Goal: Task Accomplishment & Management: Manage account settings

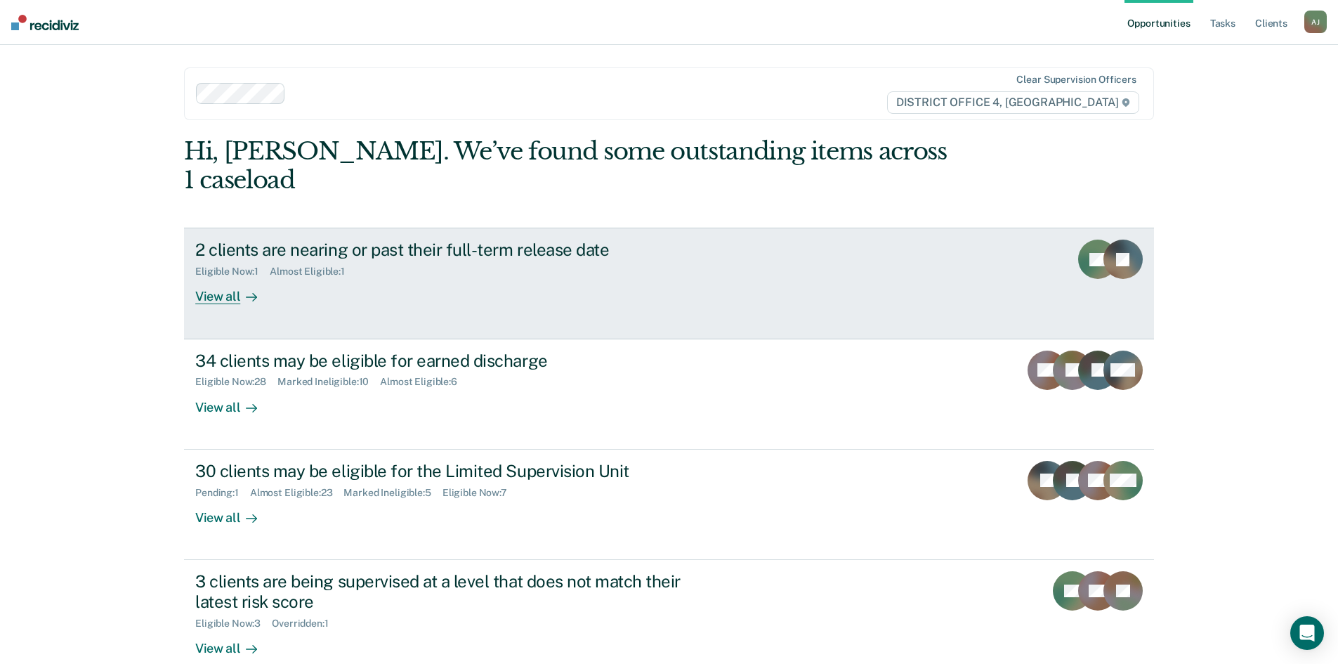
click at [219, 277] on div "View all" at bounding box center [234, 290] width 79 height 27
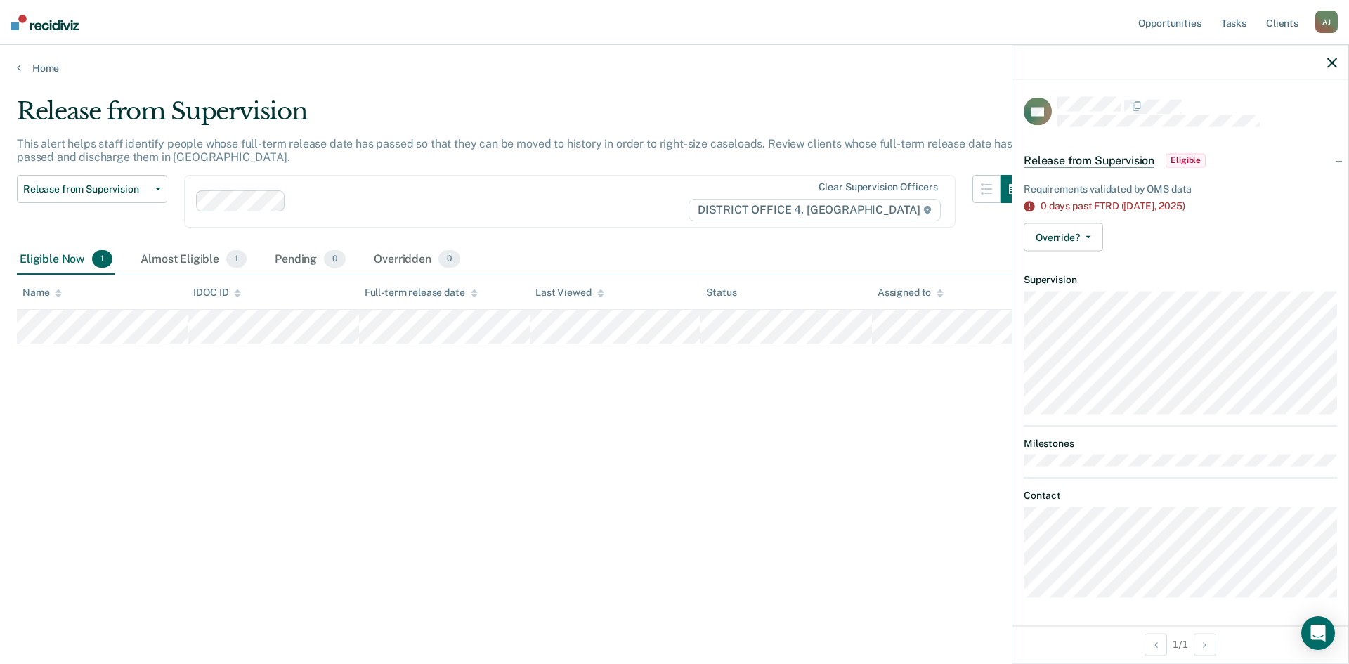
drag, startPoint x: 1332, startPoint y: 60, endPoint x: 1303, endPoint y: 64, distance: 29.1
click at [1332, 60] on icon "button" at bounding box center [1332, 63] width 10 height 10
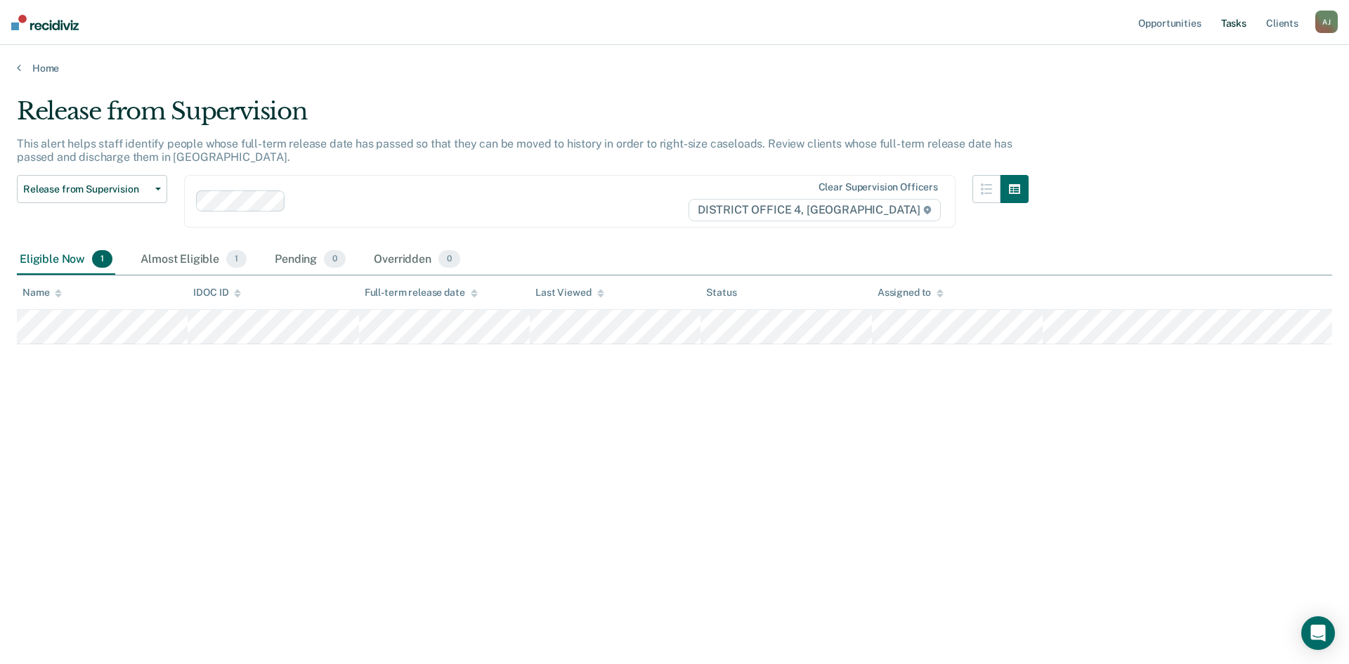
click at [1247, 23] on link "Tasks" at bounding box center [1233, 22] width 31 height 45
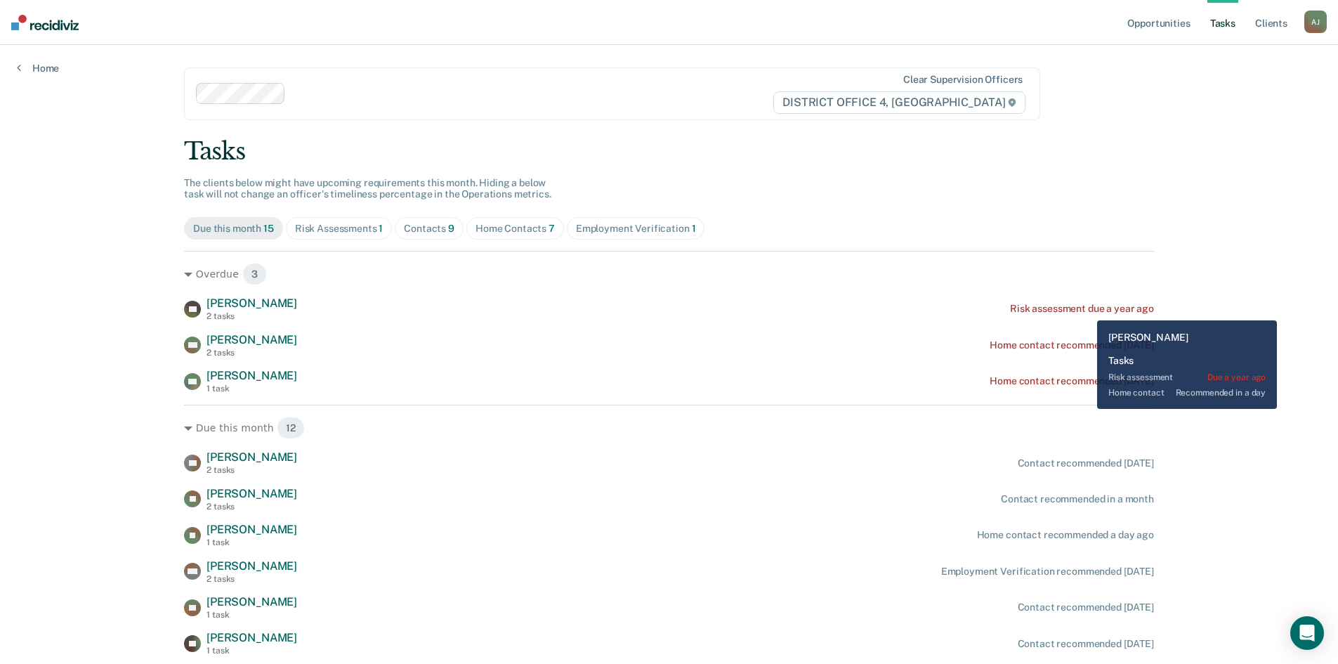
click at [1088, 305] on div "Risk assessment due a year ago" at bounding box center [1082, 309] width 144 height 12
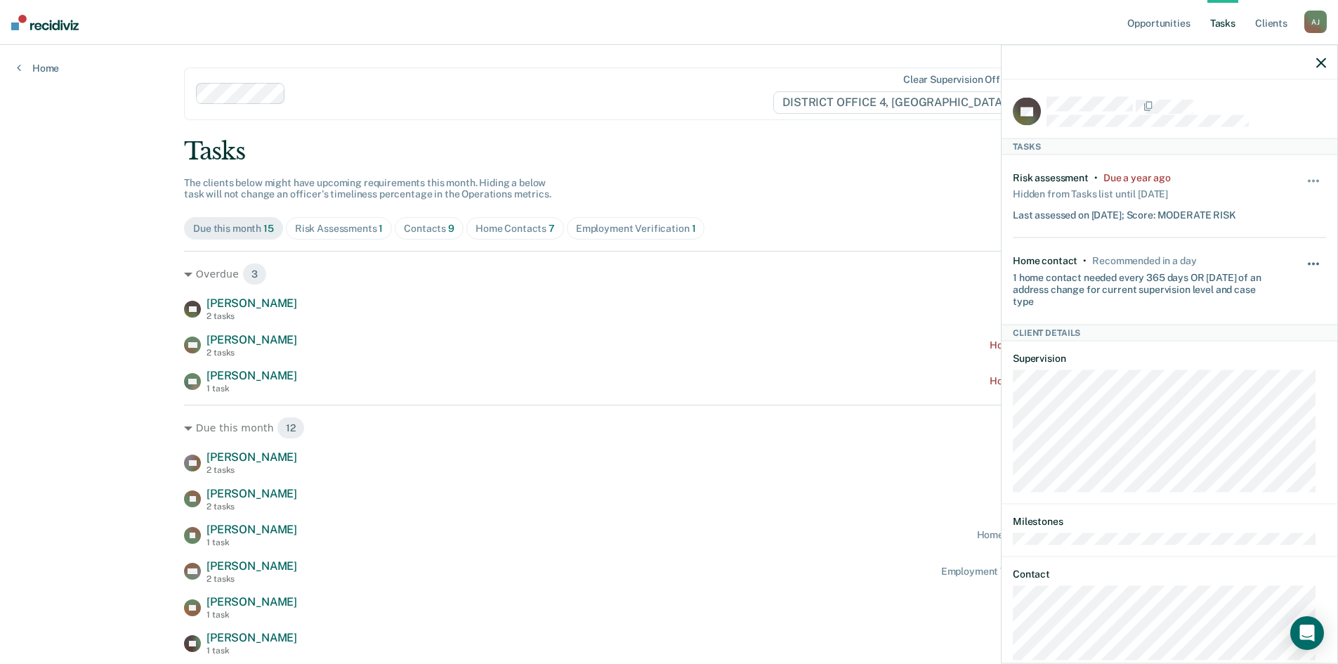
click at [1305, 260] on button "button" at bounding box center [1314, 270] width 24 height 22
click at [1265, 334] on button "7 days" at bounding box center [1275, 331] width 101 height 22
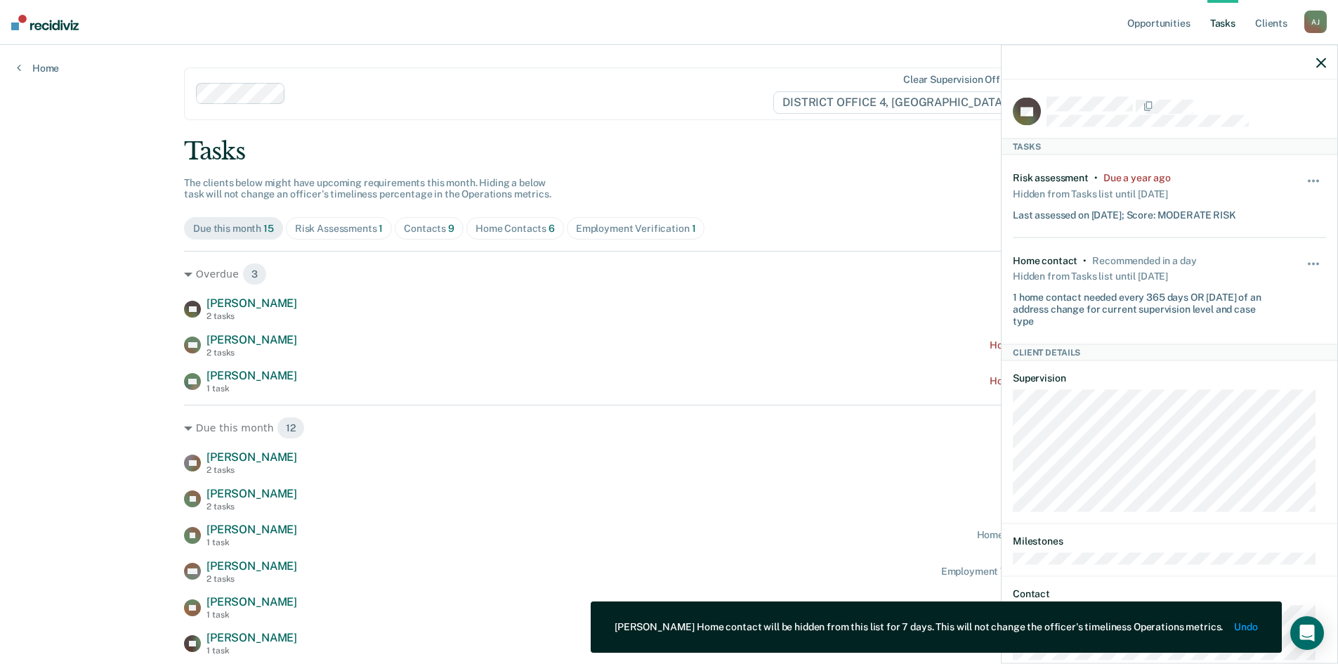
click at [1325, 61] on icon "button" at bounding box center [1321, 63] width 10 height 10
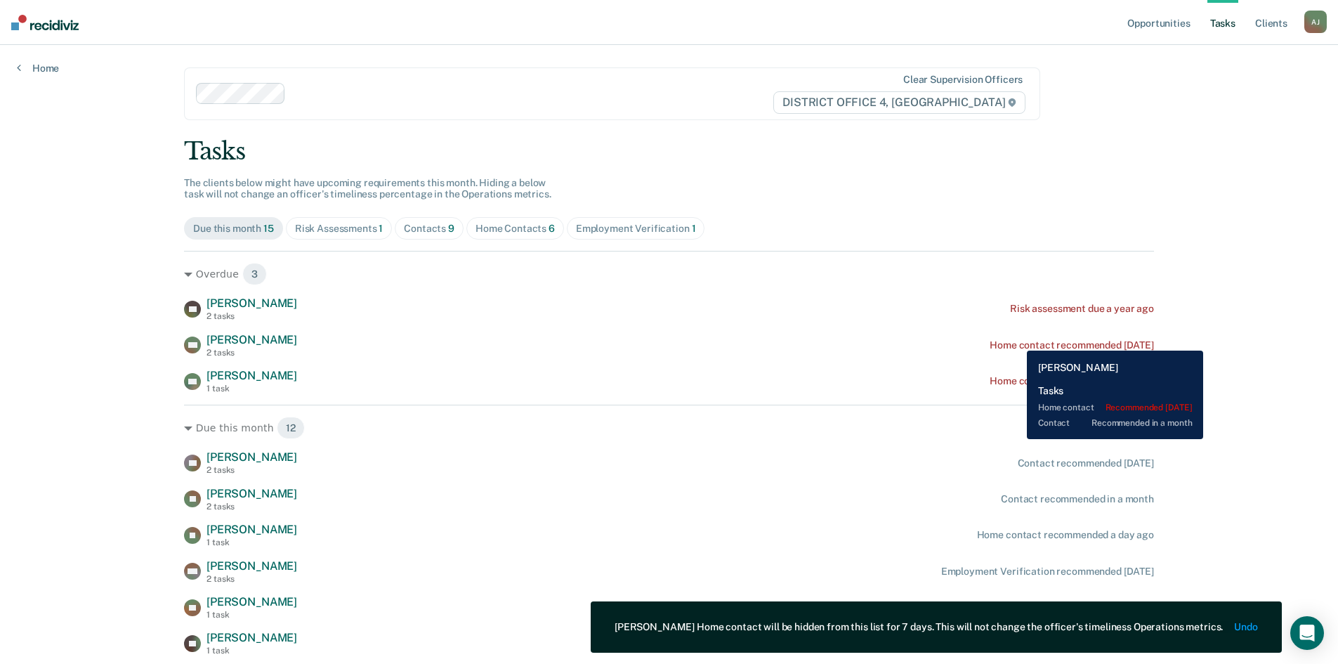
click at [1016, 340] on div "Home contact recommended [DATE]" at bounding box center [1072, 345] width 164 height 12
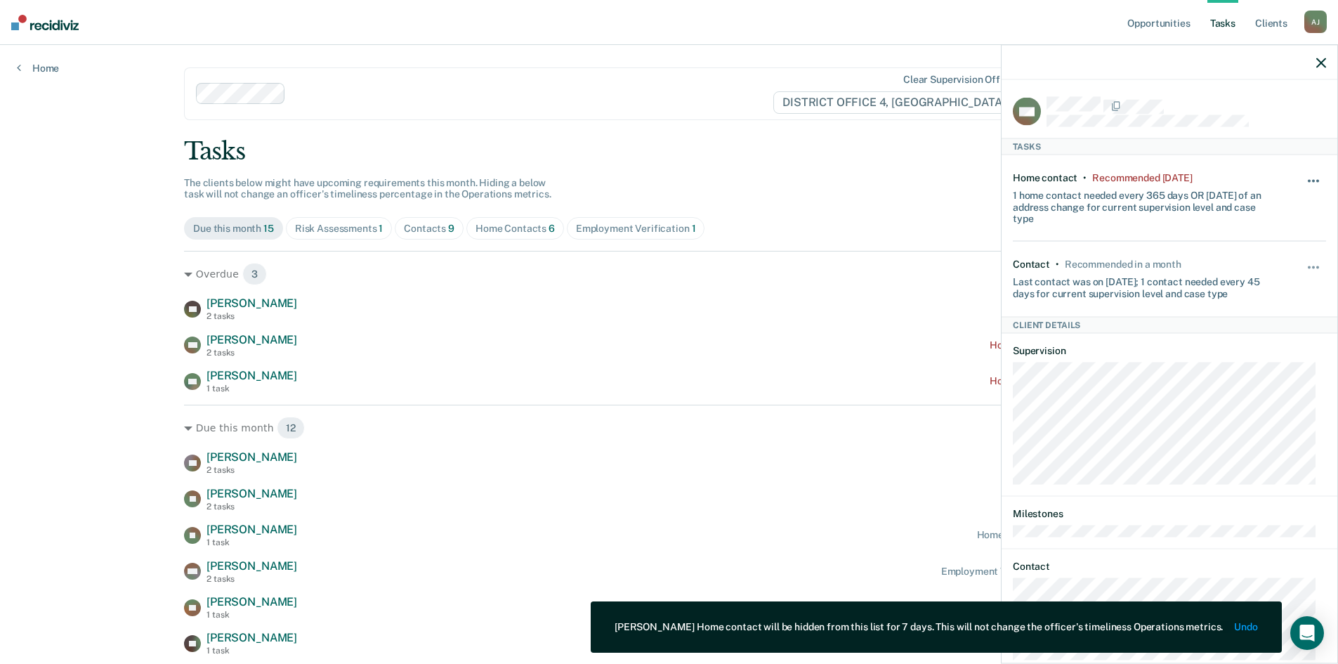
click at [1302, 177] on button "button" at bounding box center [1314, 188] width 24 height 22
click at [1243, 242] on button "7 days" at bounding box center [1275, 248] width 101 height 22
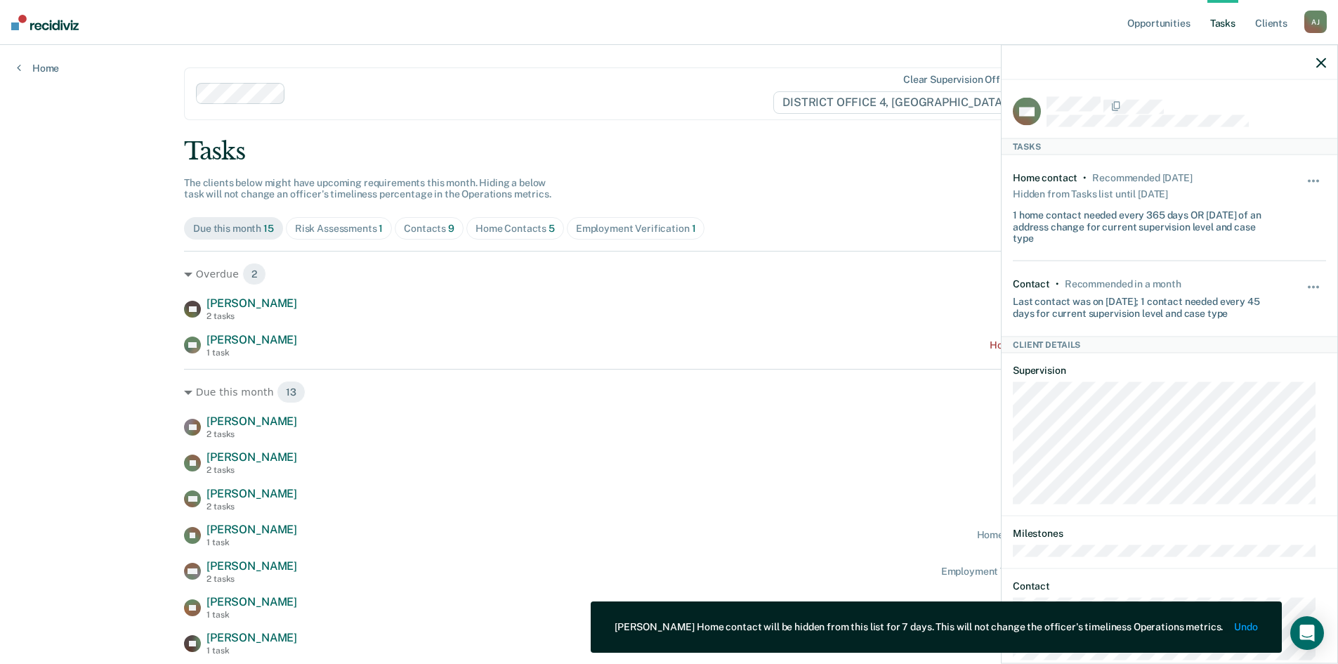
click at [1326, 56] on button "button" at bounding box center [1321, 62] width 10 height 12
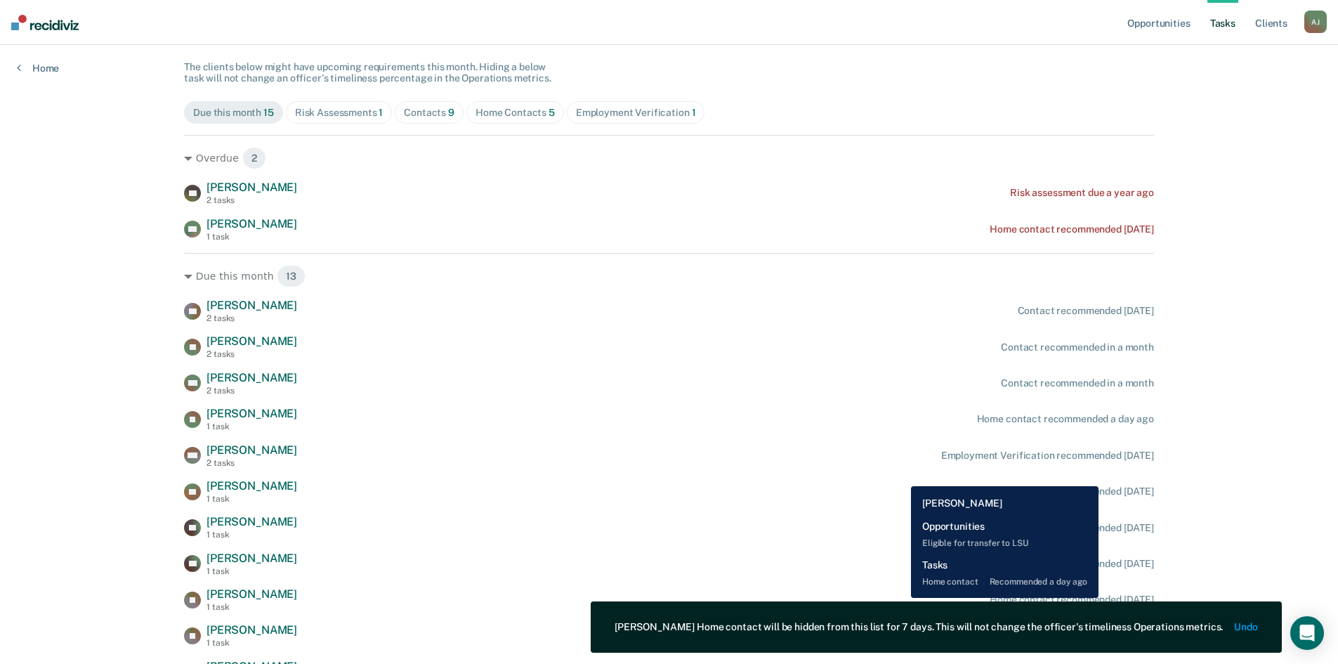
scroll to position [140, 0]
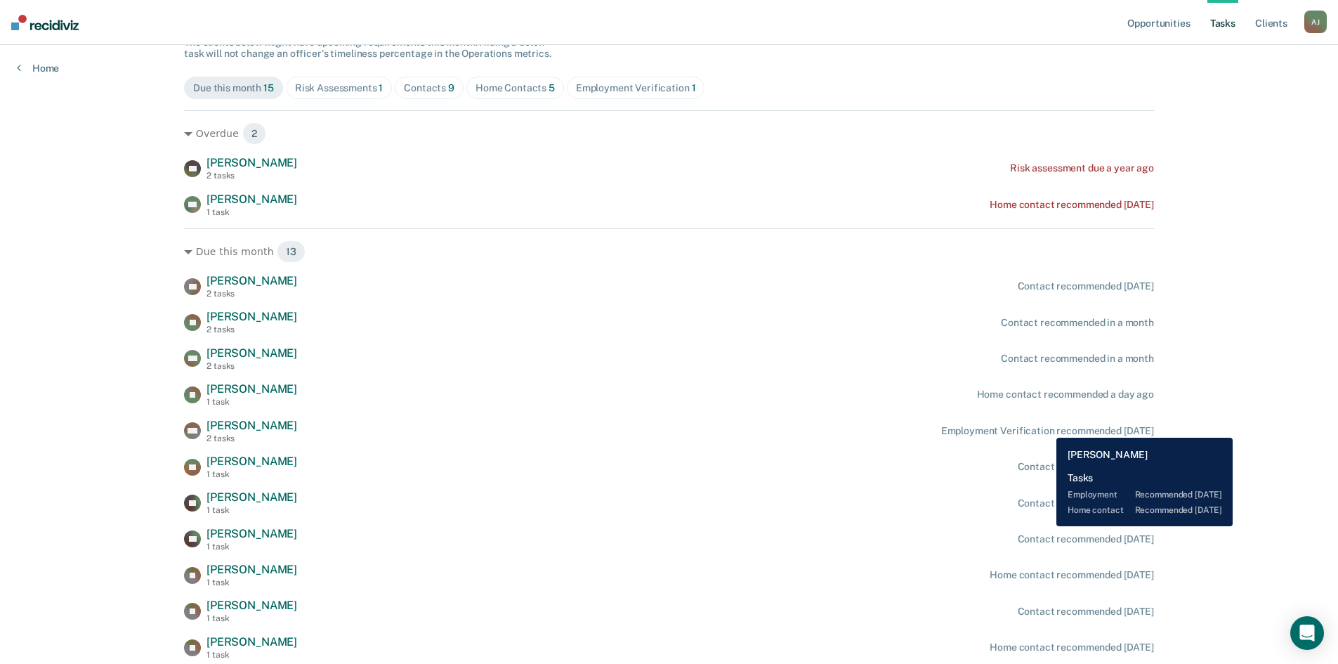
click at [1046, 426] on div "Employment Verification recommended [DATE]" at bounding box center [1047, 431] width 213 height 12
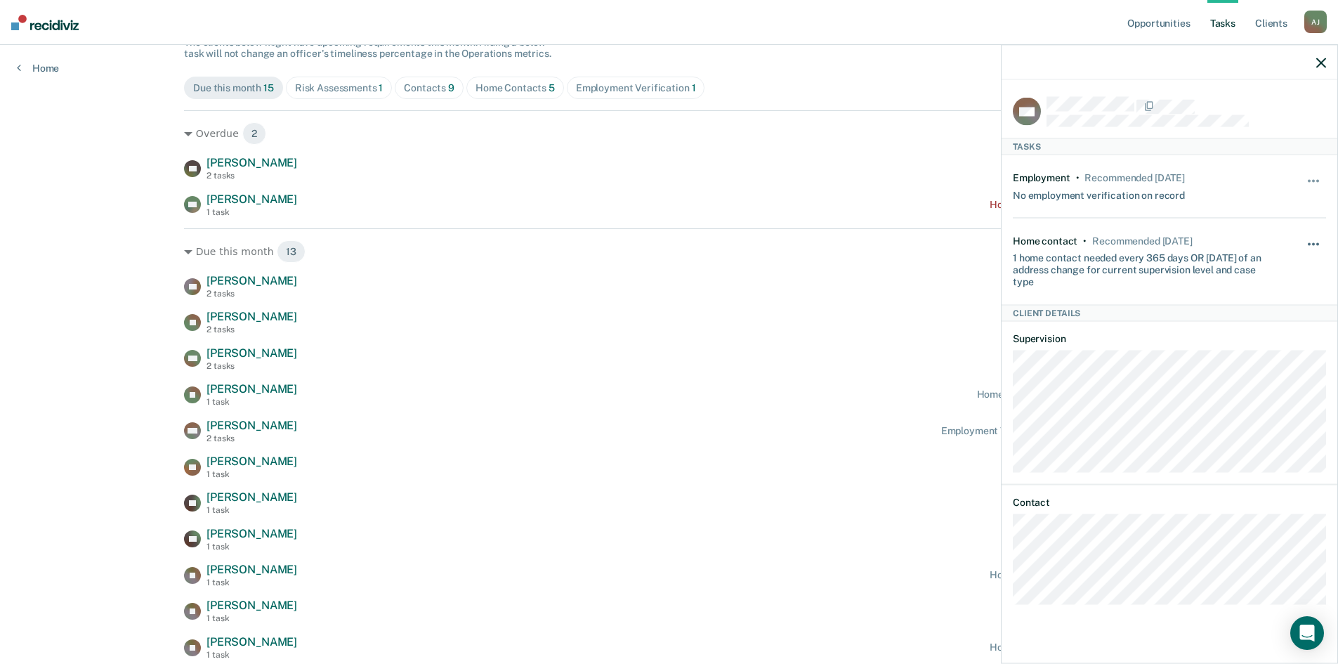
click at [1317, 240] on button "button" at bounding box center [1314, 251] width 24 height 22
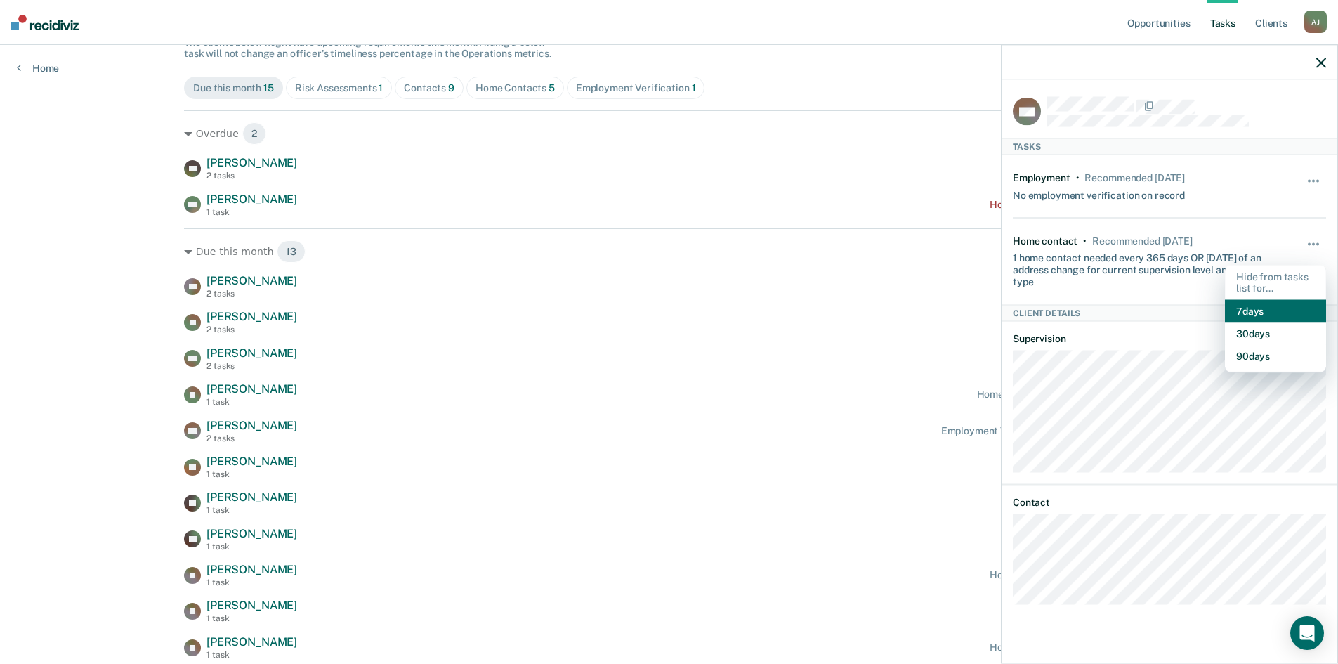
click at [1275, 306] on button "7 days" at bounding box center [1275, 311] width 101 height 22
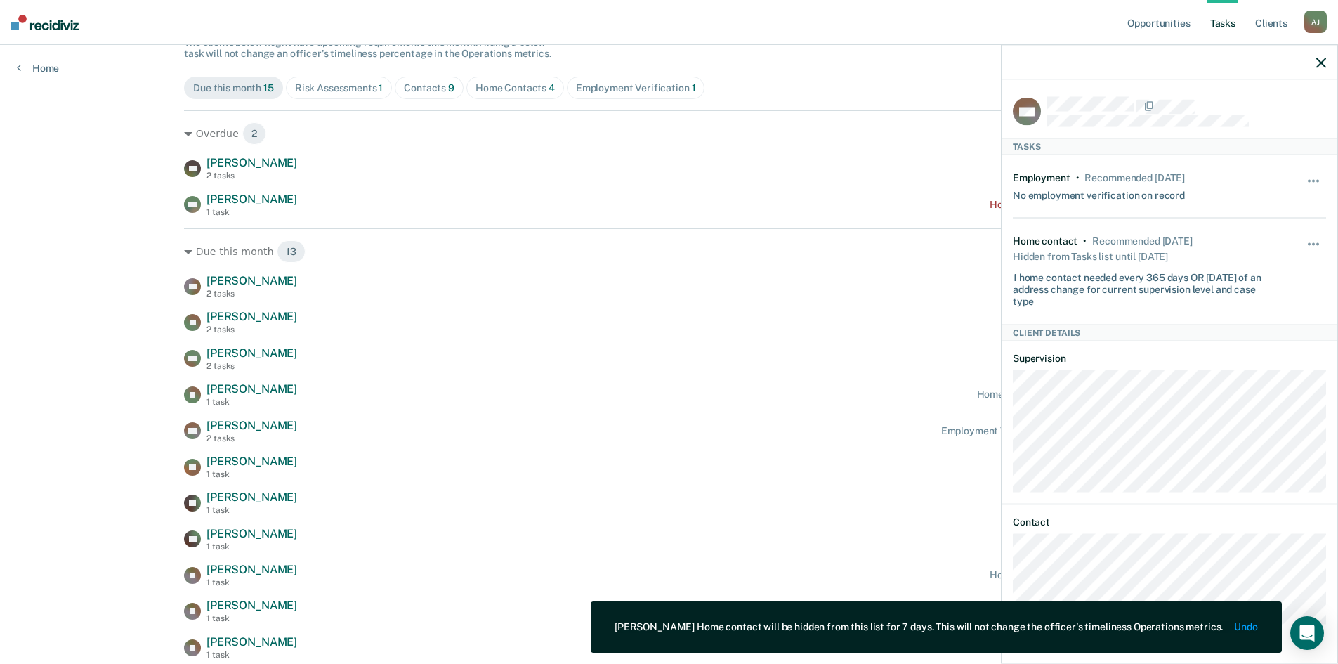
click at [1324, 63] on icon "button" at bounding box center [1321, 63] width 10 height 10
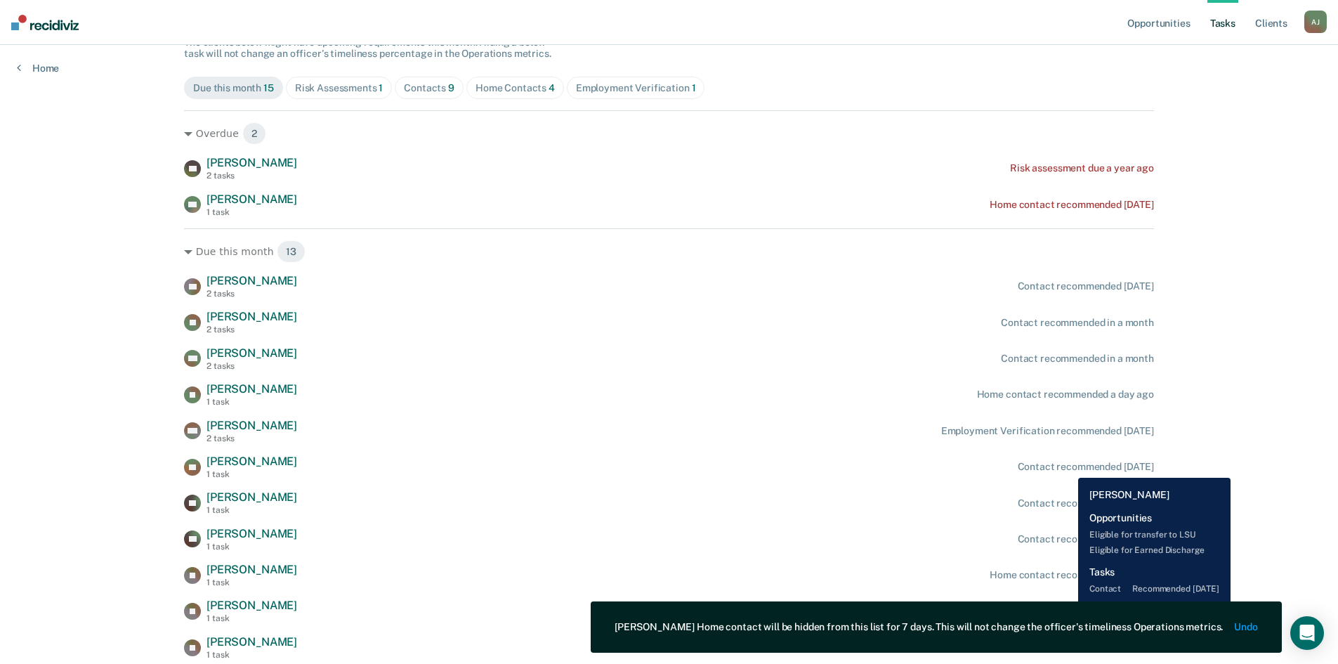
click at [1068, 467] on div "Contact recommended [DATE]" at bounding box center [1086, 467] width 136 height 12
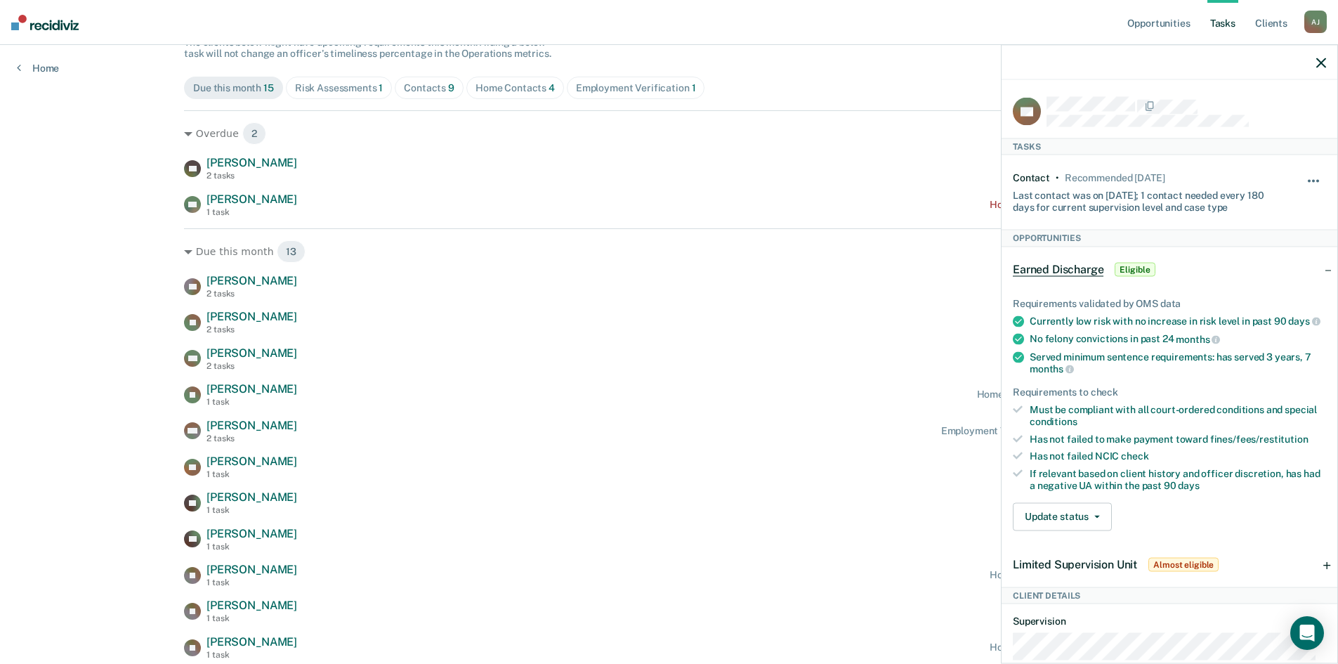
click at [1302, 177] on button "button" at bounding box center [1314, 188] width 24 height 22
click at [1239, 242] on button "7 days" at bounding box center [1275, 248] width 101 height 22
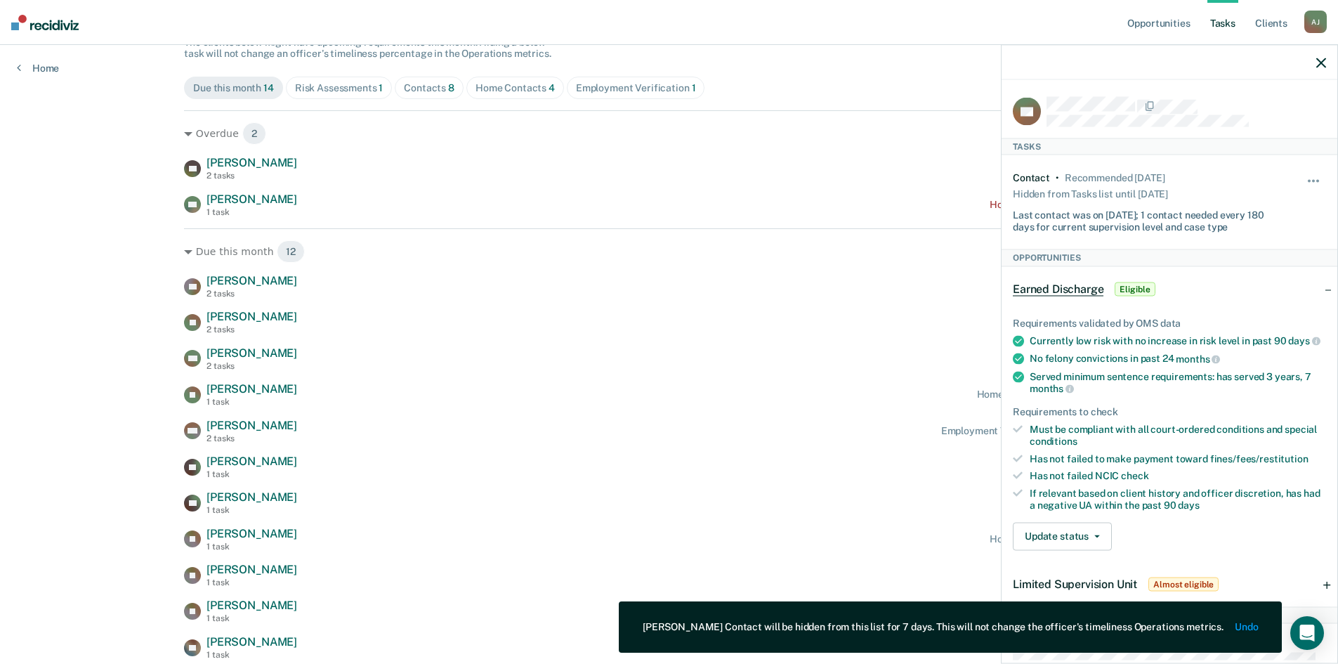
click at [1321, 62] on icon "button" at bounding box center [1321, 63] width 10 height 10
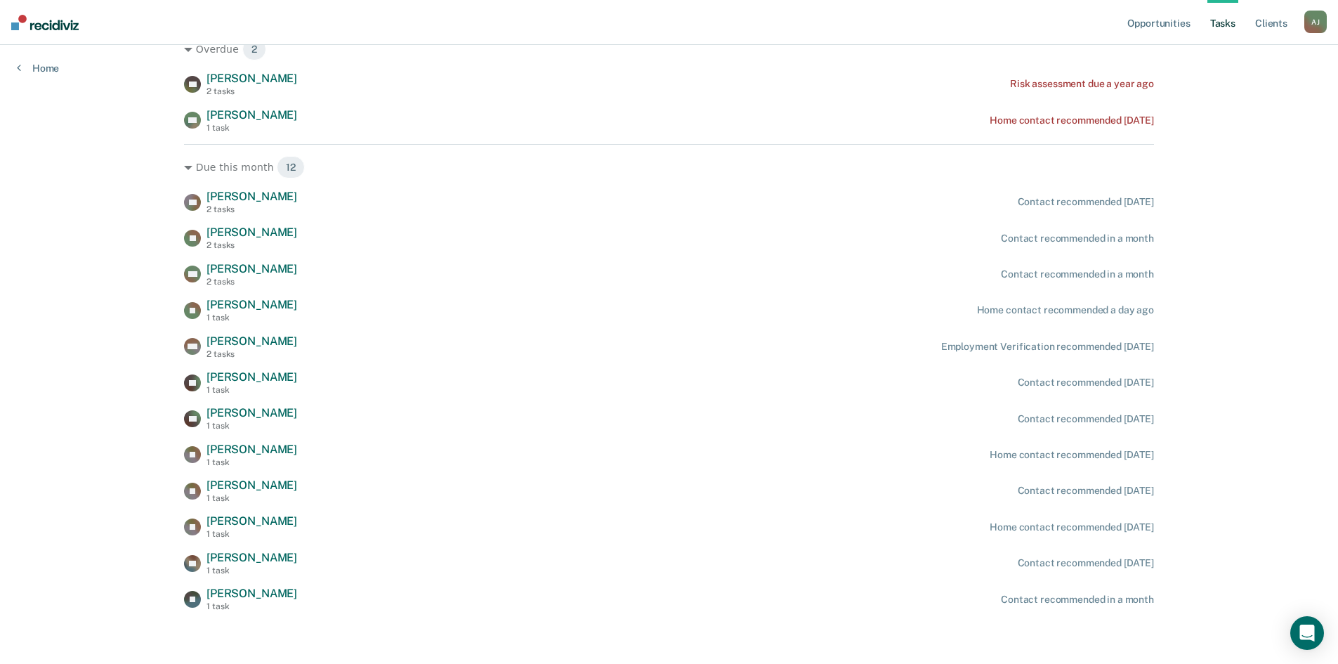
scroll to position [229, 0]
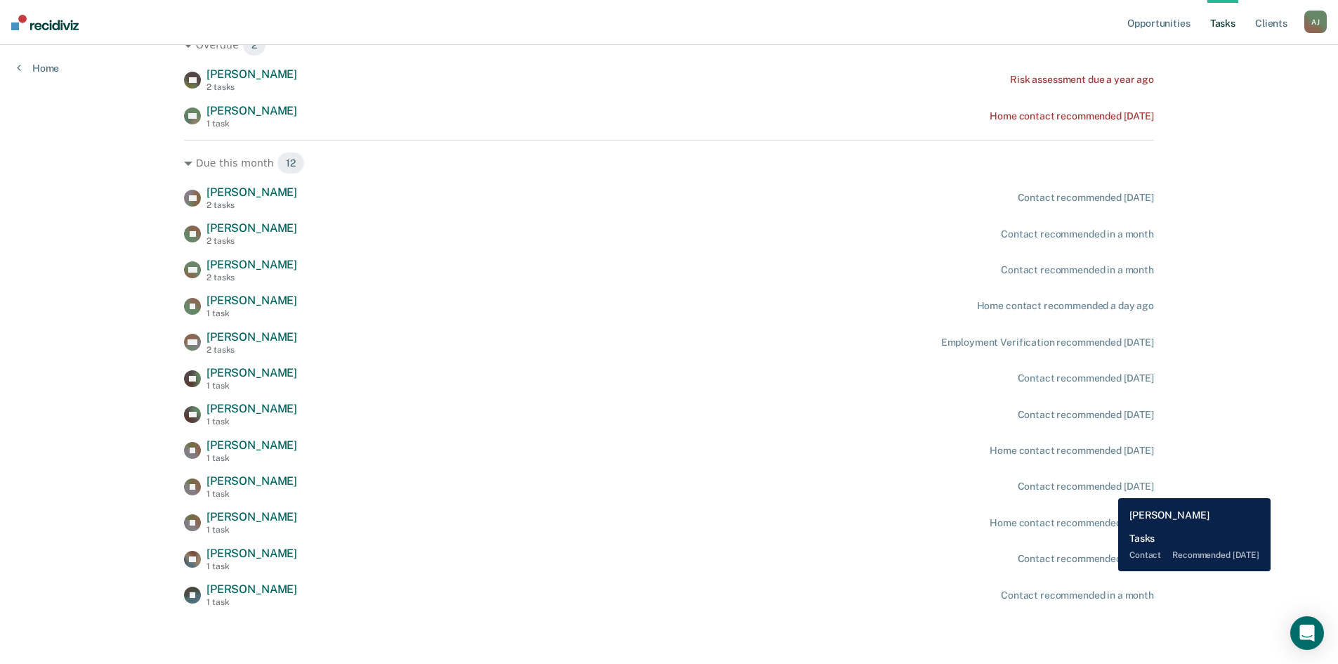
click at [1108, 488] on div "Contact recommended [DATE]" at bounding box center [1086, 486] width 136 height 12
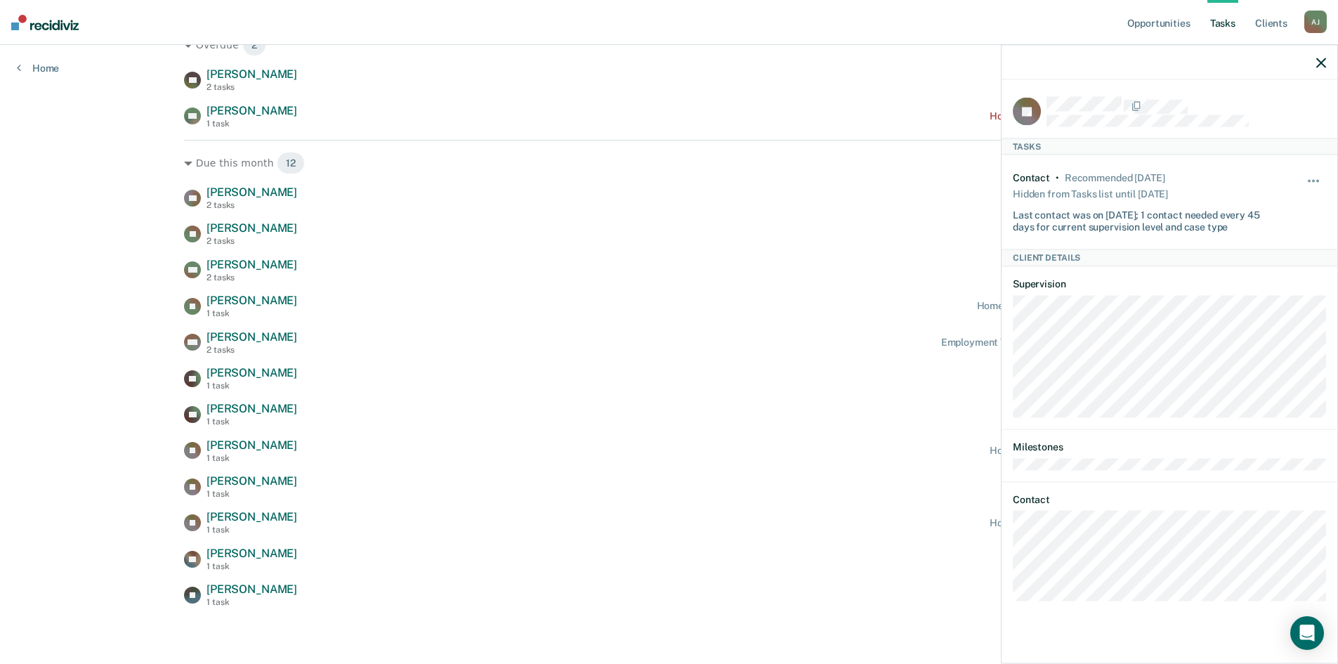
click at [1322, 60] on icon "button" at bounding box center [1321, 63] width 10 height 10
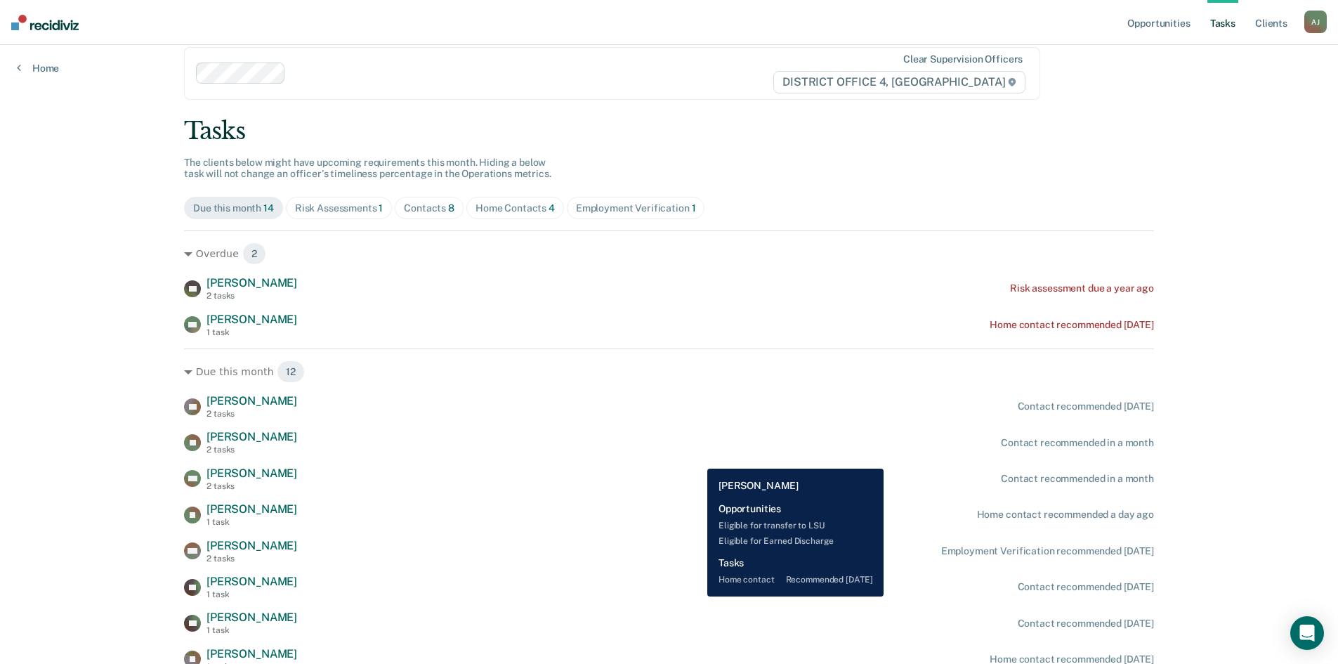
scroll to position [18, 0]
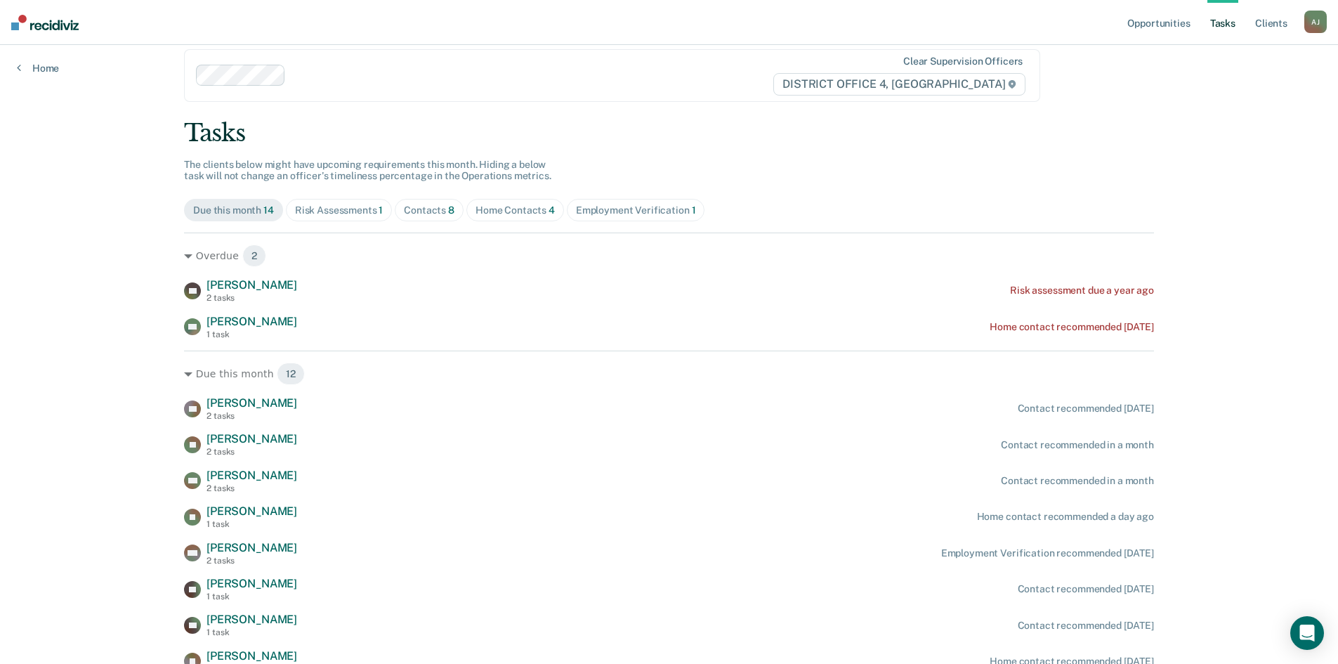
click at [322, 211] on div "Risk Assessments 1" at bounding box center [339, 210] width 89 height 12
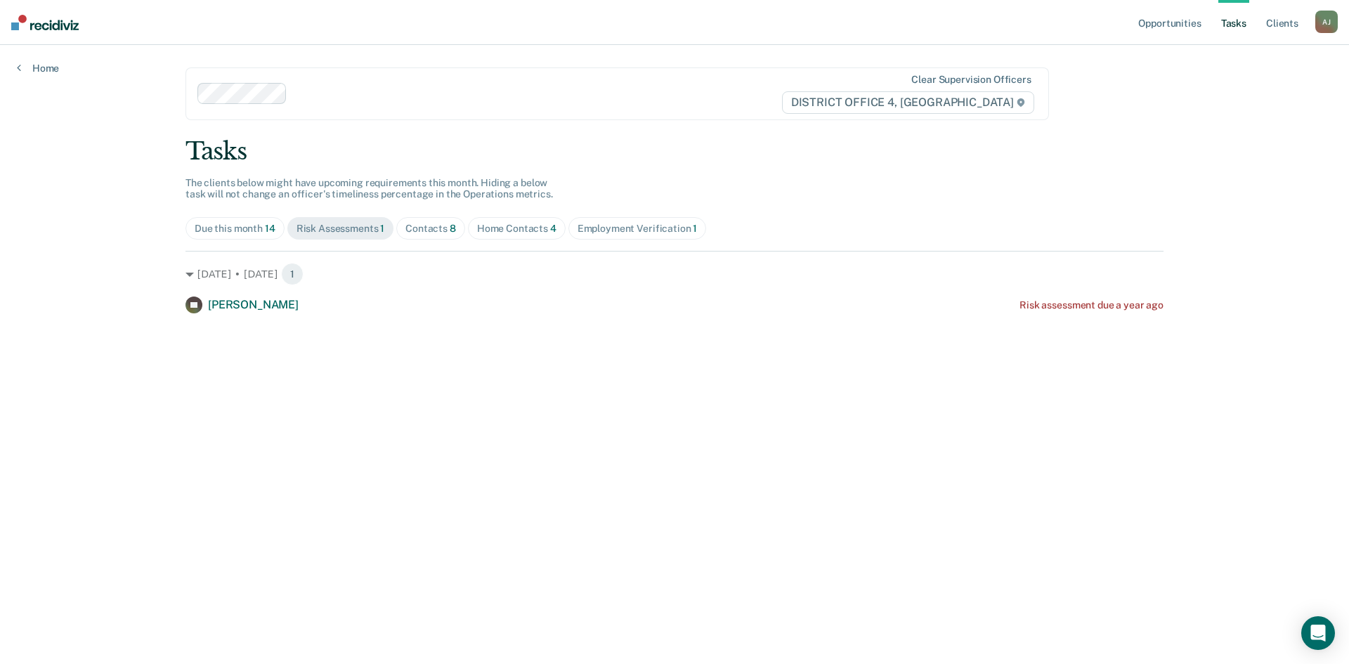
click at [417, 230] on div "Contacts 8" at bounding box center [430, 229] width 51 height 12
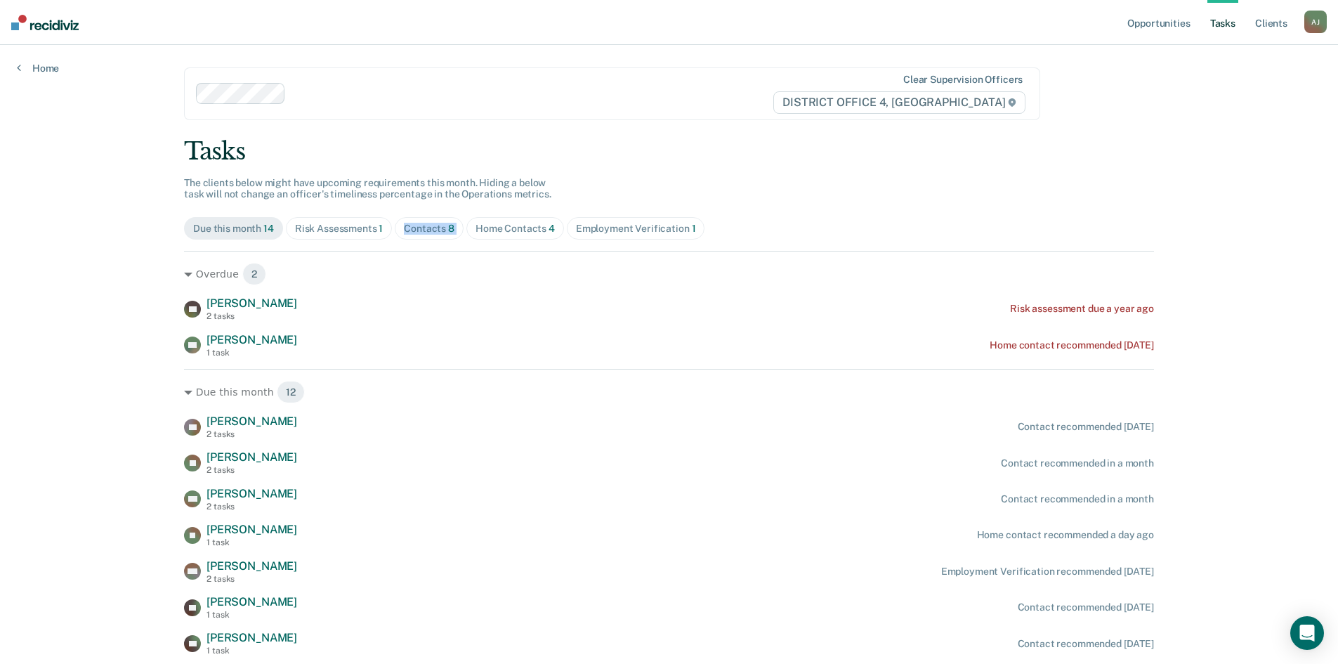
click at [417, 230] on div "Contacts 8" at bounding box center [429, 229] width 51 height 12
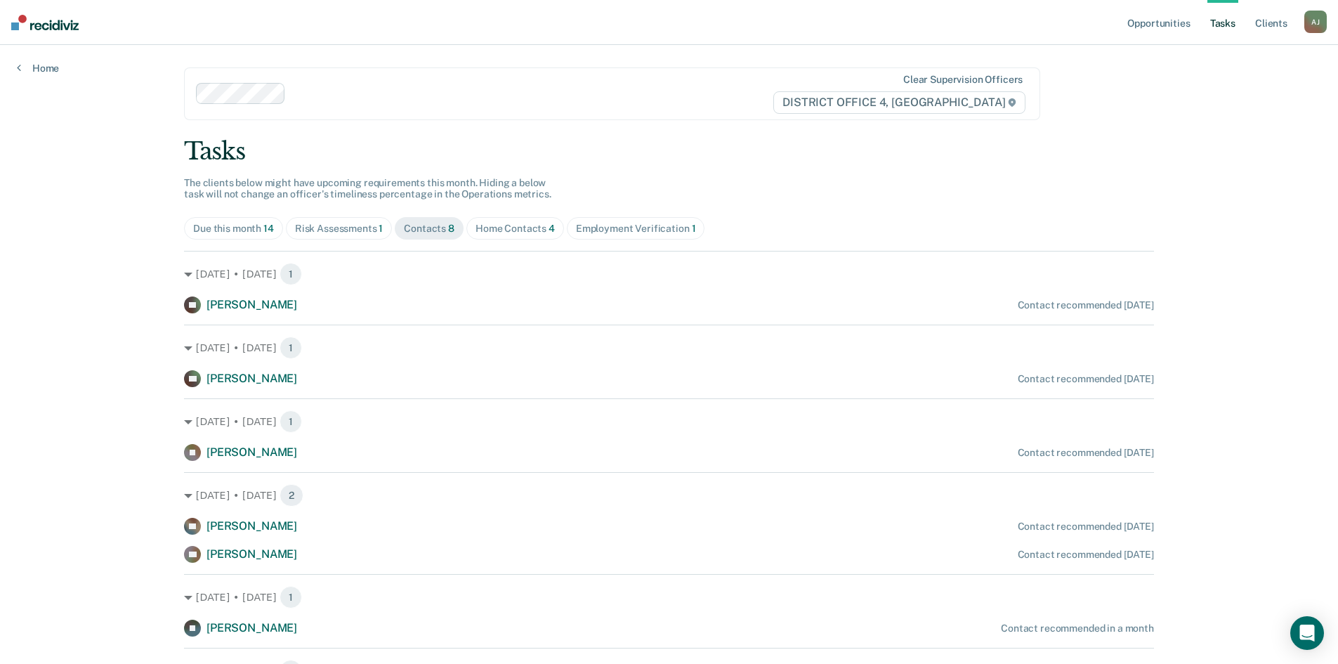
click at [505, 226] on div "Home Contacts 4" at bounding box center [515, 229] width 79 height 12
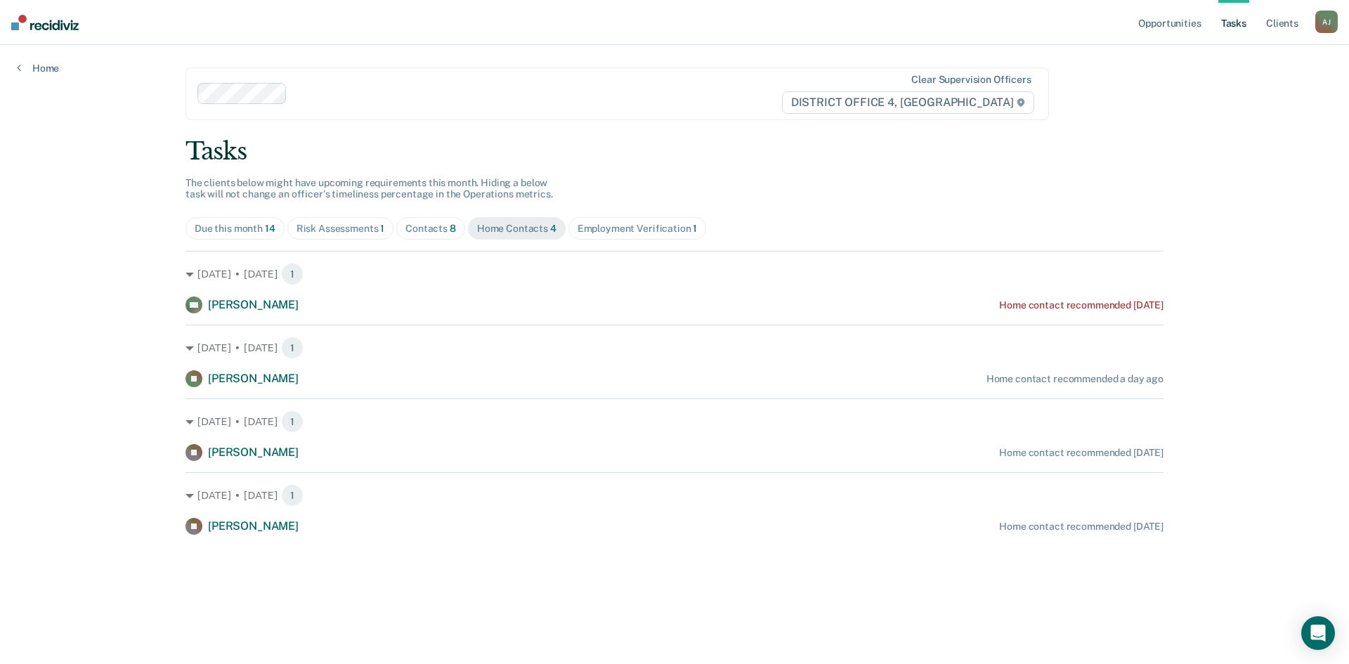
click at [610, 228] on div "Employment Verification 1" at bounding box center [637, 229] width 120 height 12
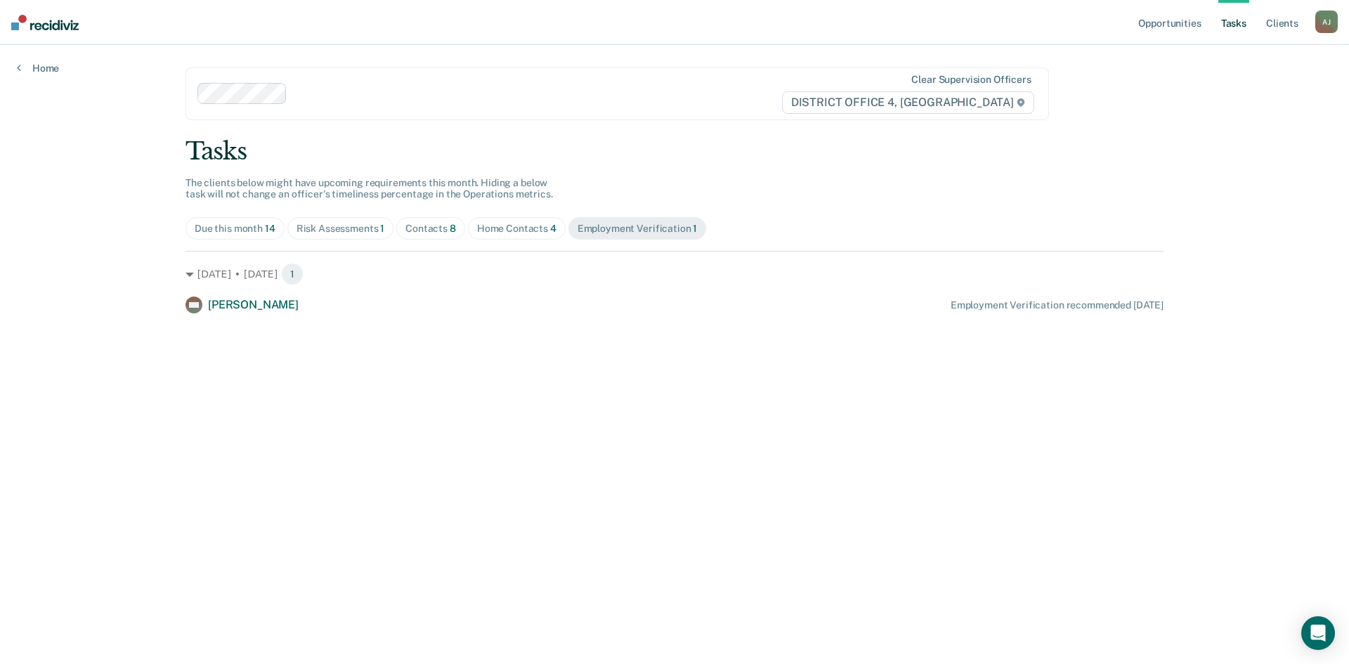
click at [240, 233] on div "Due this month 14" at bounding box center [235, 229] width 81 height 12
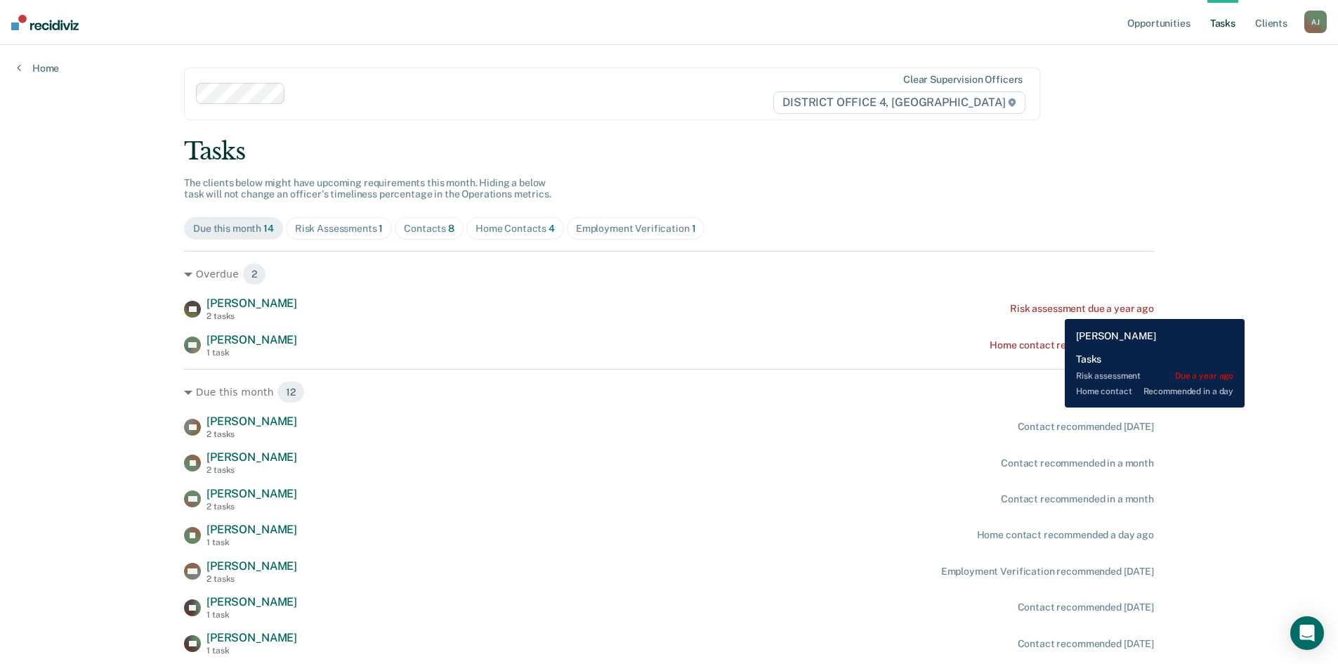
click at [1054, 308] on div "Risk assessment due a year ago" at bounding box center [1082, 309] width 144 height 12
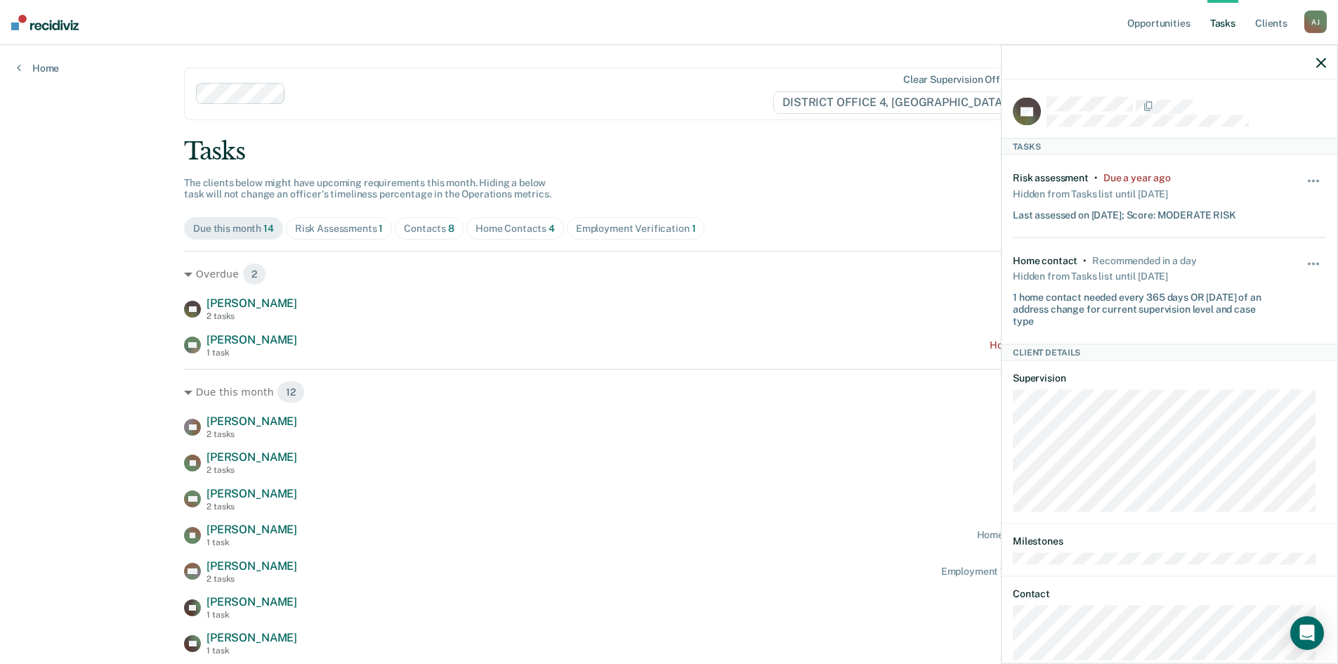
click at [837, 193] on div "Tasks The clients below might have upcoming requirements this month. Hiding a b…" at bounding box center [669, 487] width 970 height 700
click at [1302, 179] on button "button" at bounding box center [1314, 188] width 24 height 22
click at [1261, 271] on button "30 days" at bounding box center [1275, 270] width 101 height 22
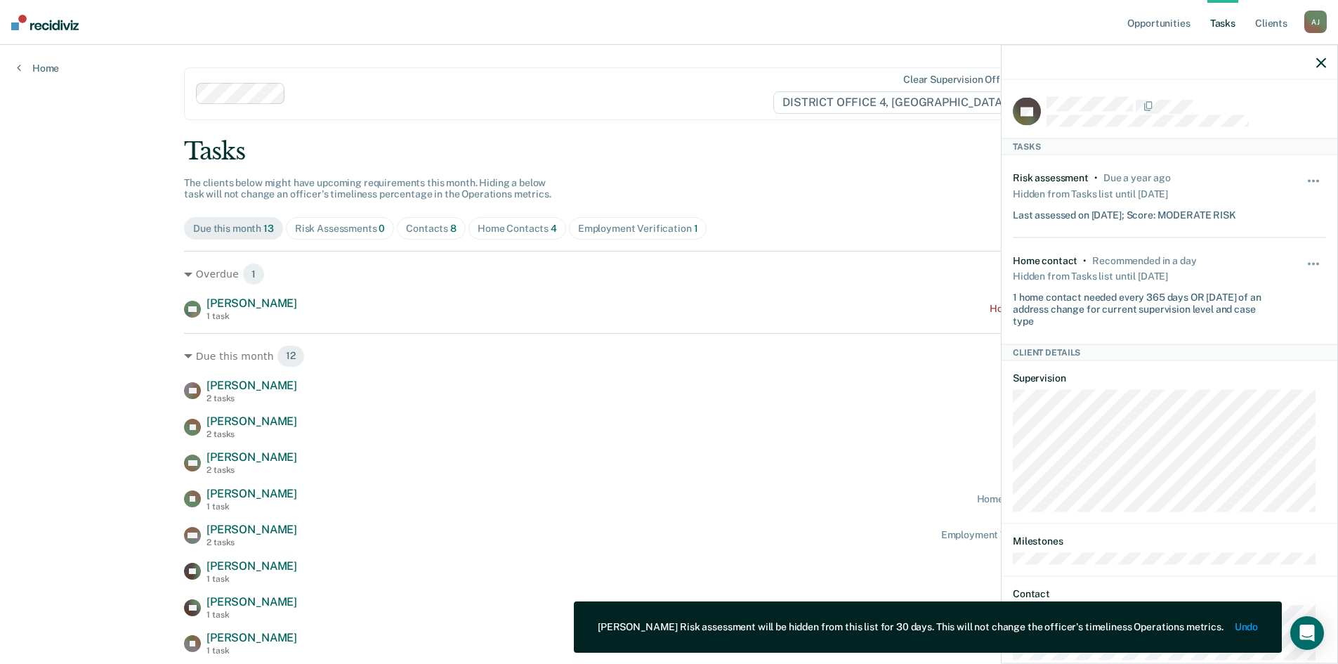
click at [1316, 61] on div at bounding box center [1170, 62] width 336 height 35
click at [1321, 60] on icon "button" at bounding box center [1321, 63] width 10 height 10
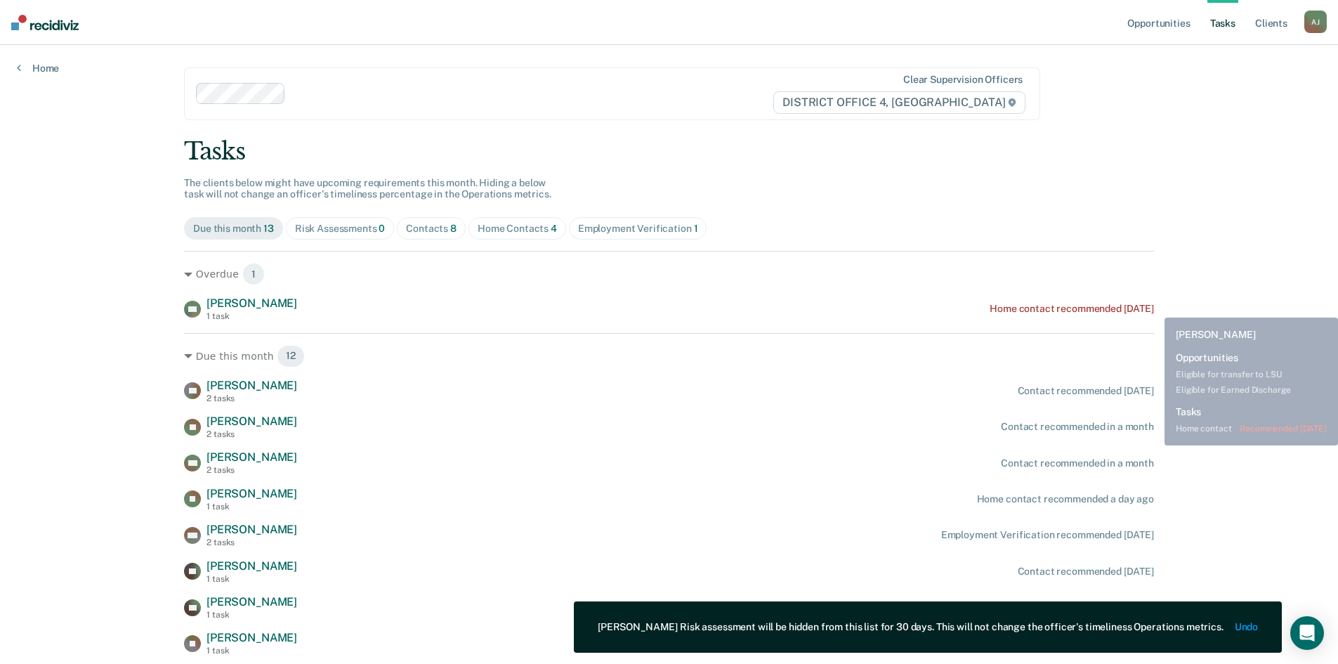
click at [1218, 299] on div "Opportunities Tasks Client s [PERSON_NAME] [PERSON_NAME] Profile How it works L…" at bounding box center [669, 428] width 1338 height 856
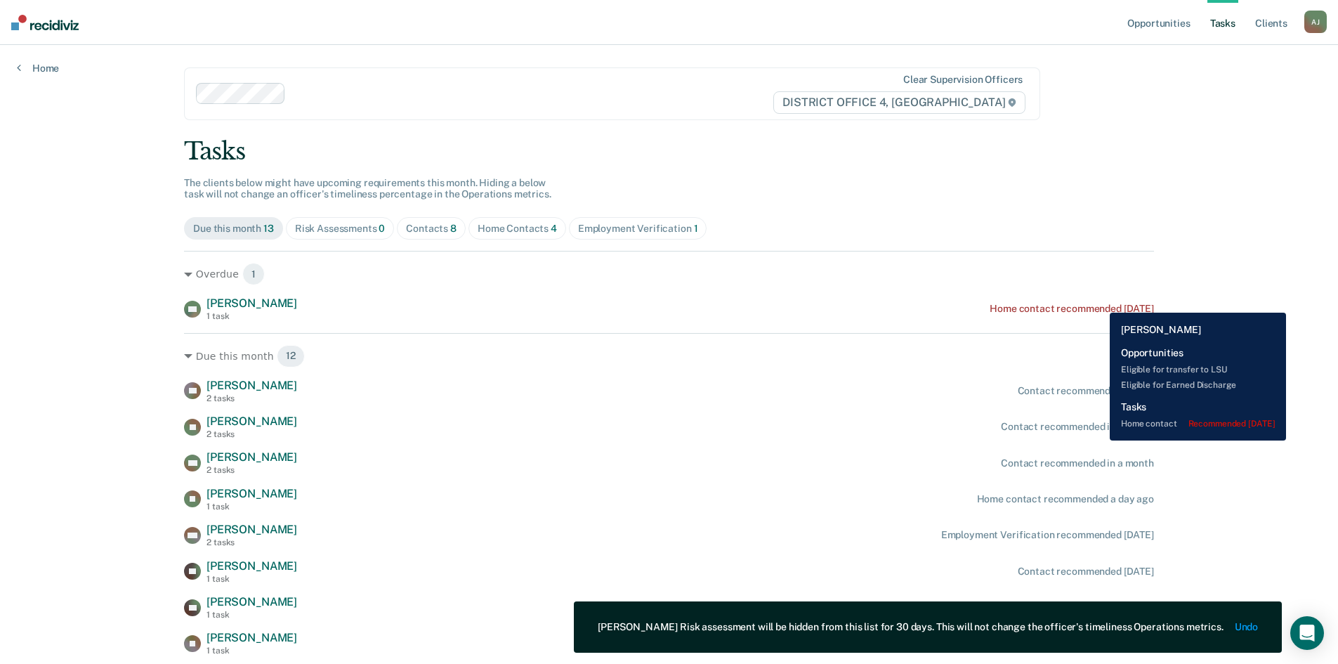
click at [1096, 303] on div "Home contact recommended [DATE]" at bounding box center [1072, 309] width 164 height 12
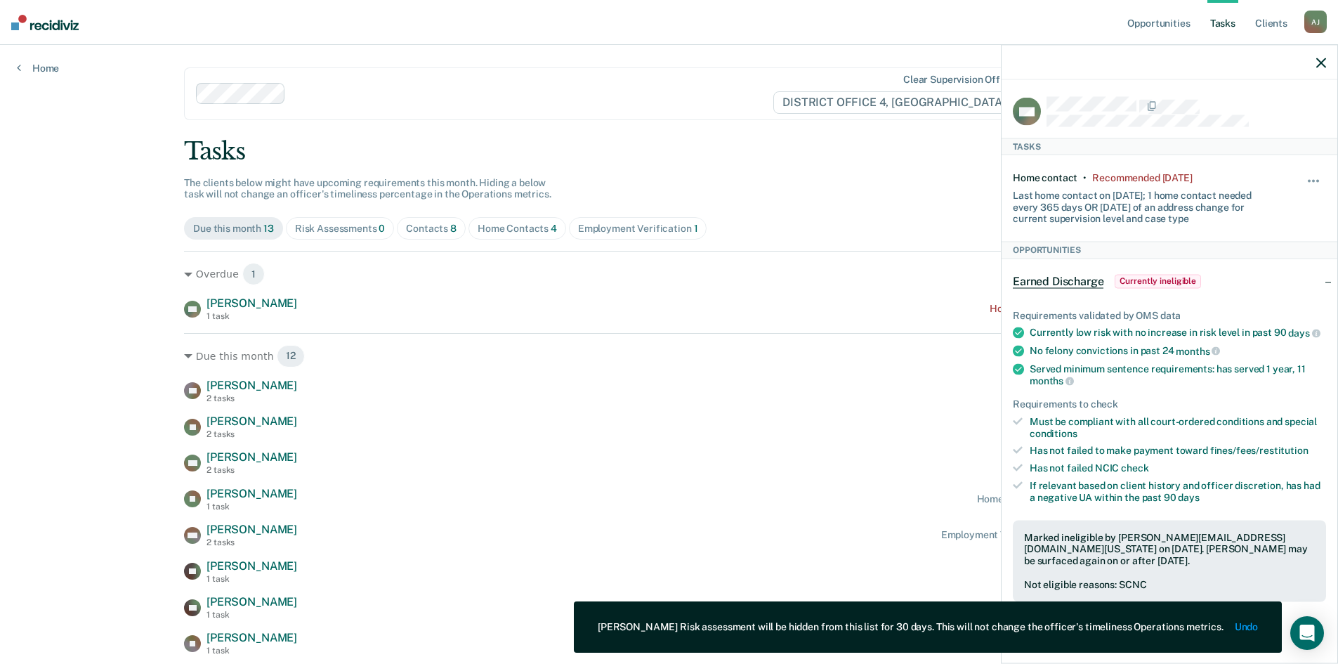
click at [745, 171] on div "Tasks The clients below might have upcoming requirements this month. Hiding a b…" at bounding box center [669, 468] width 970 height 663
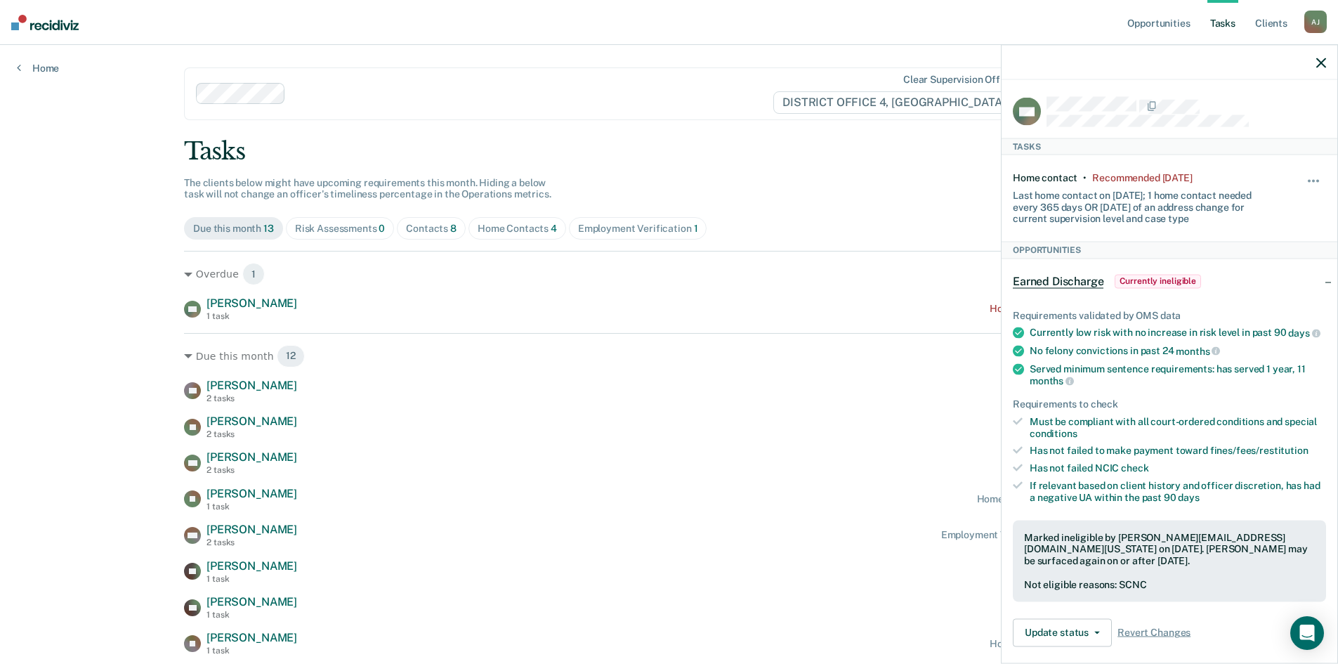
click at [1326, 67] on div at bounding box center [1170, 62] width 336 height 35
click at [1322, 60] on icon "button" at bounding box center [1321, 63] width 10 height 10
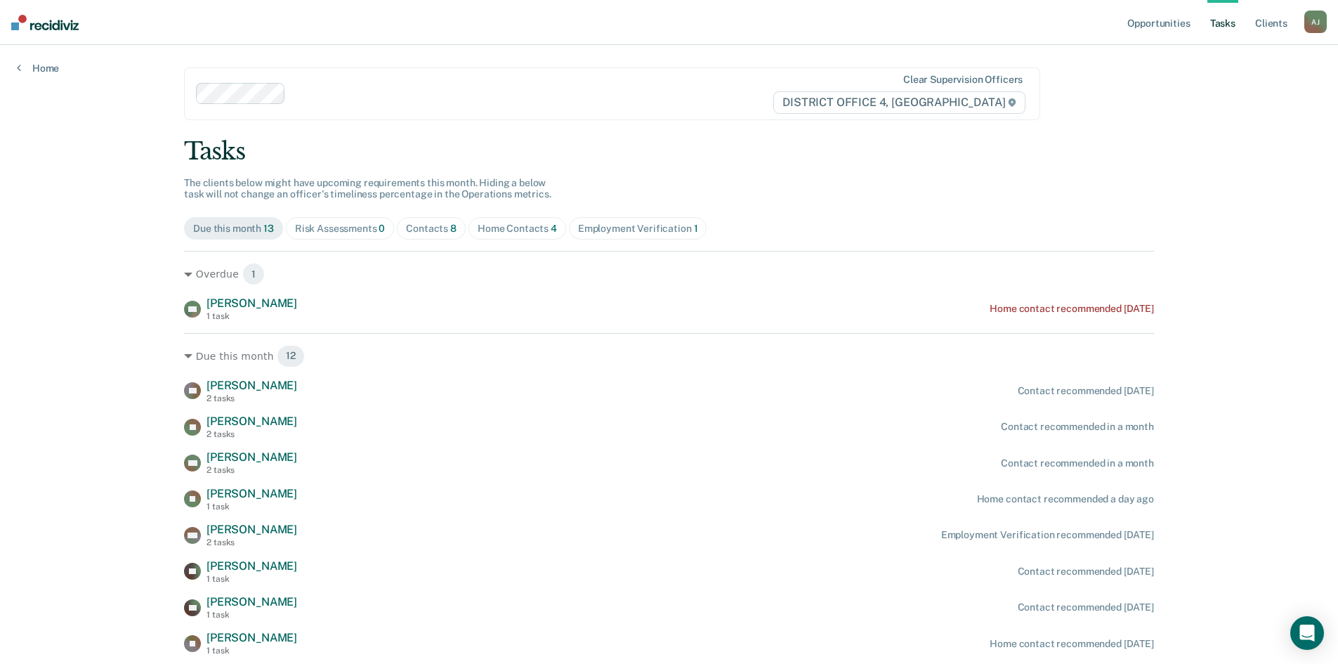
click at [1184, 171] on div "Opportunities Tasks Client s [PERSON_NAME] [PERSON_NAME] Profile How it works L…" at bounding box center [669, 428] width 1338 height 856
click at [1175, 24] on link "Opportunities" at bounding box center [1159, 22] width 68 height 45
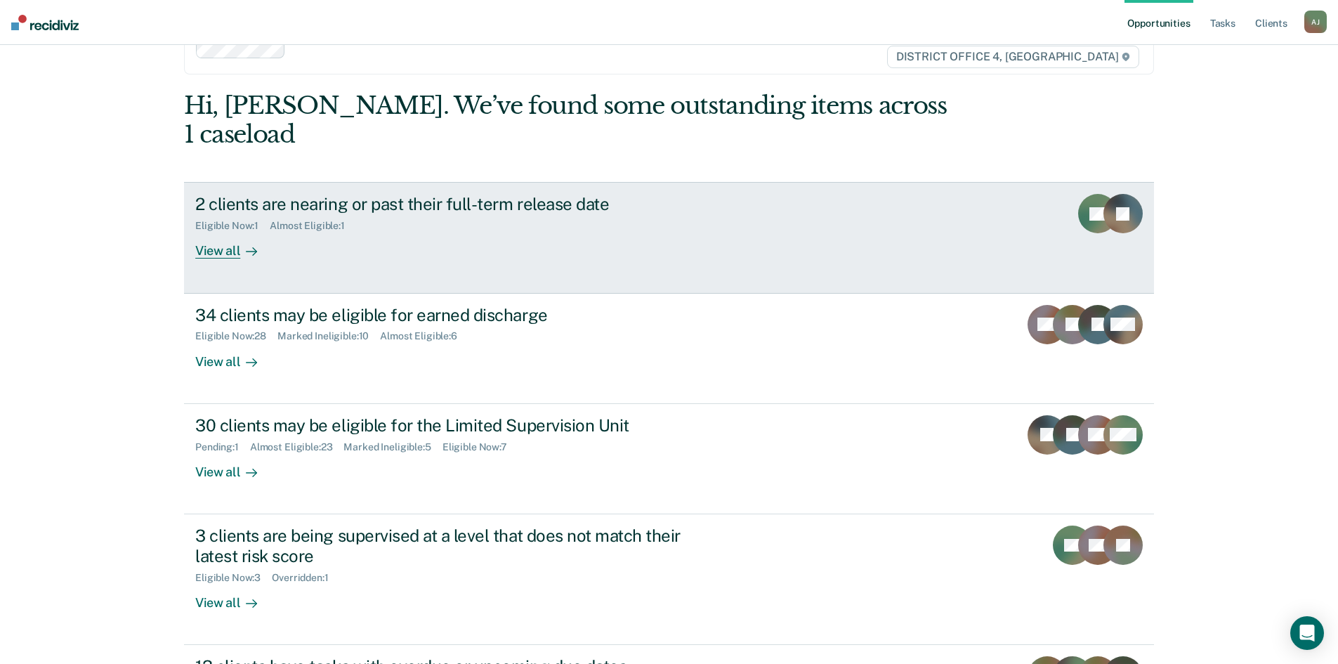
scroll to position [70, 0]
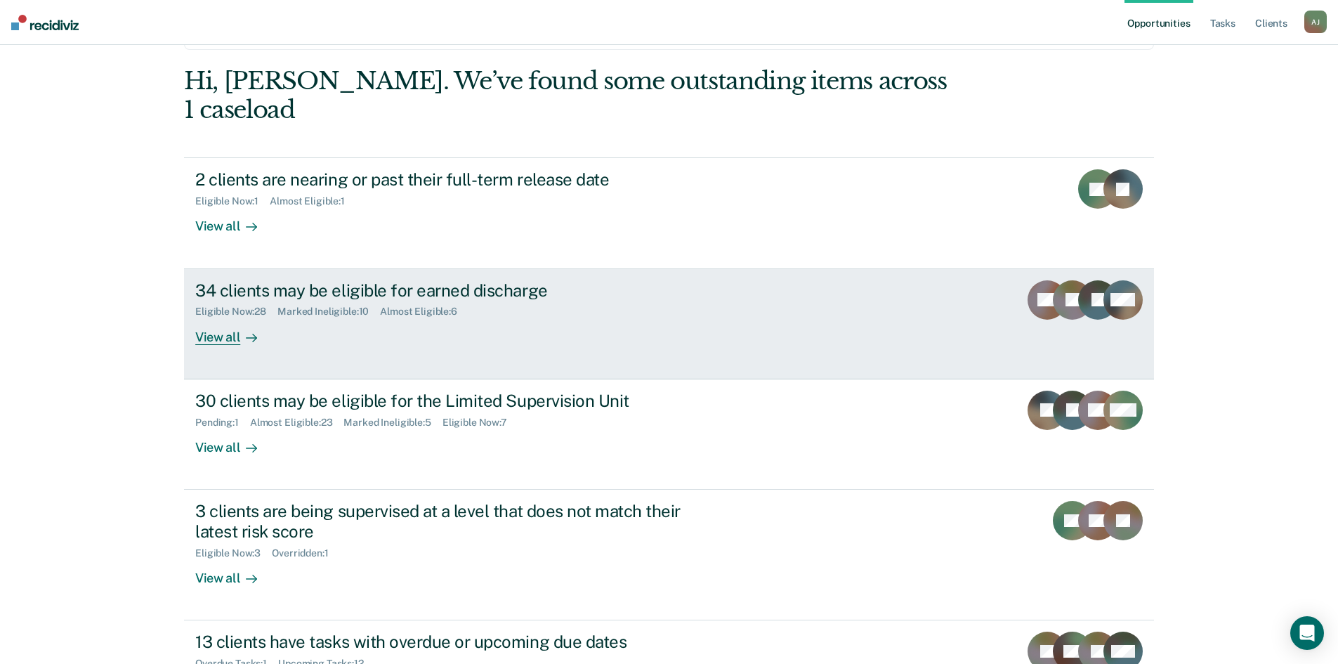
click at [218, 318] on div "View all" at bounding box center [234, 331] width 79 height 27
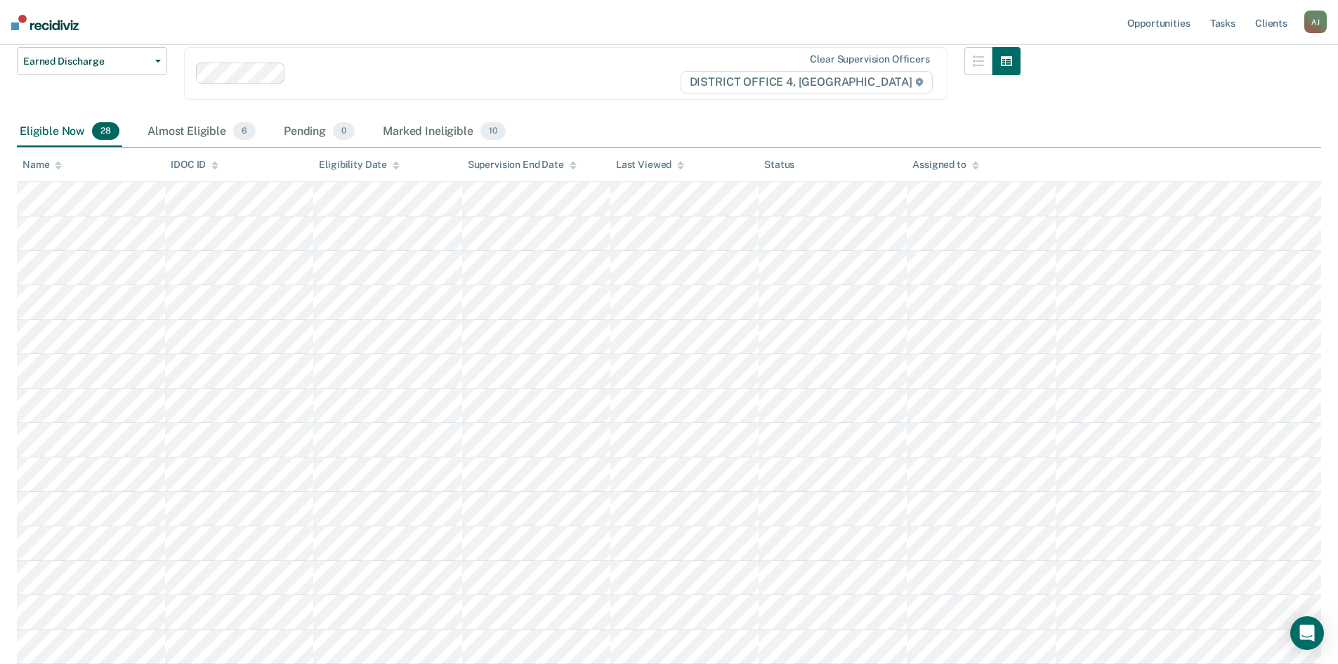
scroll to position [8, 0]
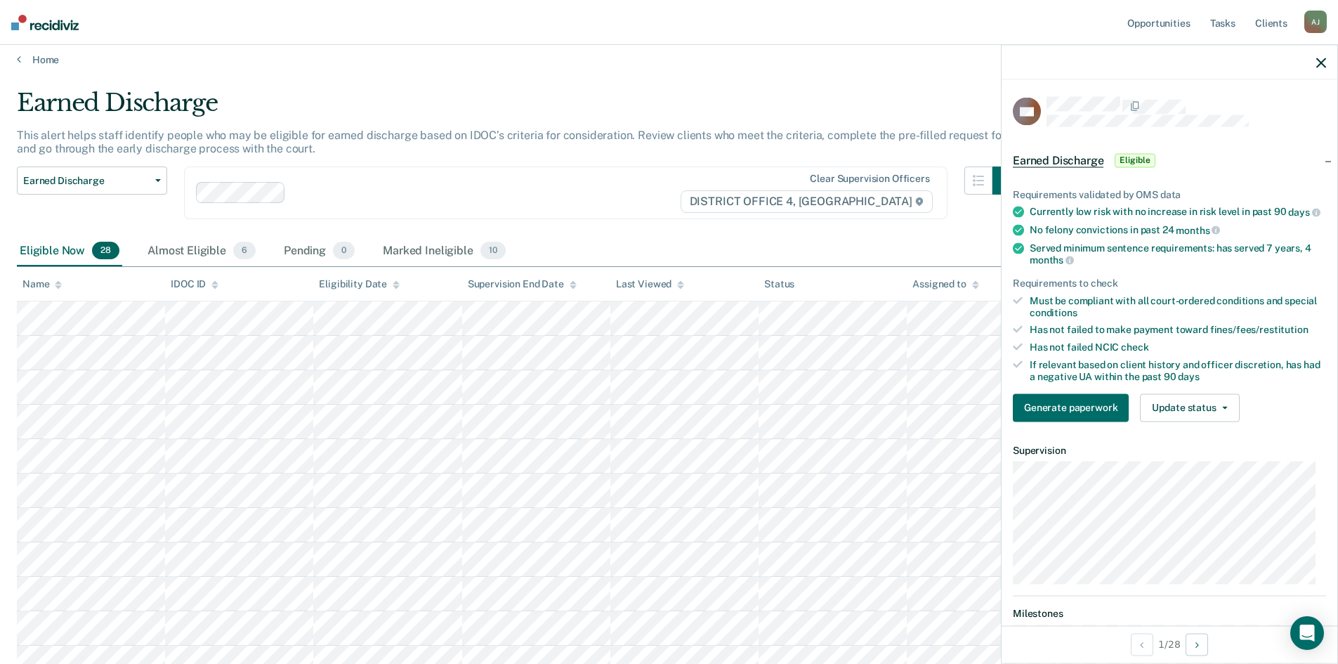
click at [1323, 63] on icon "button" at bounding box center [1321, 63] width 10 height 10
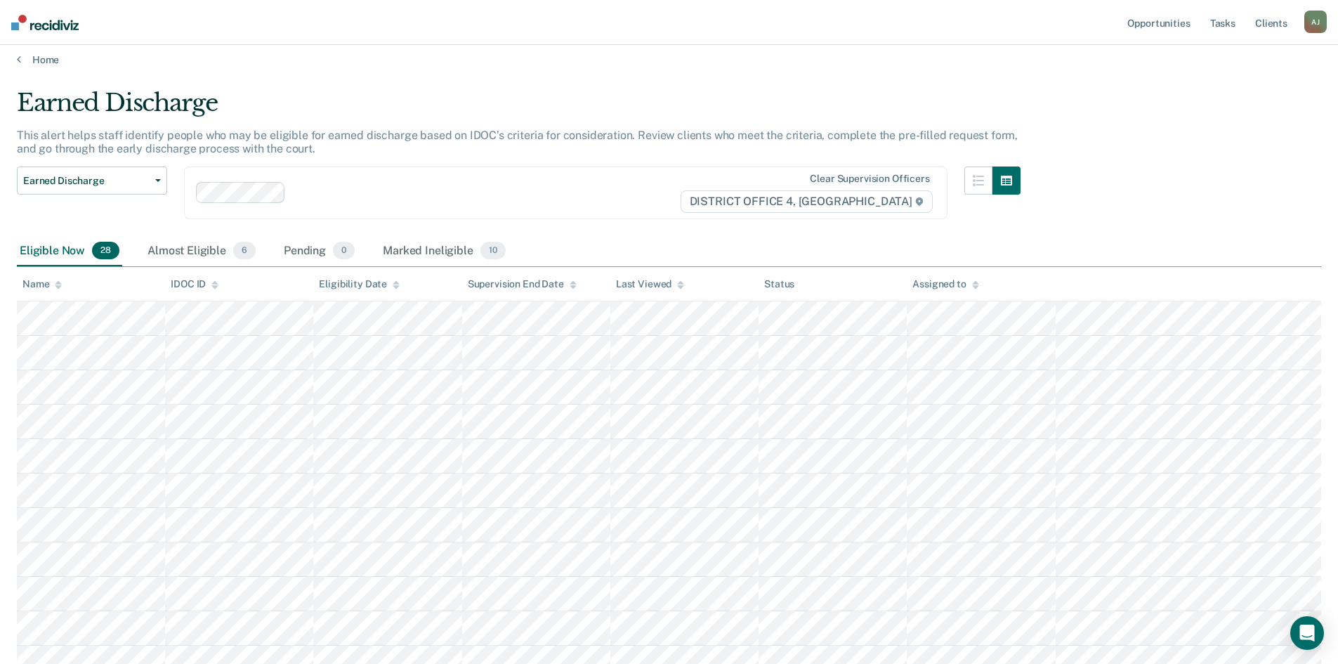
scroll to position [79, 0]
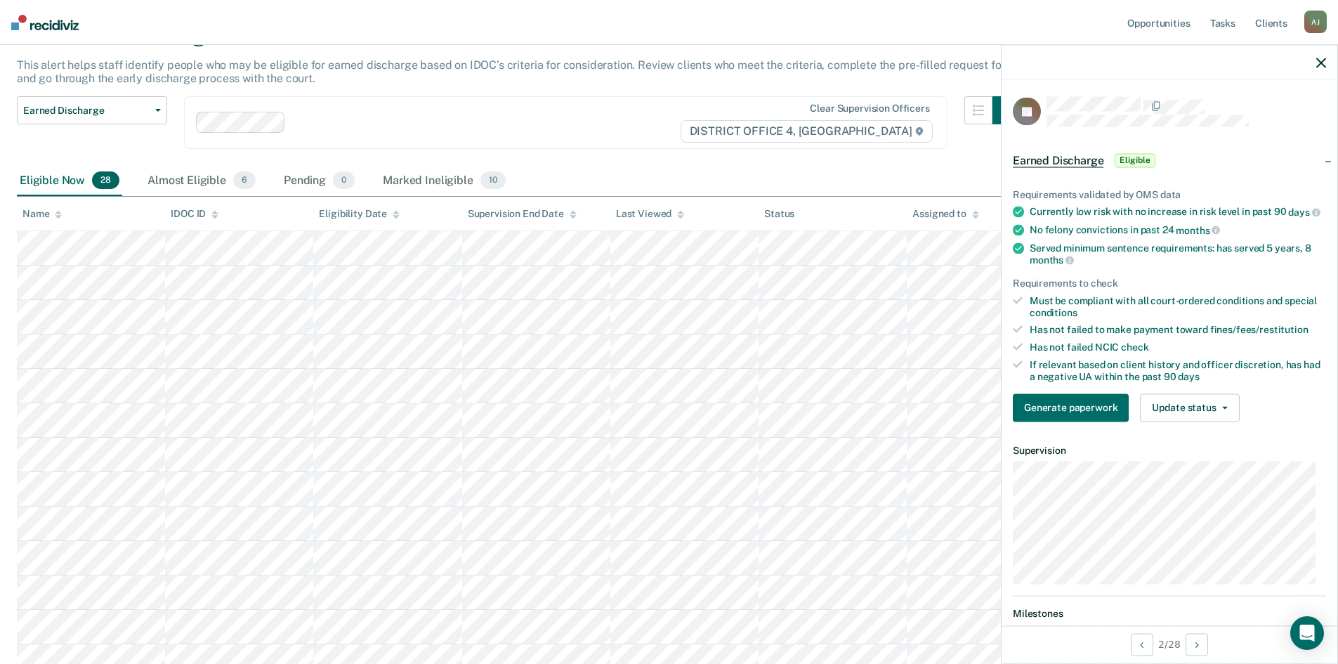
click at [1127, 156] on span "Eligible" at bounding box center [1135, 160] width 40 height 14
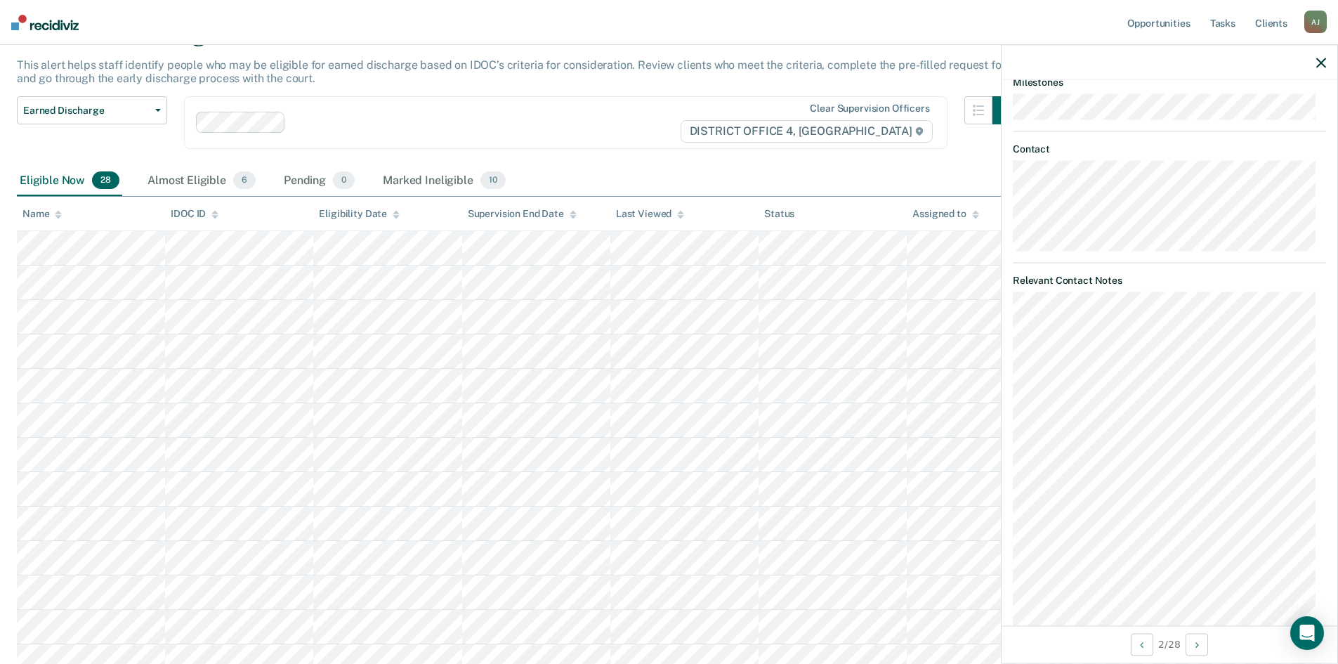
scroll to position [0, 0]
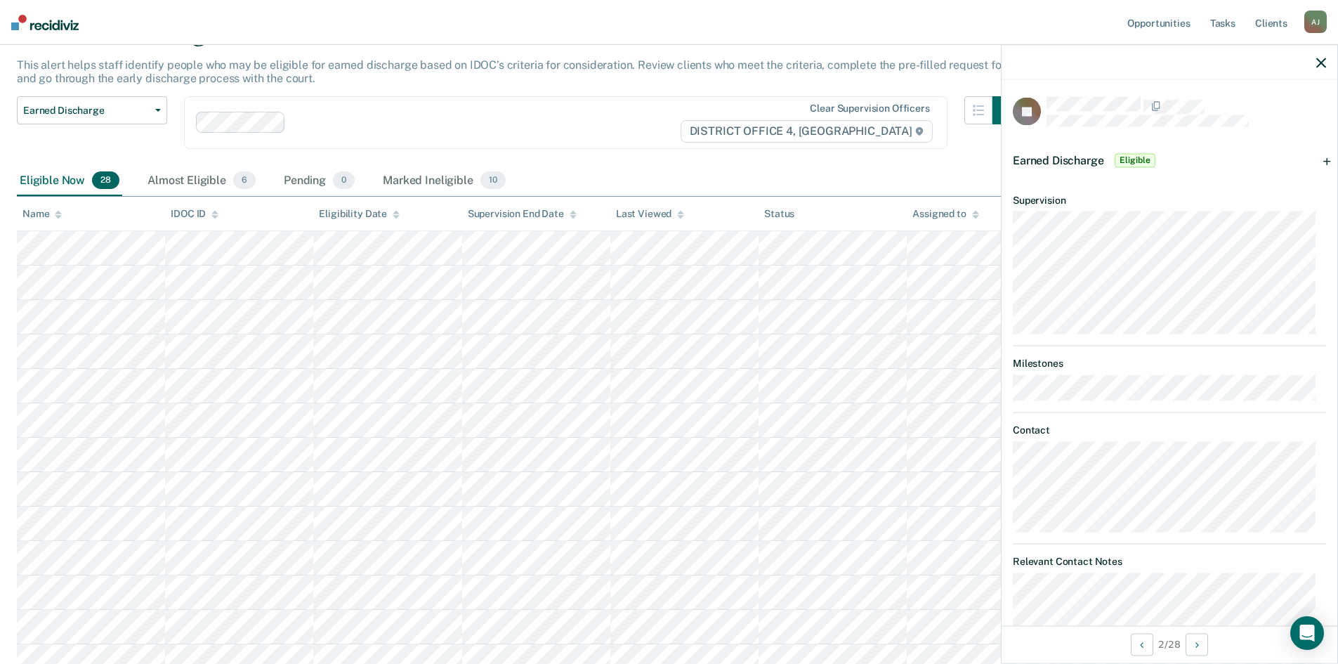
click at [1144, 159] on span "Eligible" at bounding box center [1135, 160] width 40 height 14
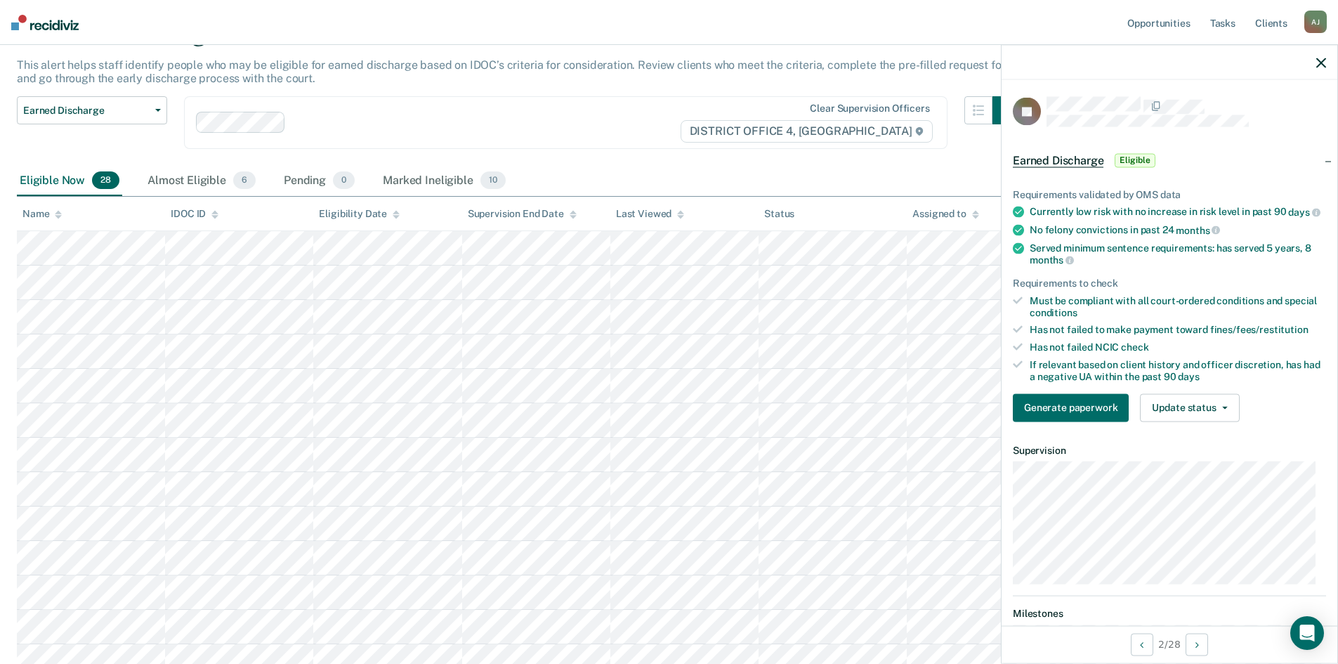
click at [1144, 159] on span "Eligible" at bounding box center [1135, 160] width 40 height 14
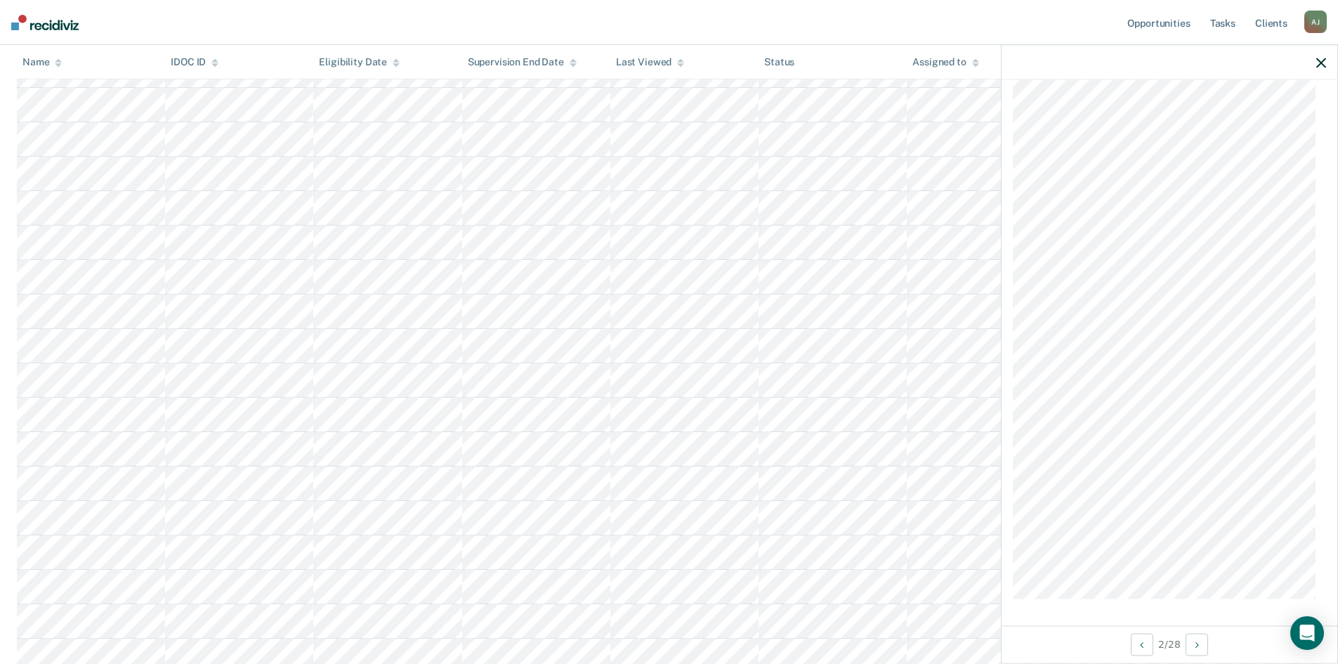
scroll to position [149, 0]
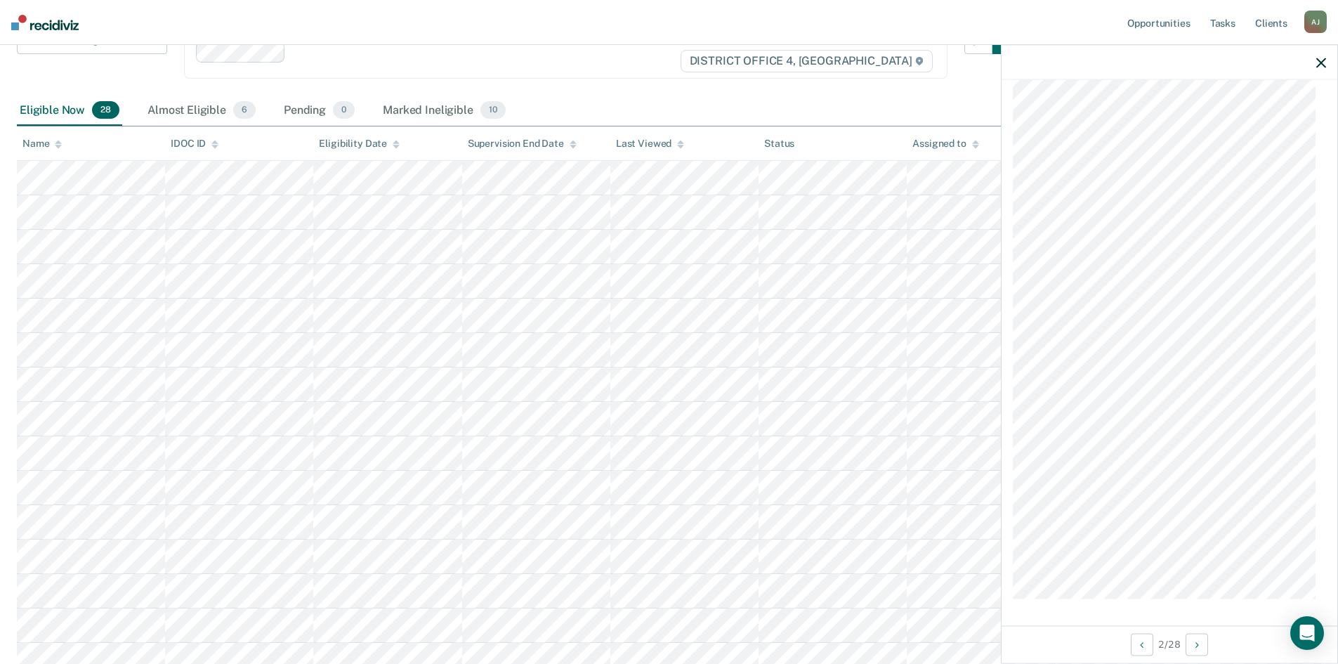
click at [1317, 58] on icon "button" at bounding box center [1321, 63] width 10 height 10
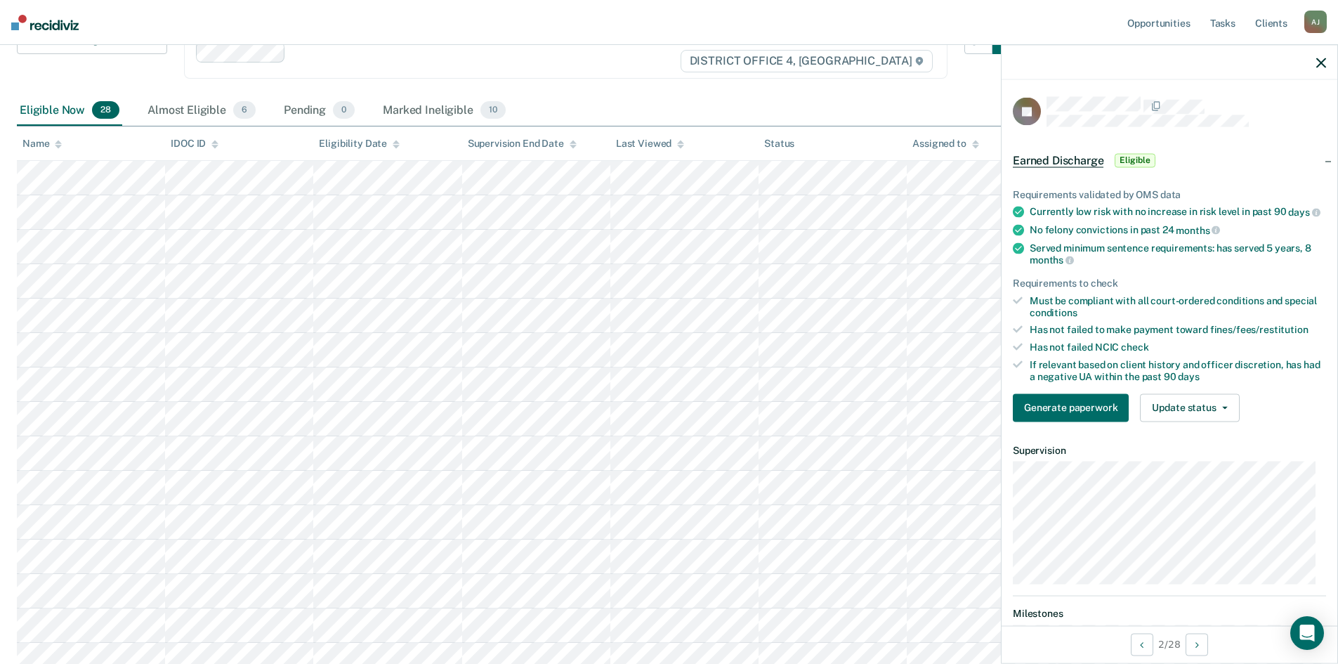
click at [1039, 159] on span "Earned Discharge" at bounding box center [1058, 160] width 91 height 14
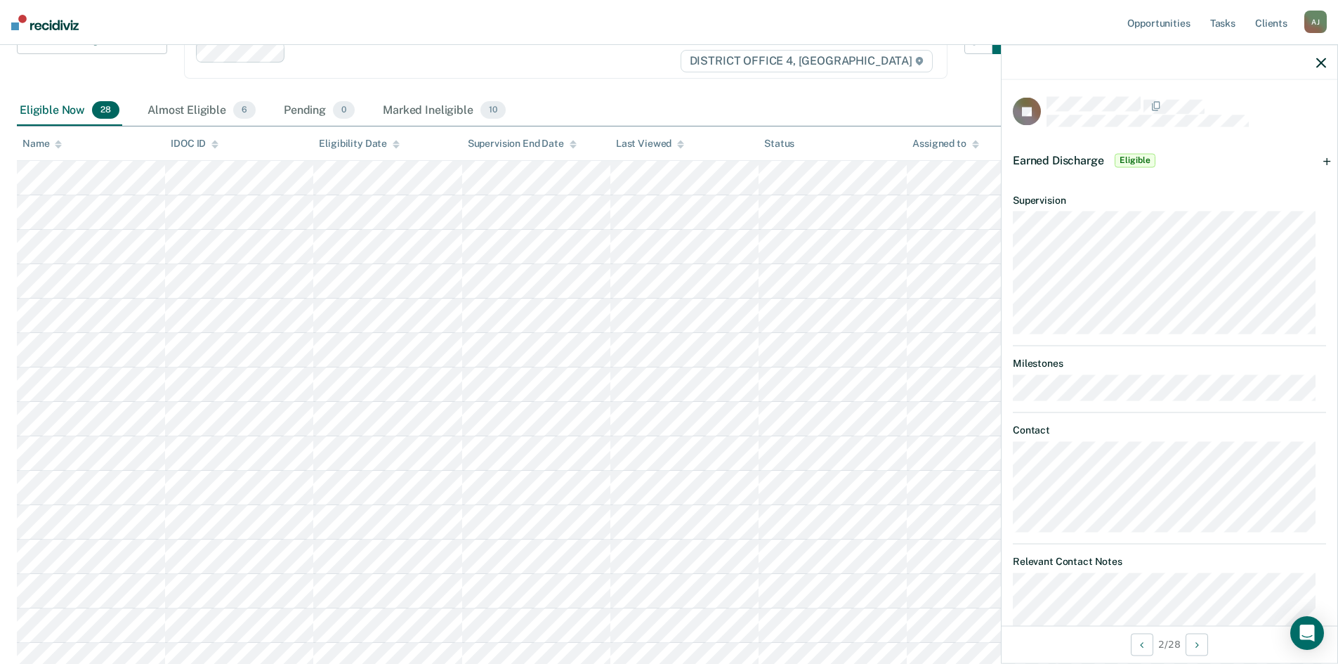
click at [1319, 157] on div "Earned Discharge Eligible" at bounding box center [1170, 160] width 336 height 45
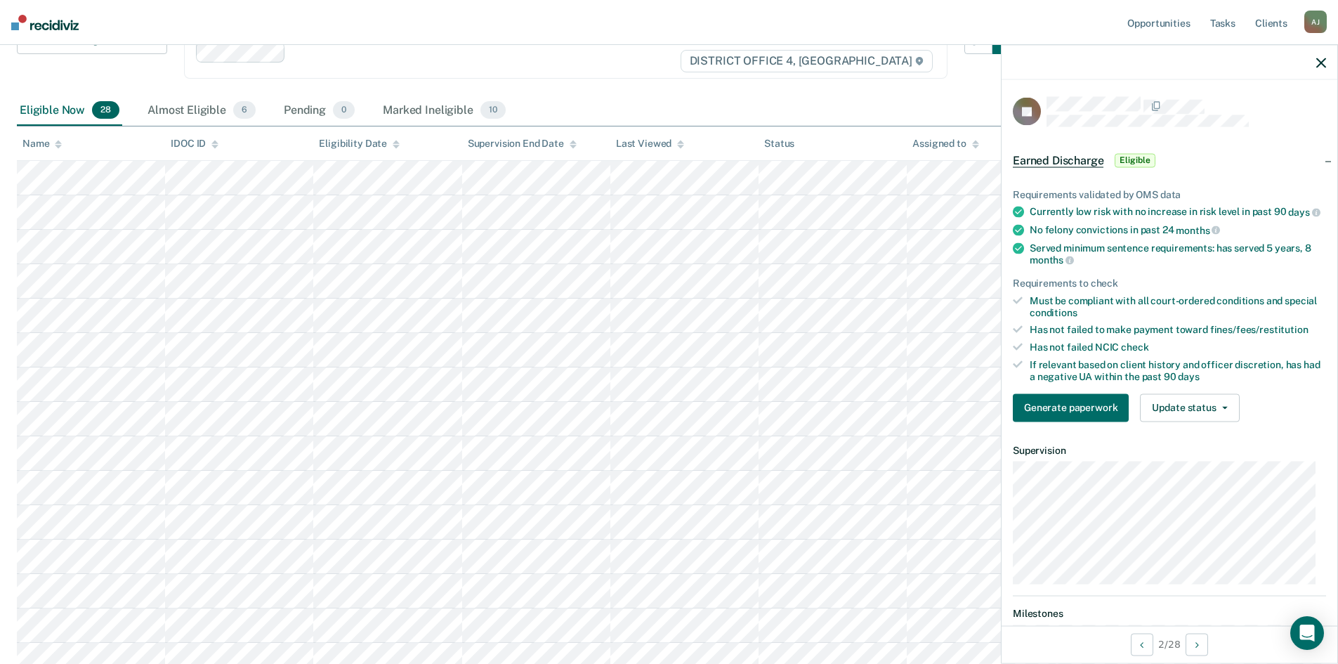
click at [1319, 157] on div "Earned Discharge Eligible" at bounding box center [1170, 160] width 336 height 45
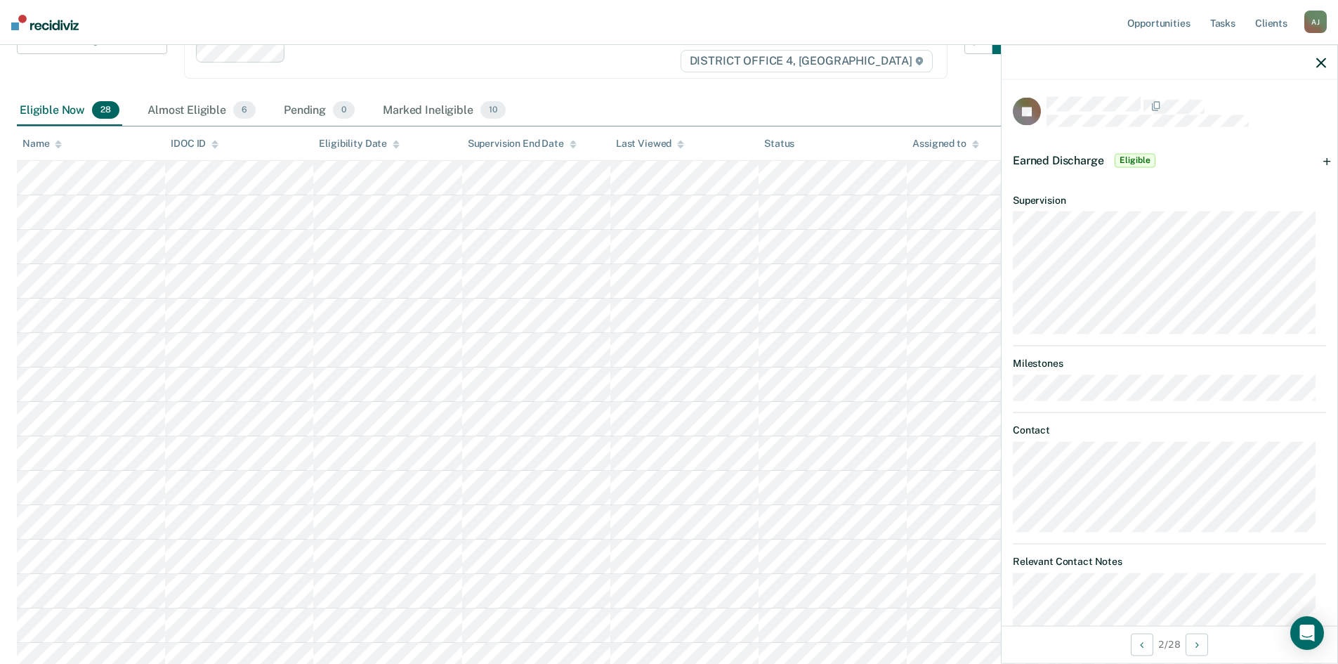
click at [1319, 157] on div "Earned Discharge Eligible" at bounding box center [1170, 160] width 336 height 45
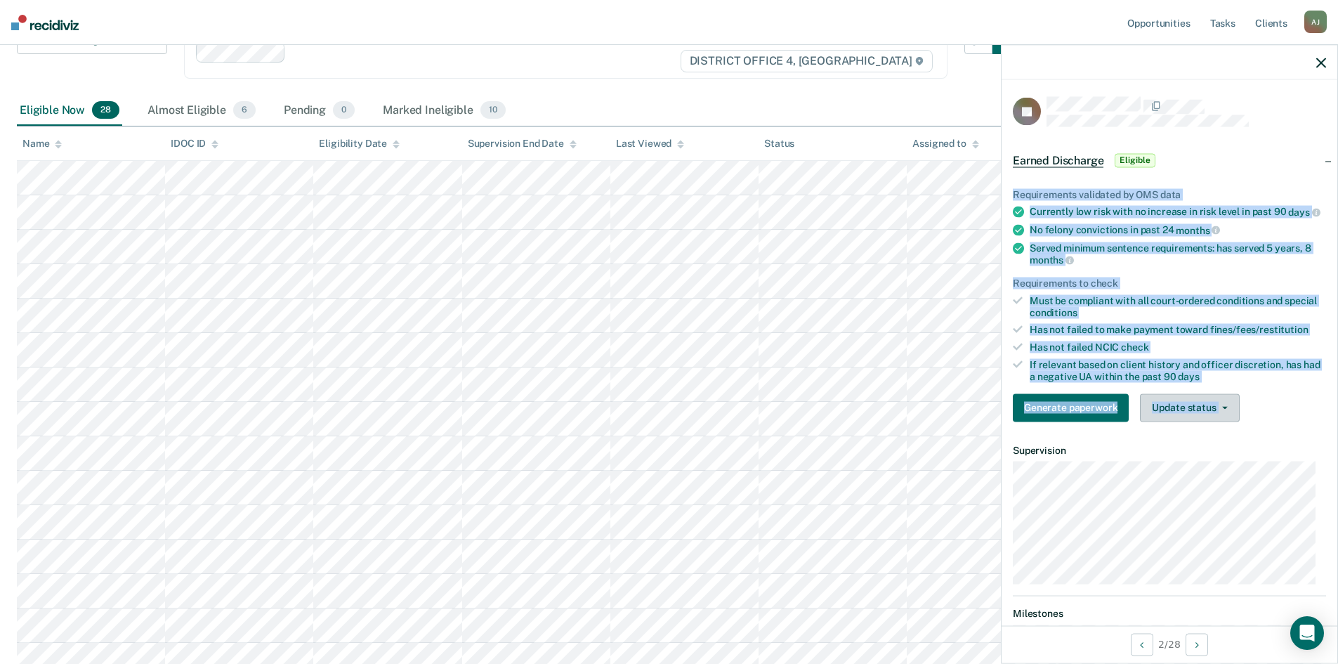
click at [1224, 414] on button "Update status" at bounding box center [1189, 407] width 99 height 28
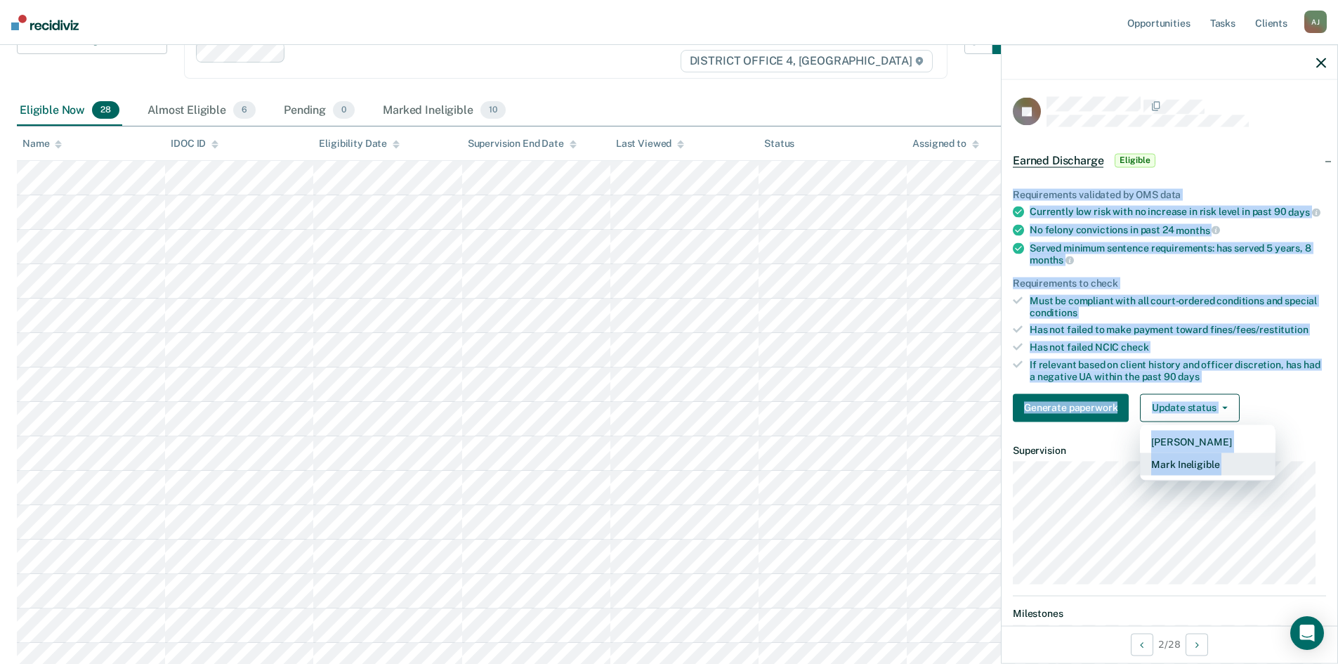
click at [1193, 475] on button "Mark Ineligible" at bounding box center [1208, 463] width 136 height 22
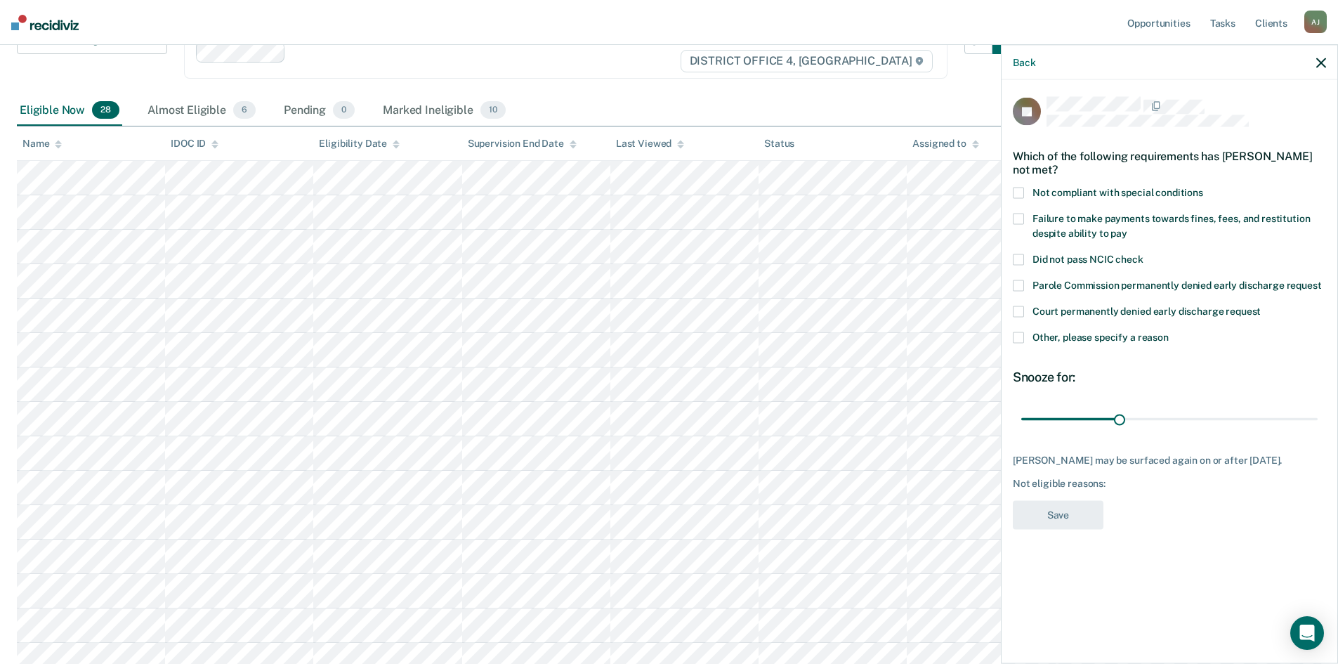
click at [1020, 337] on span at bounding box center [1018, 337] width 11 height 11
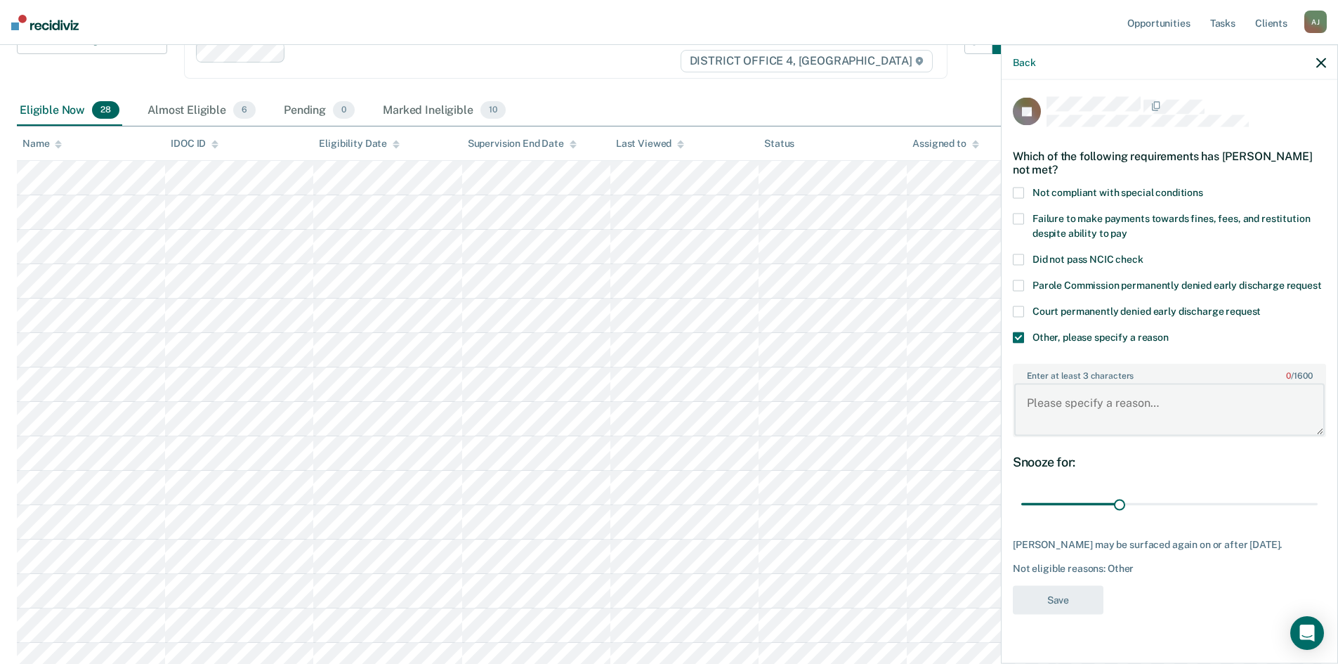
click at [1102, 403] on textarea "Enter at least 3 characters 0 / 1600" at bounding box center [1169, 410] width 310 height 52
type textarea "A"
type textarea "Must UA Monthly"
type input "90"
click at [1313, 502] on input "range" at bounding box center [1169, 504] width 296 height 25
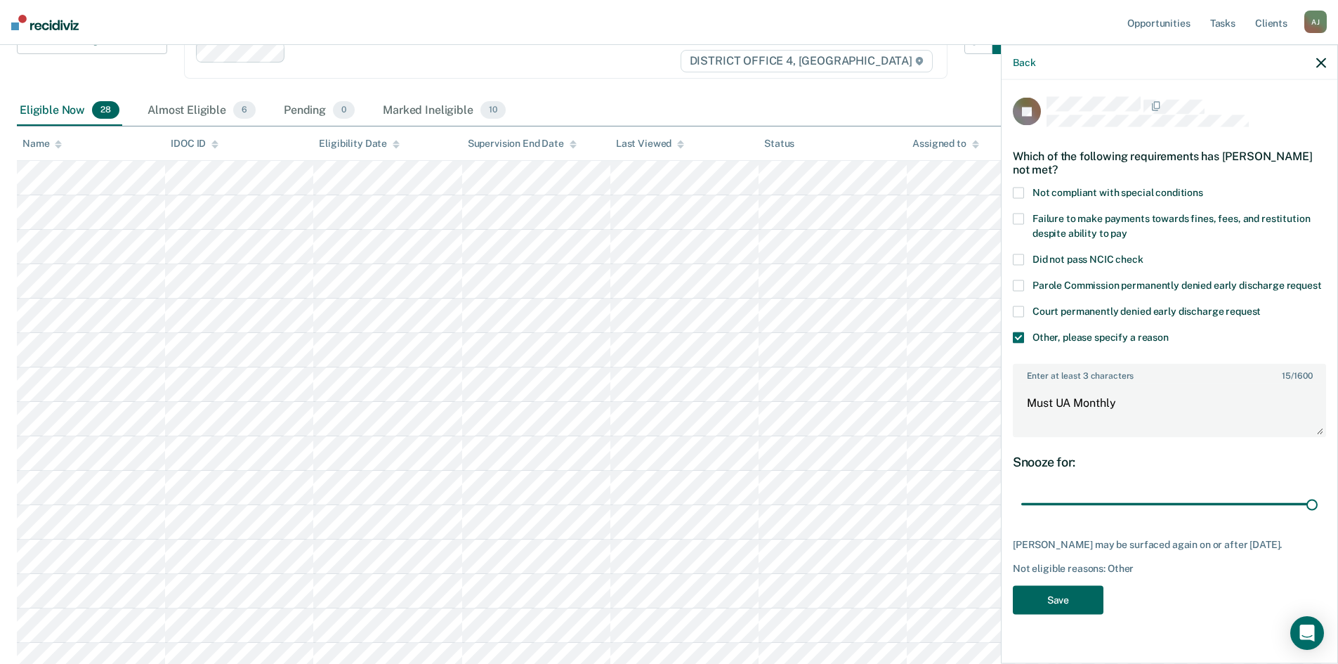
click at [1054, 608] on button "Save" at bounding box center [1058, 599] width 91 height 29
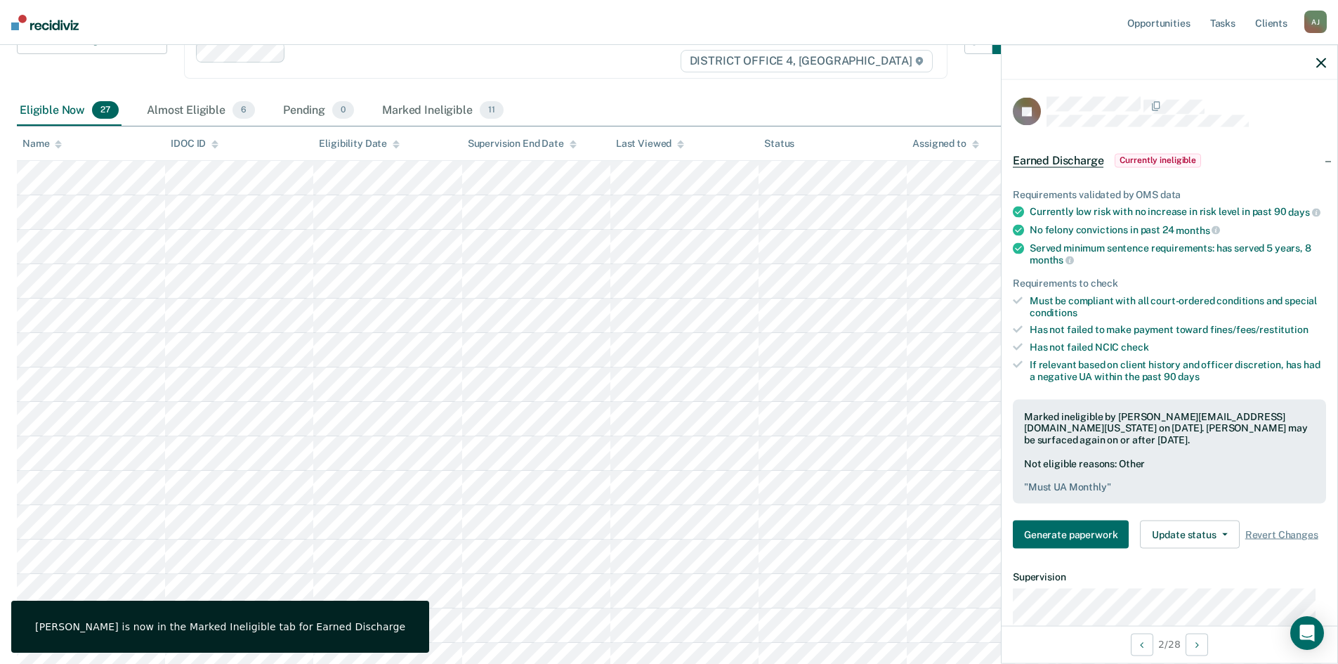
click at [1323, 60] on icon "button" at bounding box center [1321, 63] width 10 height 10
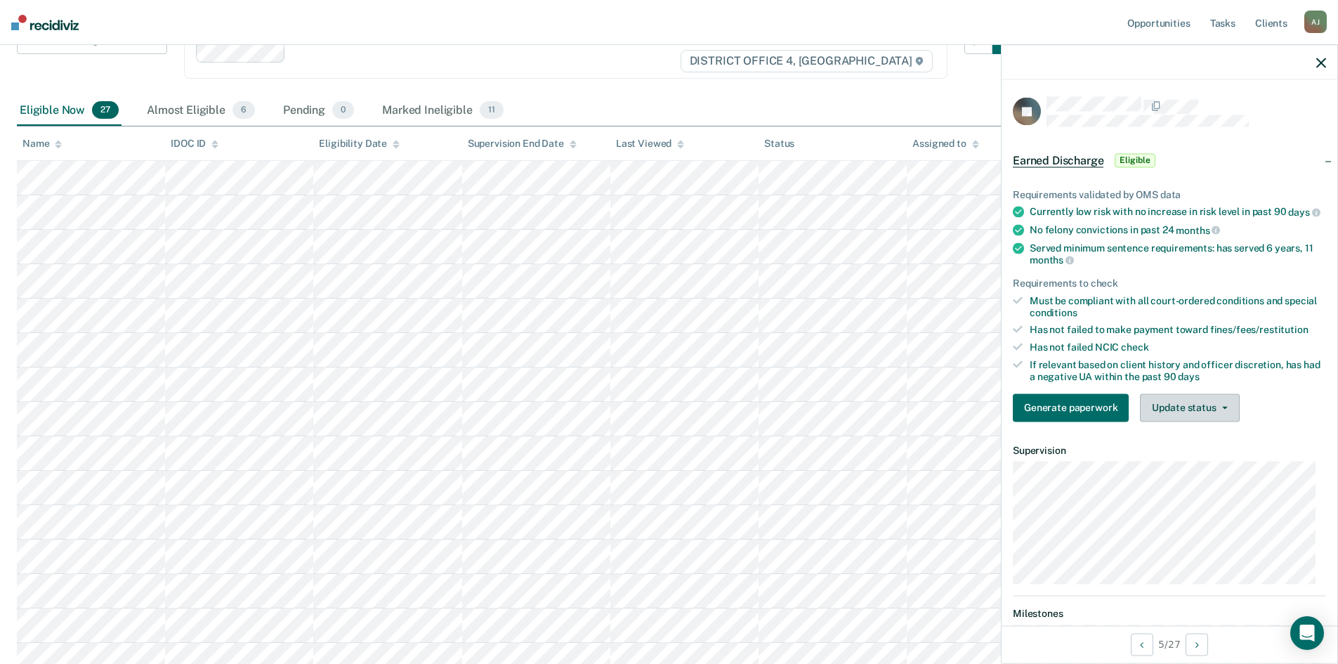
click at [1217, 414] on button "Update status" at bounding box center [1189, 407] width 99 height 28
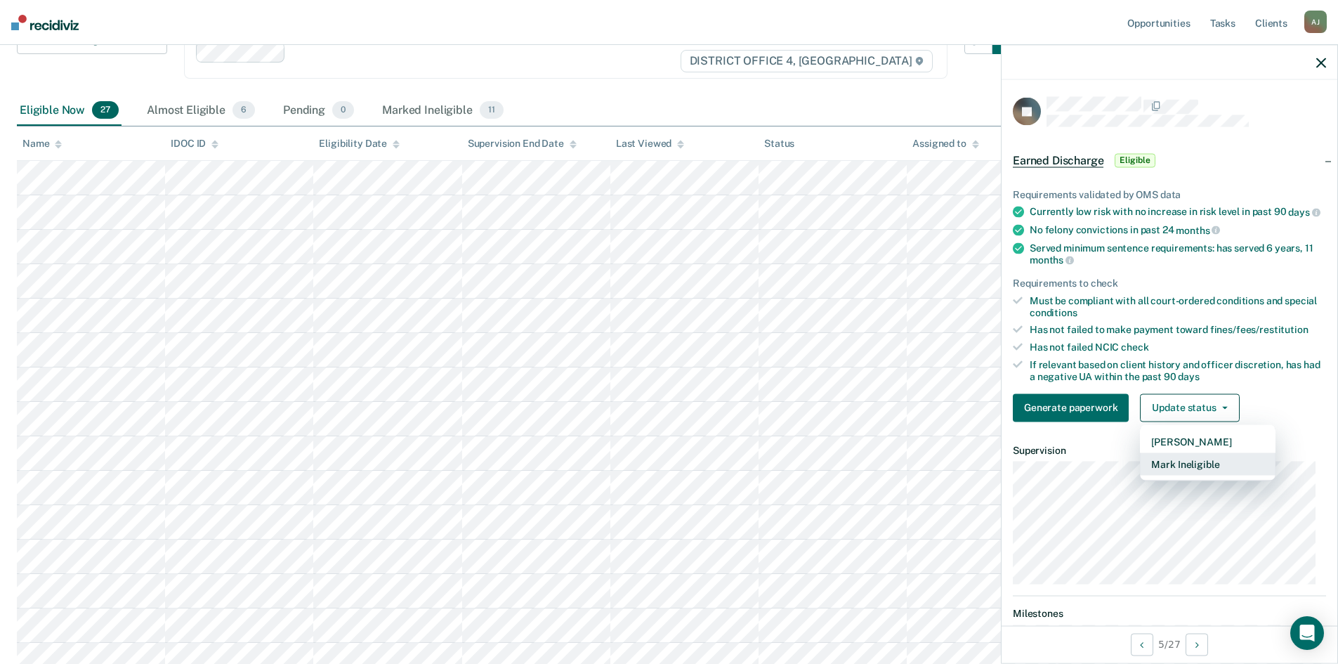
click at [1195, 475] on button "Mark Ineligible" at bounding box center [1208, 463] width 136 height 22
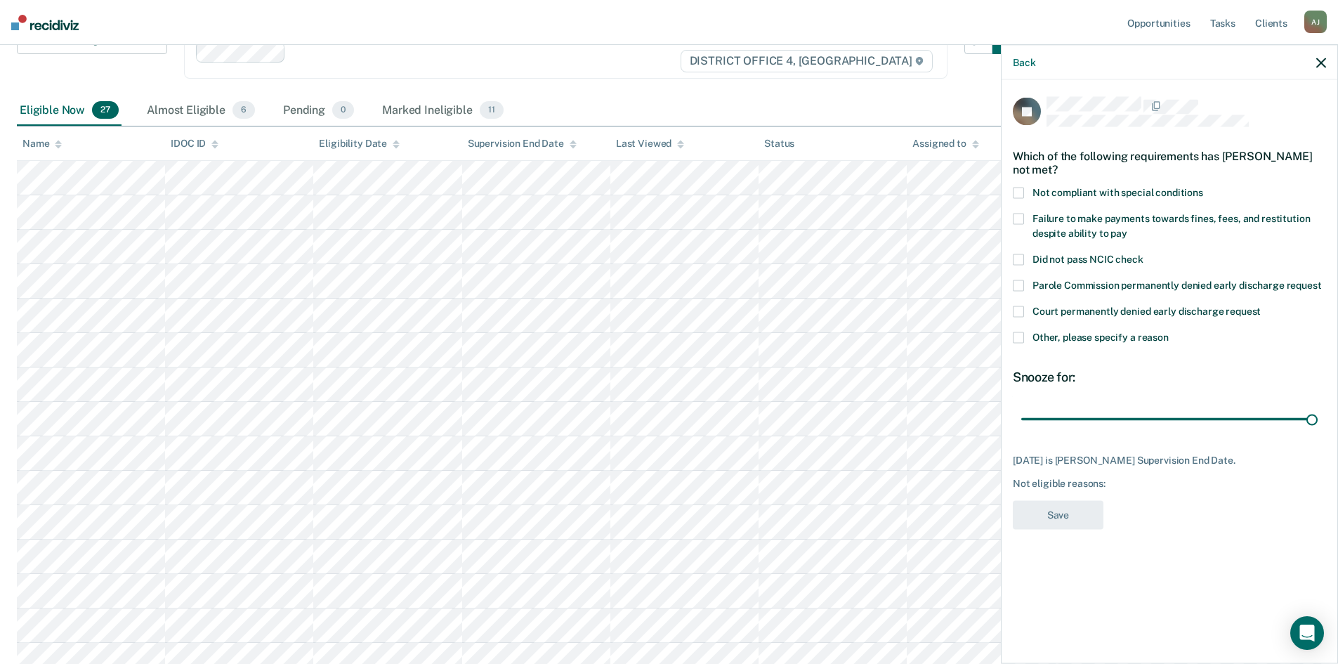
click at [1031, 335] on label "Other, please specify a reason" at bounding box center [1169, 339] width 313 height 15
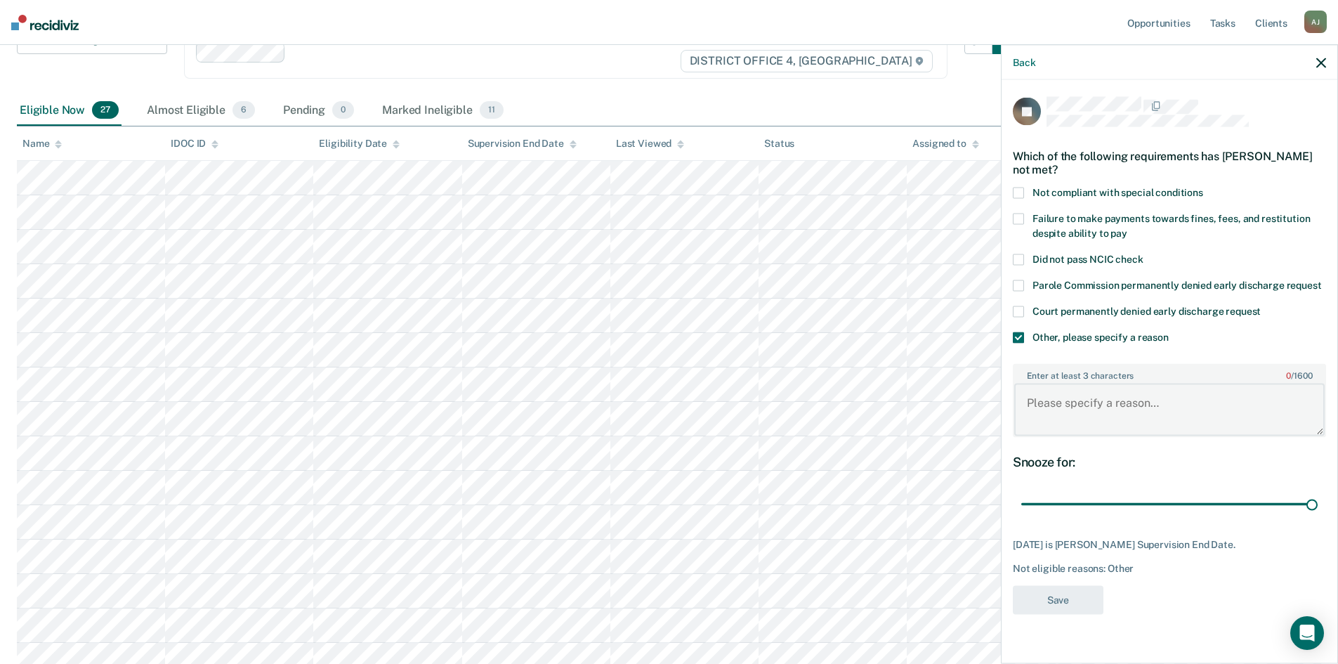
click at [1059, 398] on textarea "Enter at least 3 characters 0 / 1600" at bounding box center [1169, 410] width 310 height 52
type textarea "Off Probation soon"
click at [1064, 601] on button "Save" at bounding box center [1058, 599] width 91 height 29
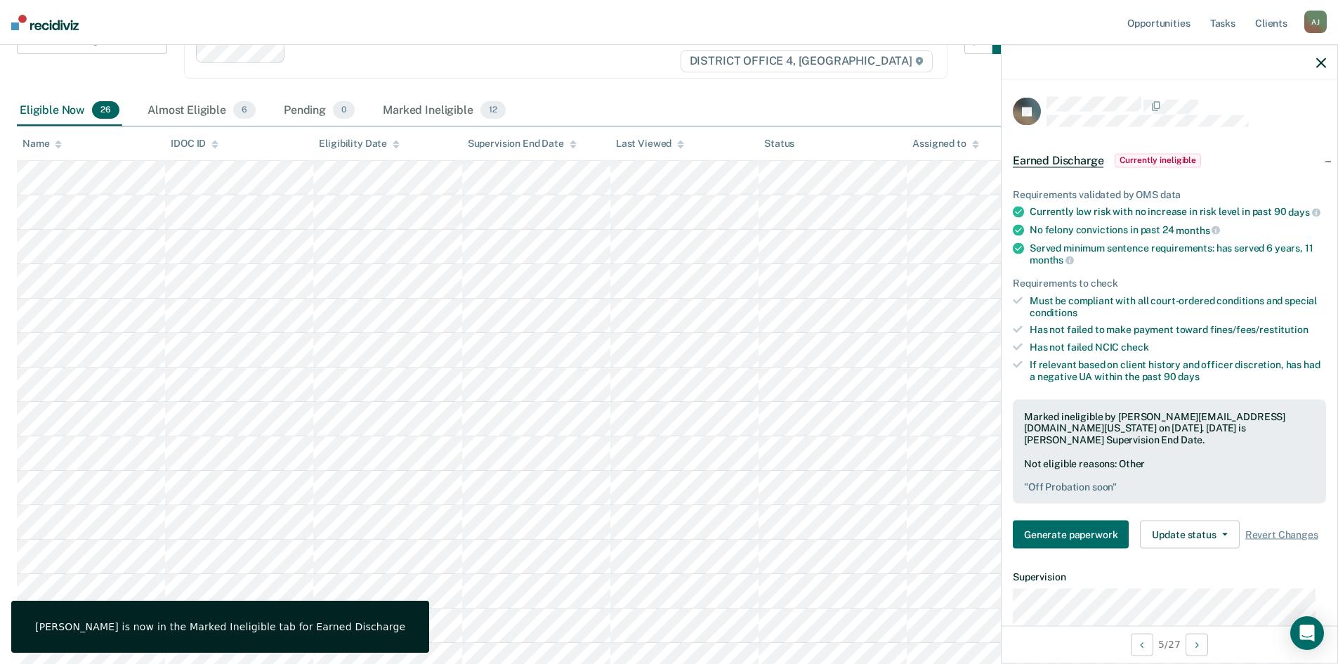
click at [1319, 60] on icon "button" at bounding box center [1321, 63] width 10 height 10
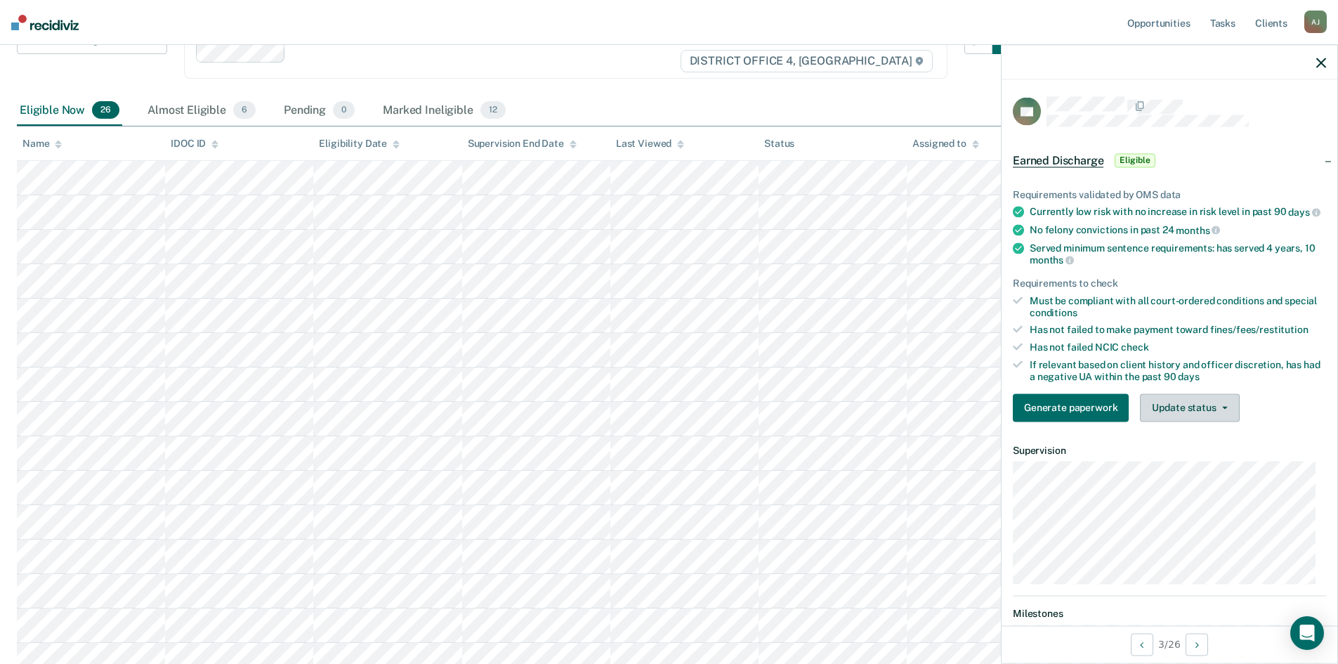
click at [1191, 414] on button "Update status" at bounding box center [1189, 407] width 99 height 28
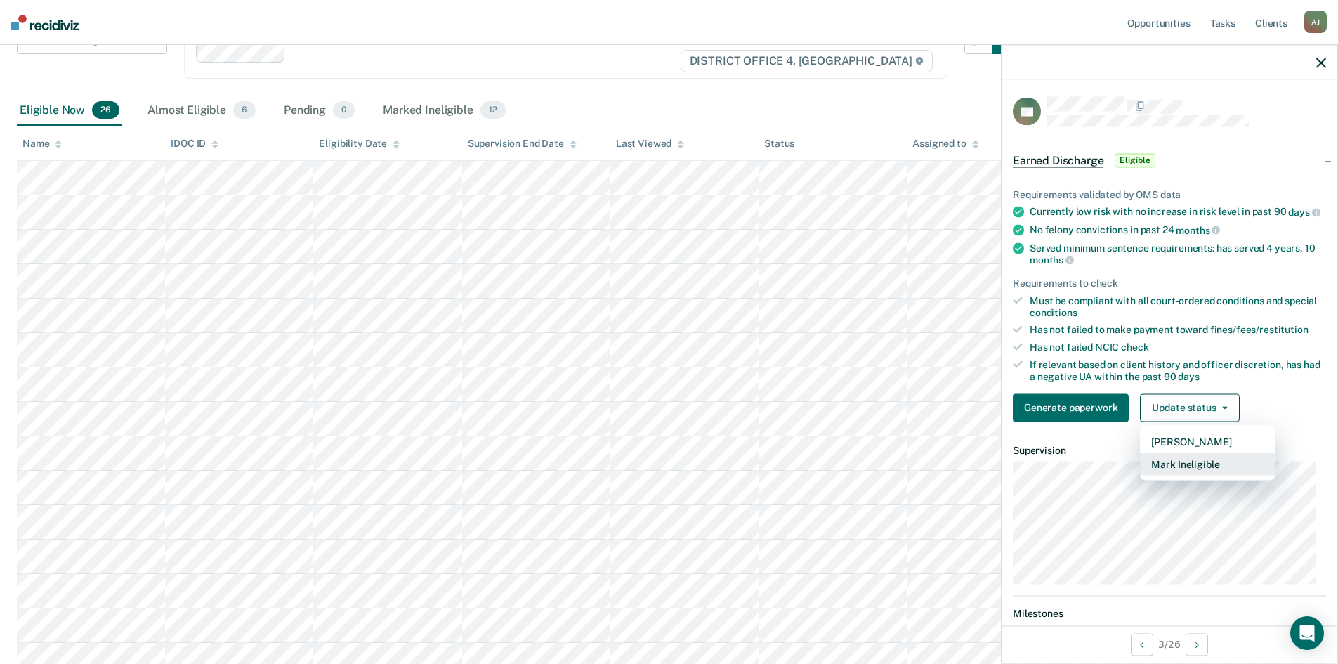
click at [1191, 475] on button "Mark Ineligible" at bounding box center [1208, 463] width 136 height 22
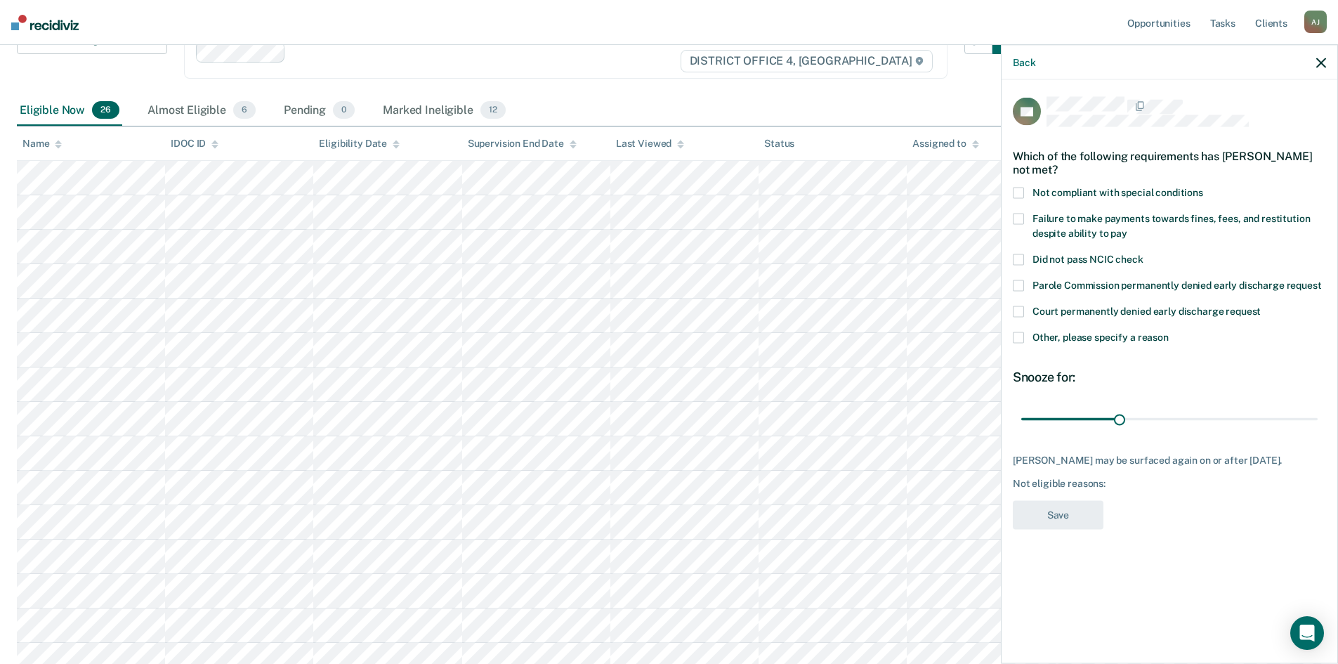
click at [1024, 218] on label "Failure to make payments towards fines, fees, and restitution despite ability t…" at bounding box center [1169, 229] width 313 height 30
click at [1070, 513] on button "Save" at bounding box center [1058, 515] width 91 height 29
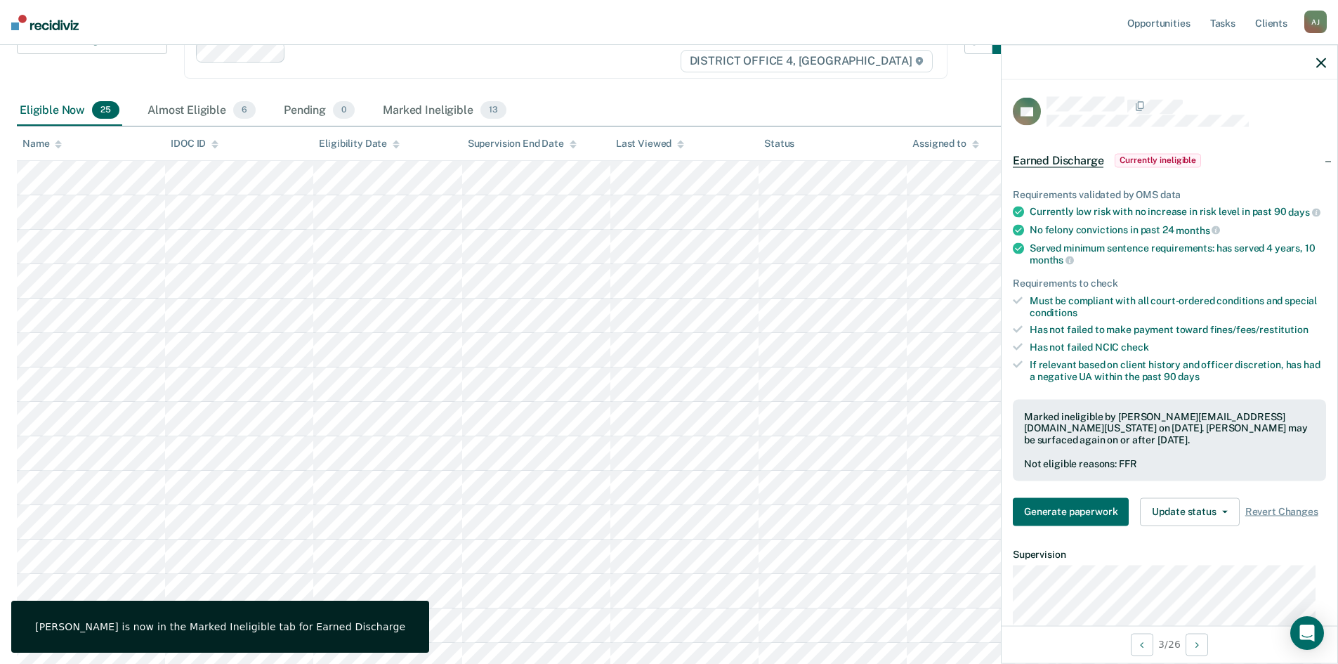
click at [1320, 63] on icon "button" at bounding box center [1321, 63] width 10 height 10
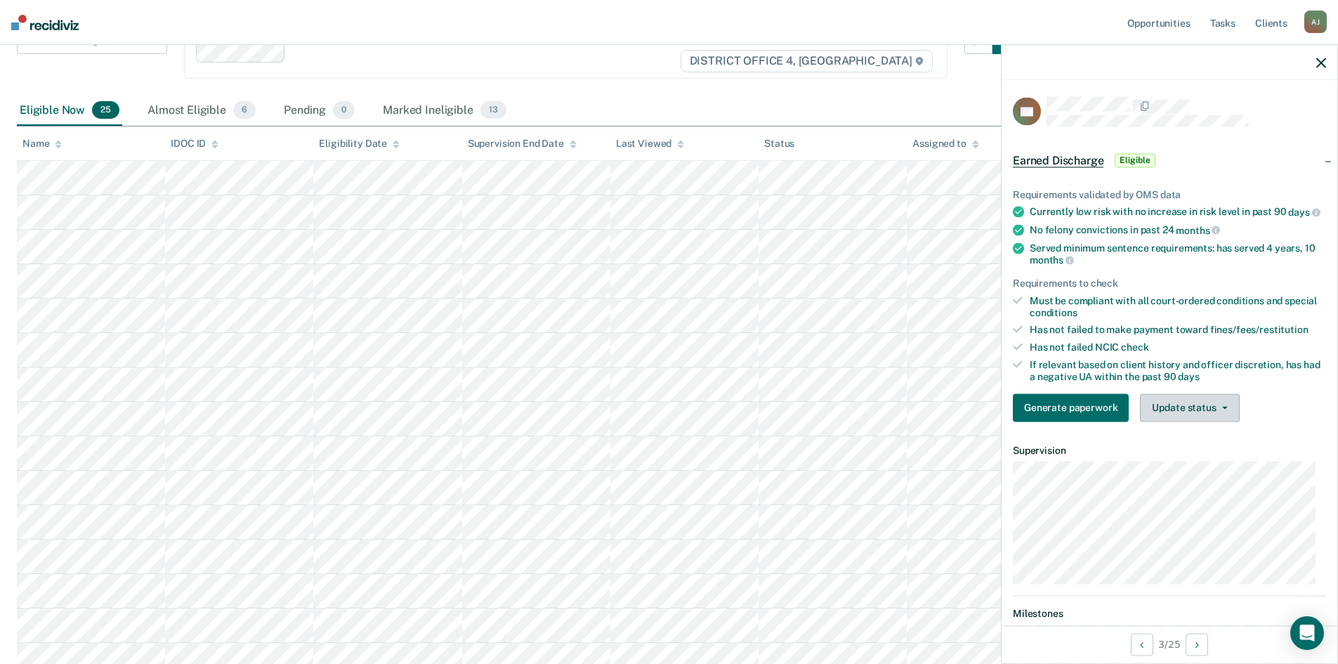
click at [1224, 409] on icon "button" at bounding box center [1225, 407] width 6 height 3
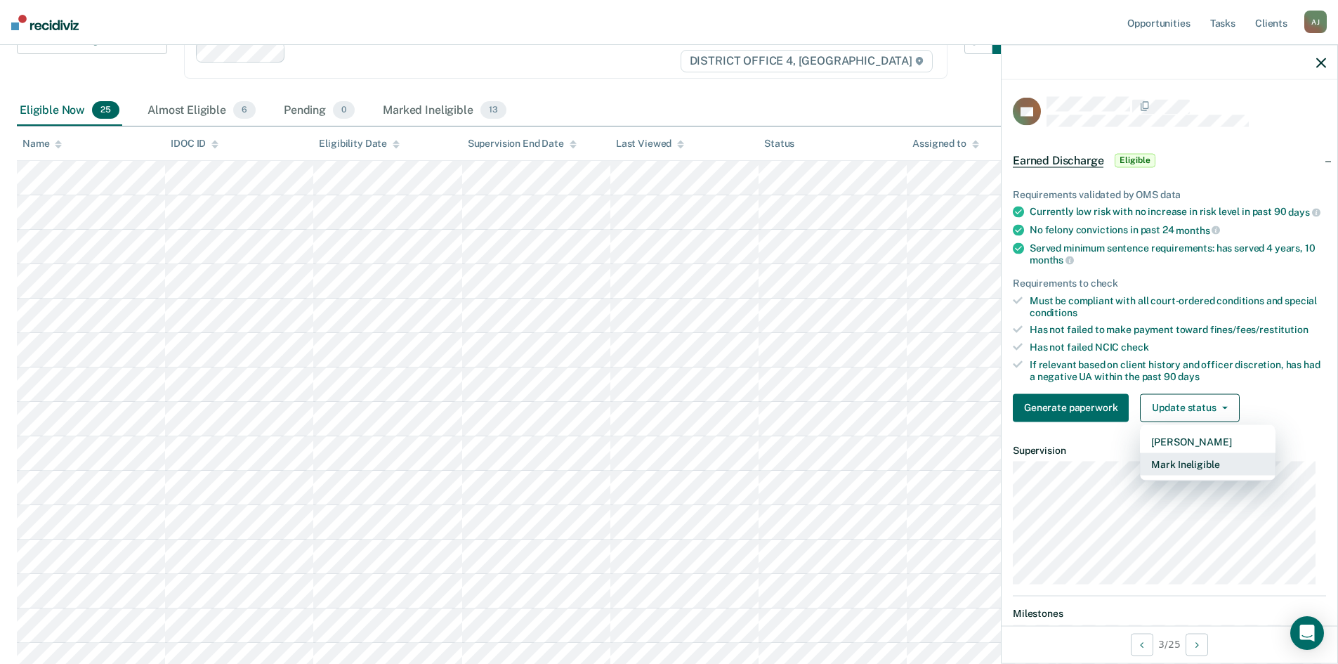
click at [1199, 475] on button "Mark Ineligible" at bounding box center [1208, 463] width 136 height 22
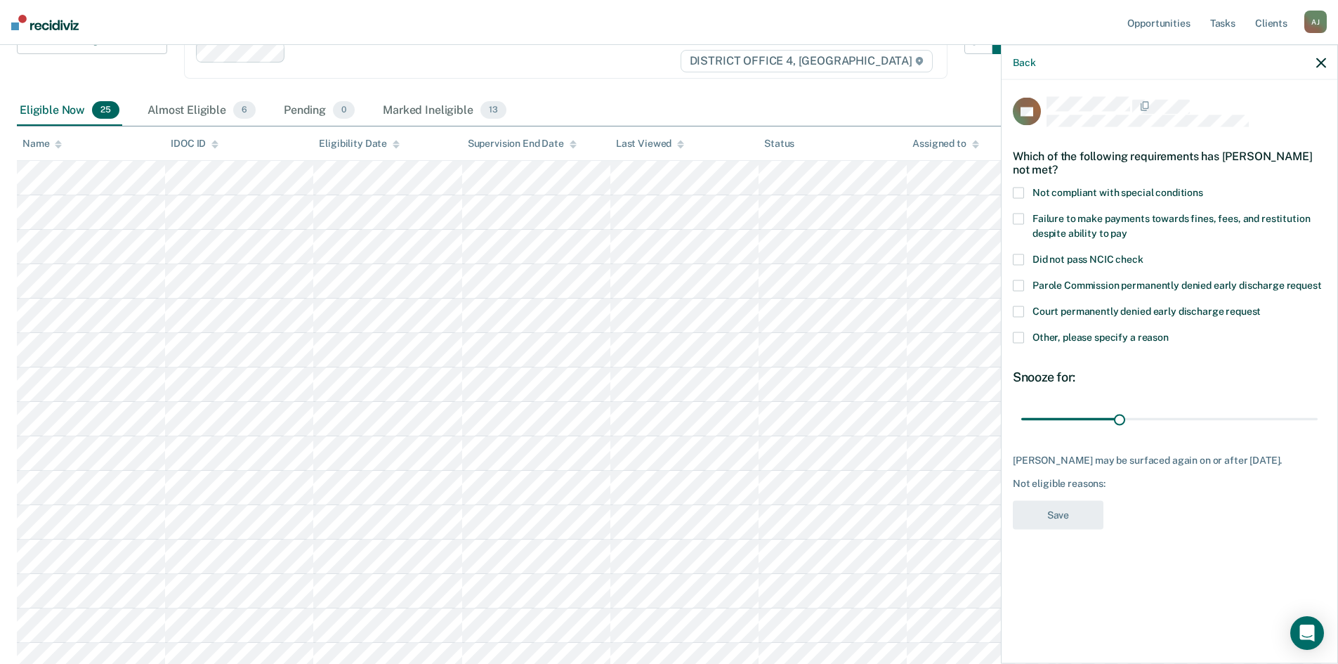
click at [1323, 61] on icon "button" at bounding box center [1321, 63] width 10 height 10
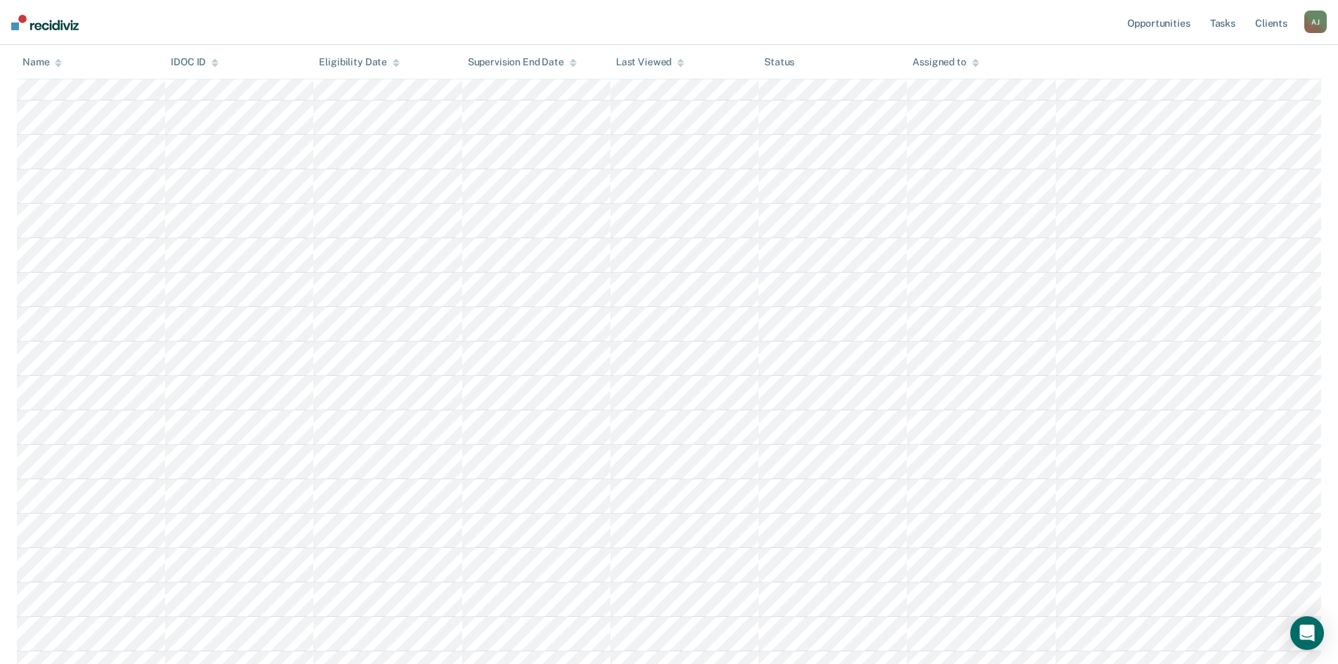
scroll to position [219, 0]
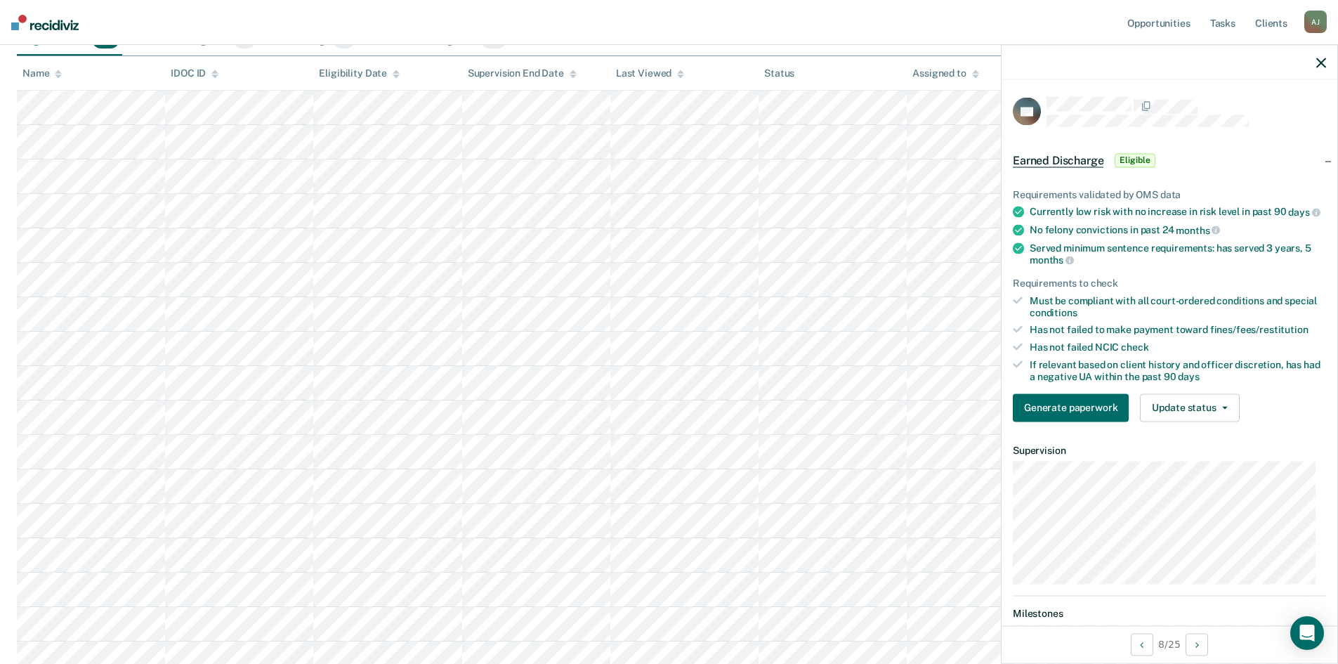
click at [1319, 66] on icon "button" at bounding box center [1321, 63] width 10 height 10
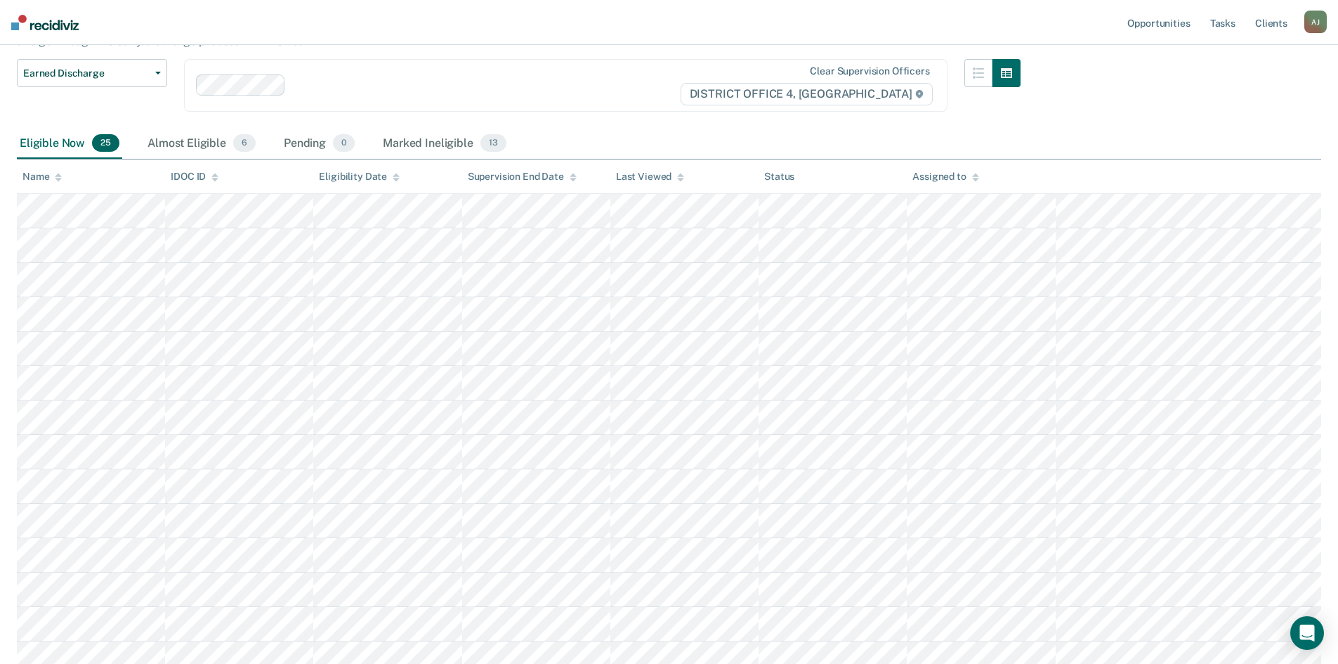
scroll to position [0, 0]
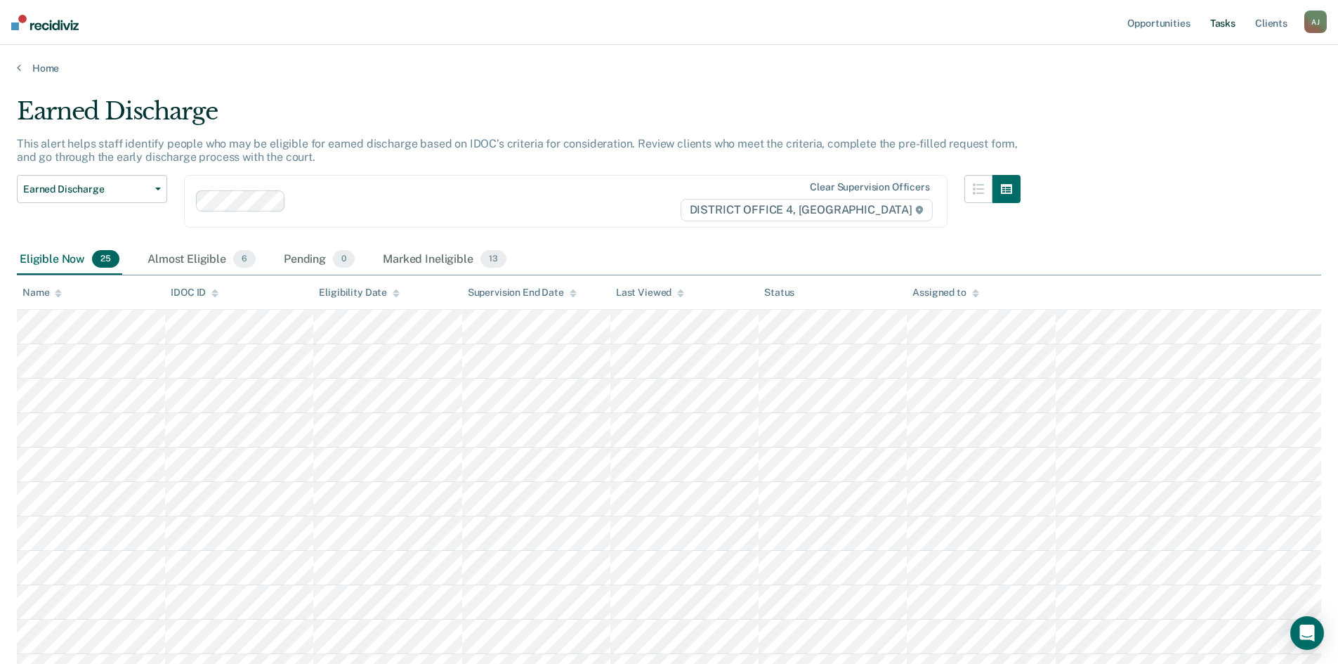
click at [1229, 22] on link "Tasks" at bounding box center [1223, 22] width 31 height 45
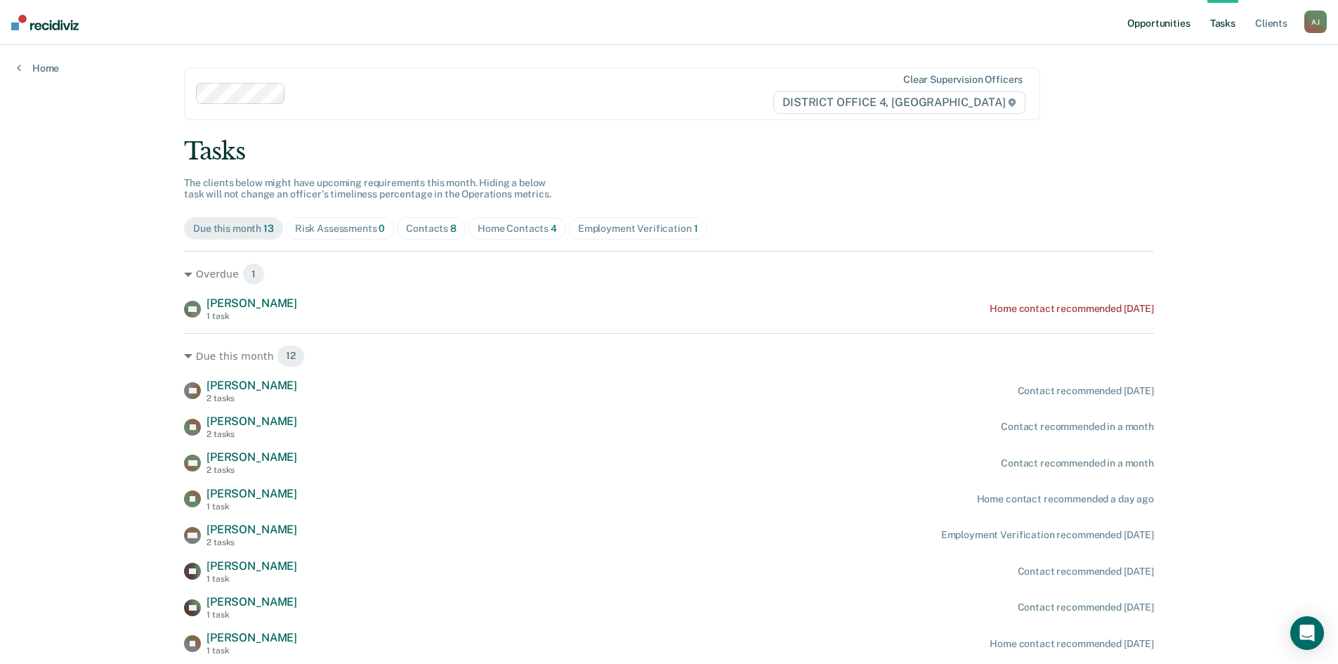
click at [1167, 21] on link "Opportunities" at bounding box center [1159, 22] width 68 height 45
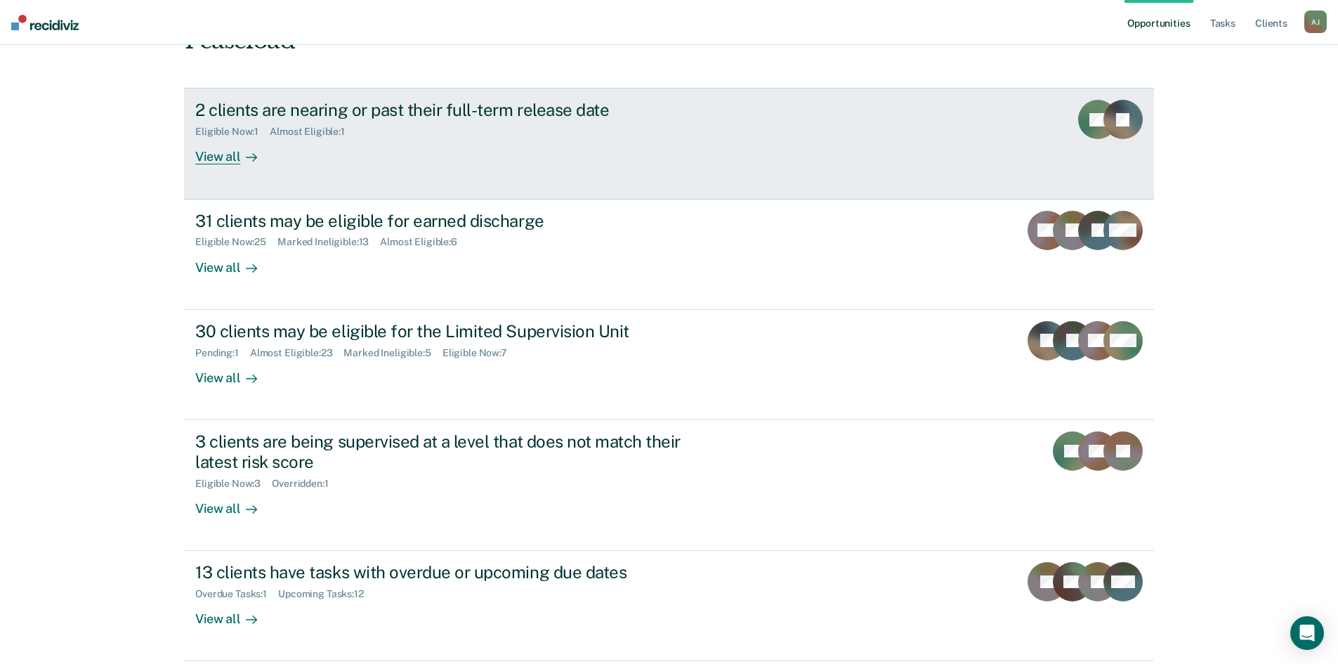
scroll to position [164, 0]
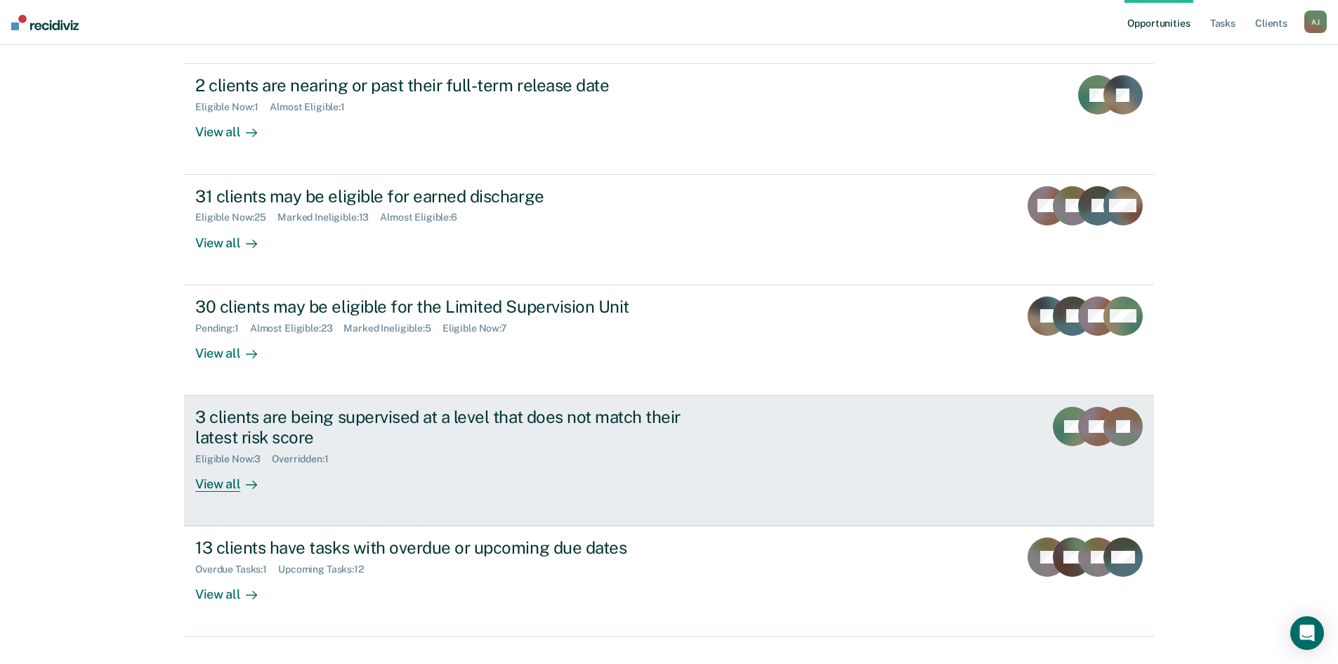
click at [225, 464] on div "View all" at bounding box center [234, 477] width 79 height 27
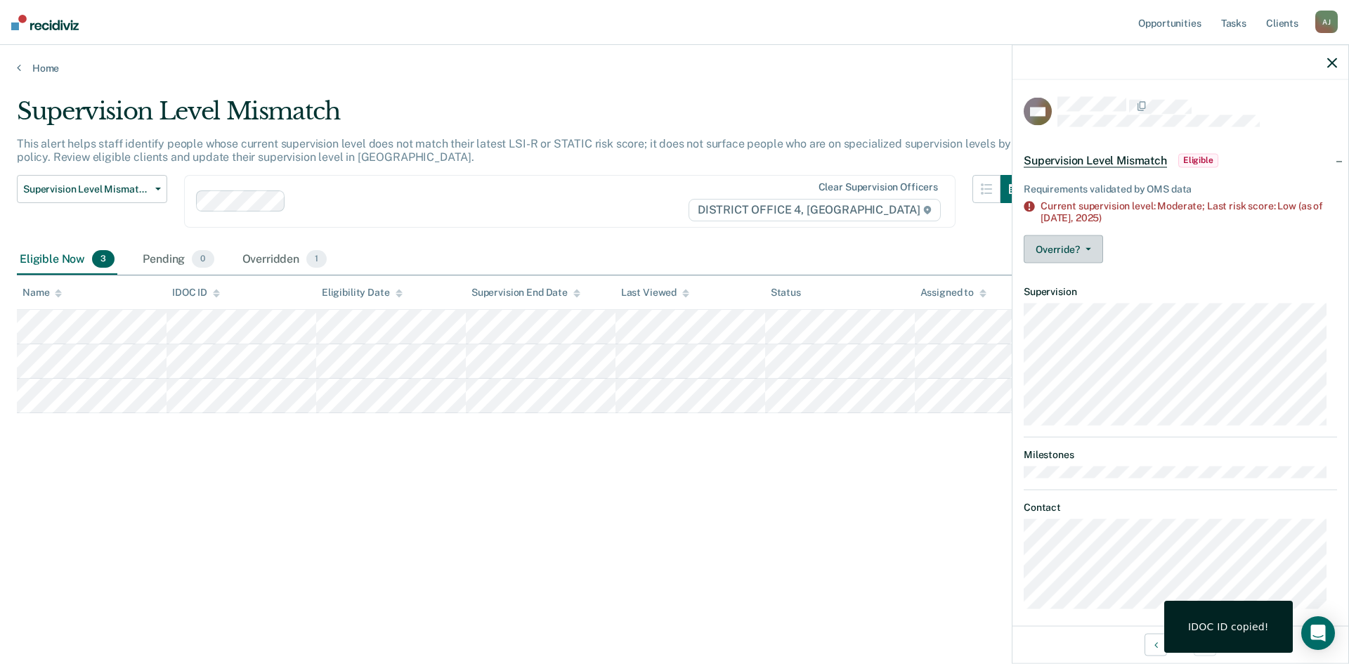
click at [1083, 248] on span "button" at bounding box center [1085, 249] width 11 height 3
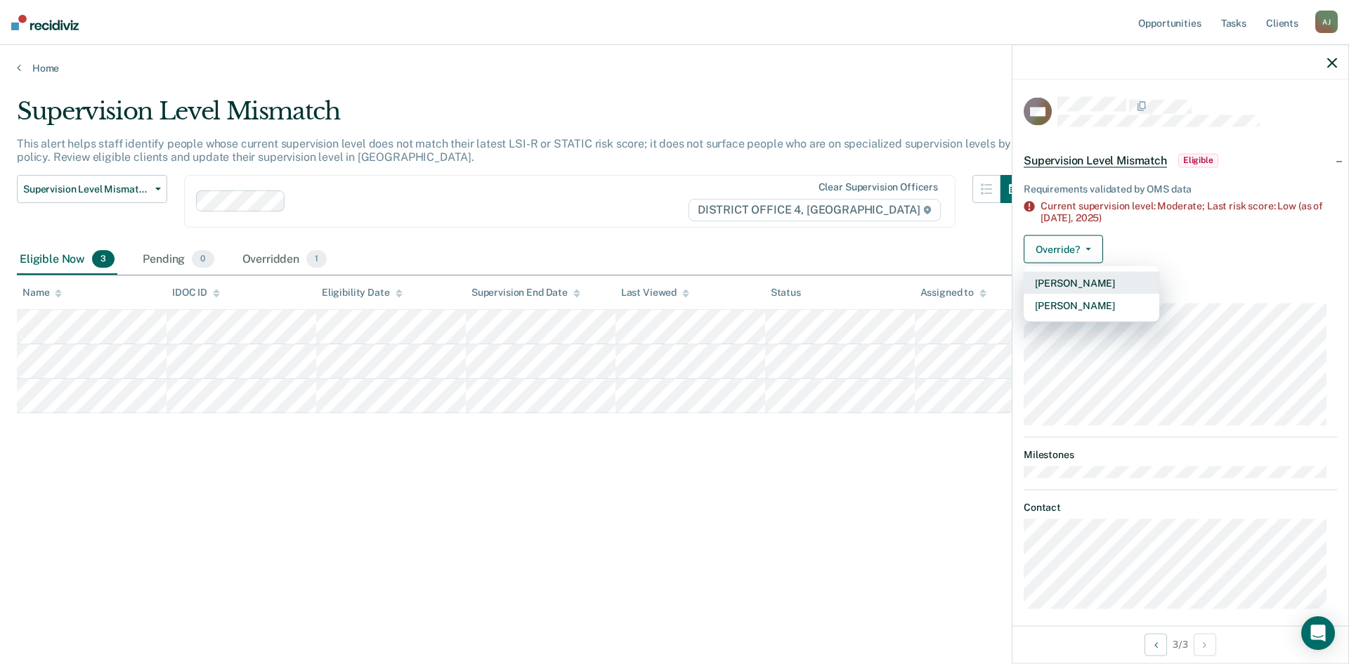
click at [1107, 278] on button "[PERSON_NAME]" at bounding box center [1091, 283] width 136 height 22
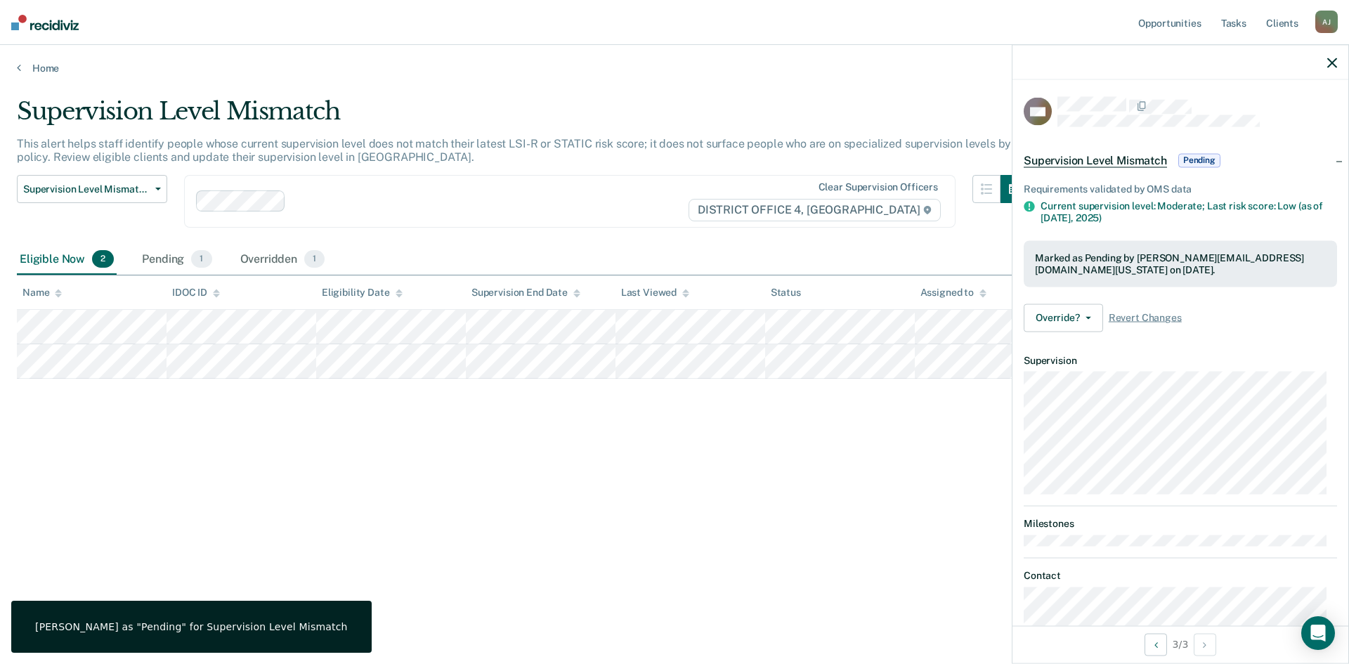
click at [1335, 61] on icon "button" at bounding box center [1332, 63] width 10 height 10
